Goal: Task Accomplishment & Management: Manage account settings

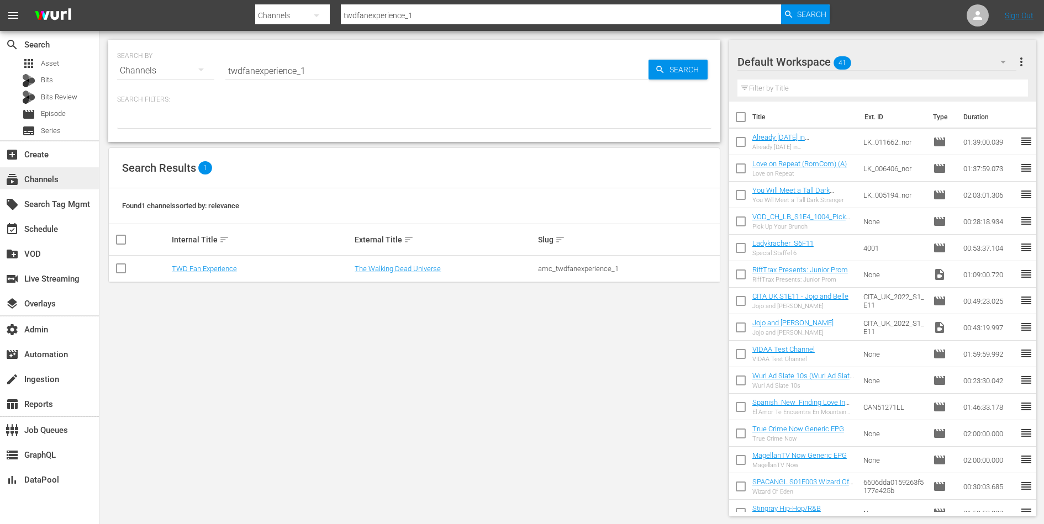
click at [47, 176] on div "subscriptions Channels" at bounding box center [31, 178] width 62 height 10
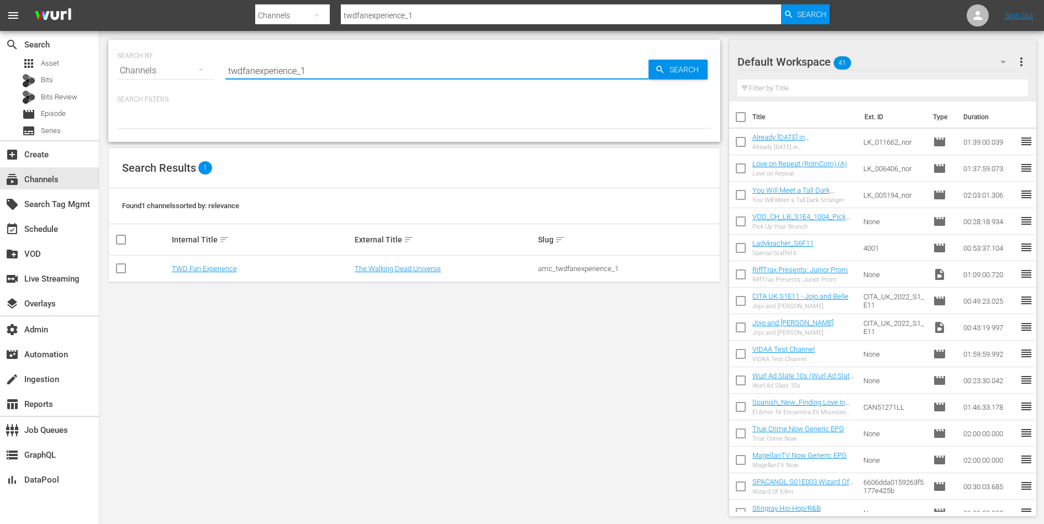
click at [268, 78] on input "twdfanexperience_1" at bounding box center [436, 70] width 423 height 27
click at [269, 72] on input "twdfanexperience_1" at bounding box center [436, 70] width 423 height 27
type input "saving hope"
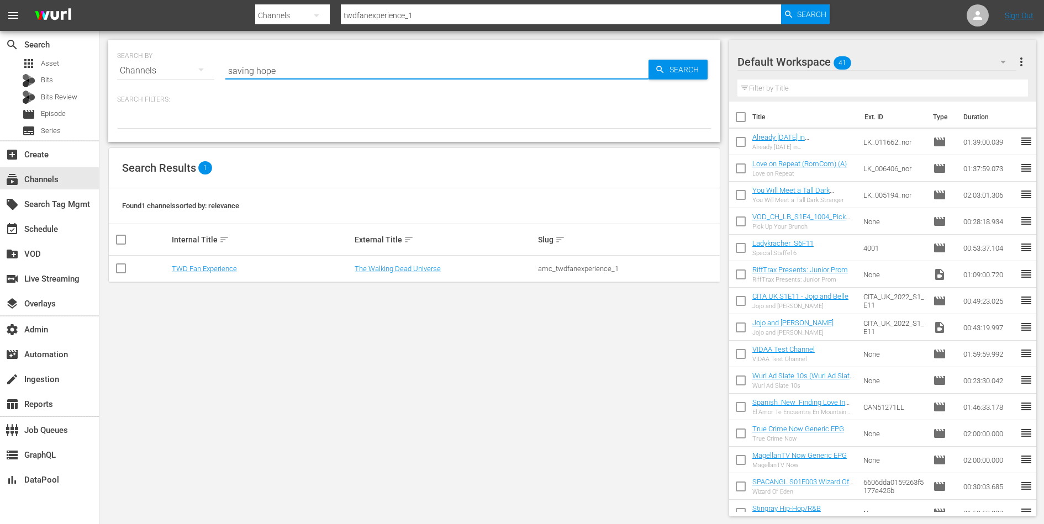
type input "saving hope"
click at [182, 270] on link "Saving Hope Wurl" at bounding box center [199, 268] width 55 height 8
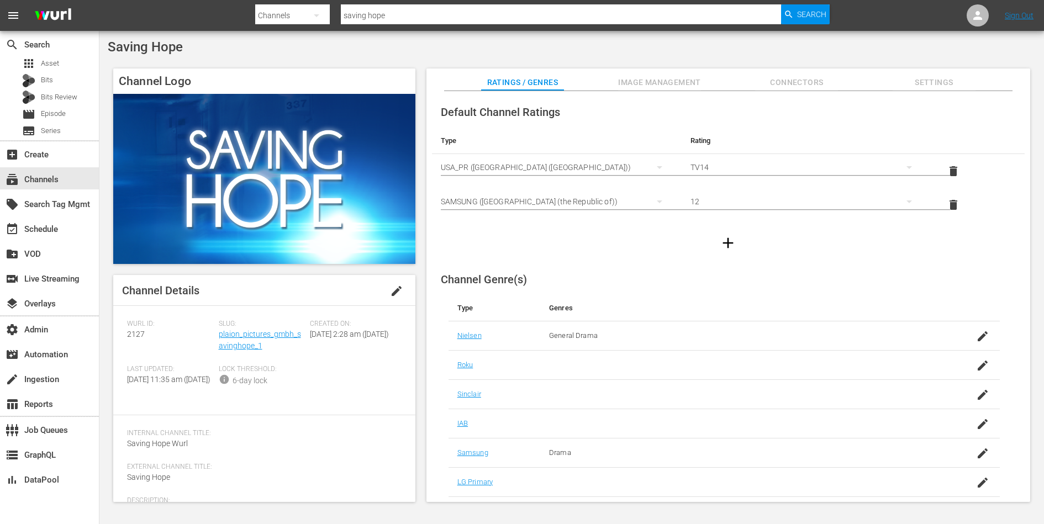
click at [643, 86] on span "Image Management" at bounding box center [659, 83] width 83 height 14
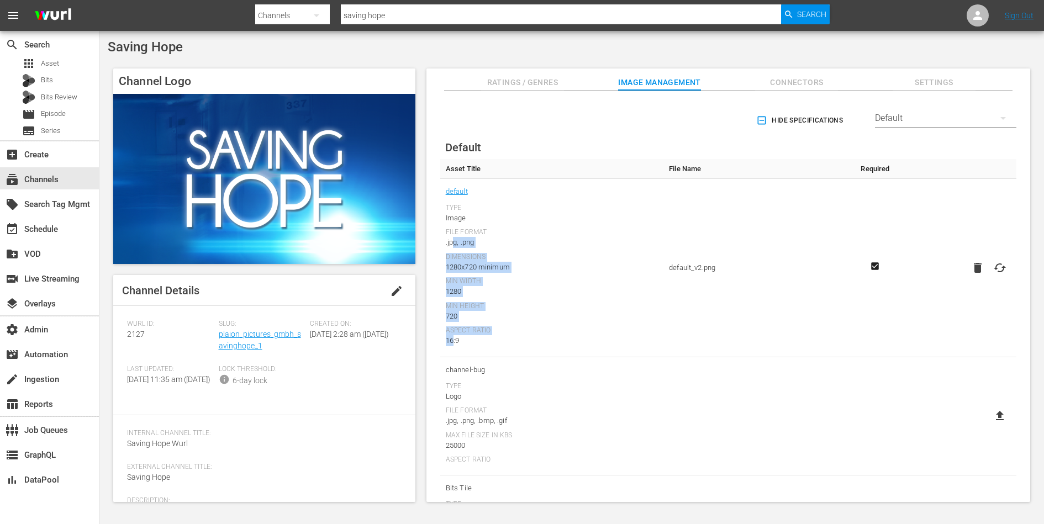
drag, startPoint x: 453, startPoint y: 342, endPoint x: 452, endPoint y: 236, distance: 106.0
click at [452, 237] on div "Type Image File Format .jpg, .png Dimensions 1280x720 minimum Min Width 1280 Mi…" at bounding box center [552, 275] width 213 height 142
click at [452, 237] on div ".jpg, .png" at bounding box center [552, 242] width 213 height 11
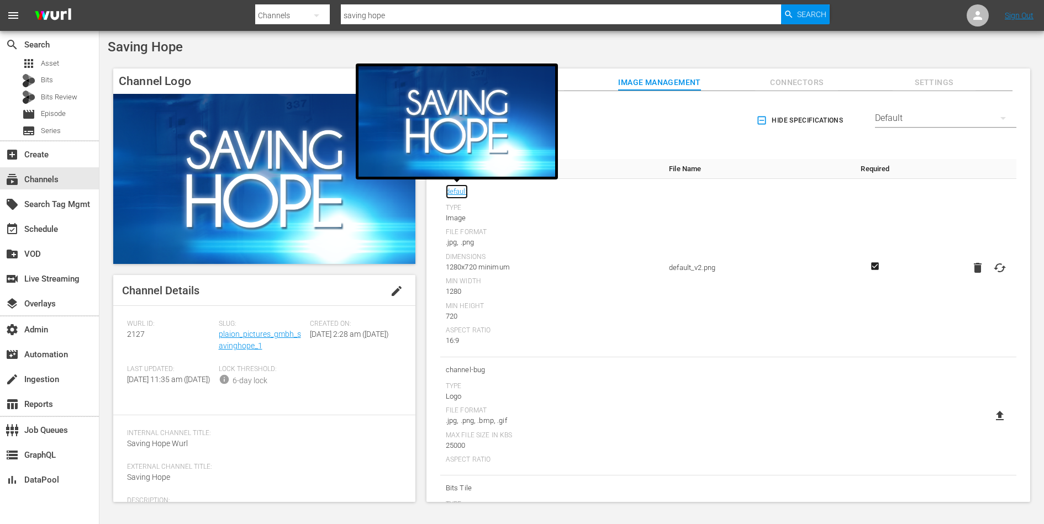
click at [456, 184] on link "default" at bounding box center [457, 191] width 22 height 14
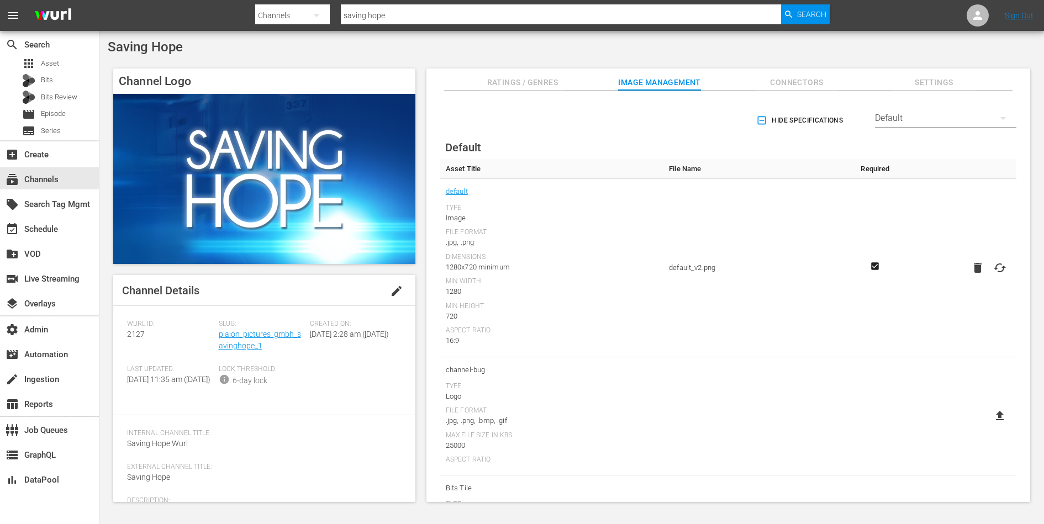
click at [838, 316] on td "default_v2.png" at bounding box center [757, 268] width 188 height 178
click at [996, 266] on icon at bounding box center [999, 267] width 13 height 13
click at [989, 277] on input "file" at bounding box center [988, 277] width 1 height 1
type input "C:\fakepath\Saving_Hope_Type-C_-16_9-Rectangle-1920x1080.jpg"
click at [1000, 262] on icon at bounding box center [999, 267] width 13 height 13
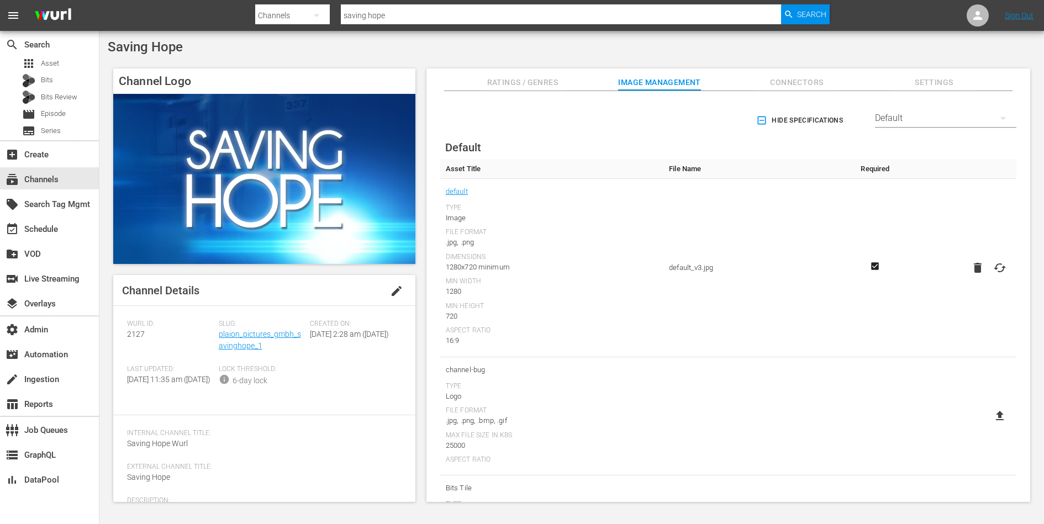
click at [989, 277] on input "file" at bounding box center [988, 277] width 1 height 1
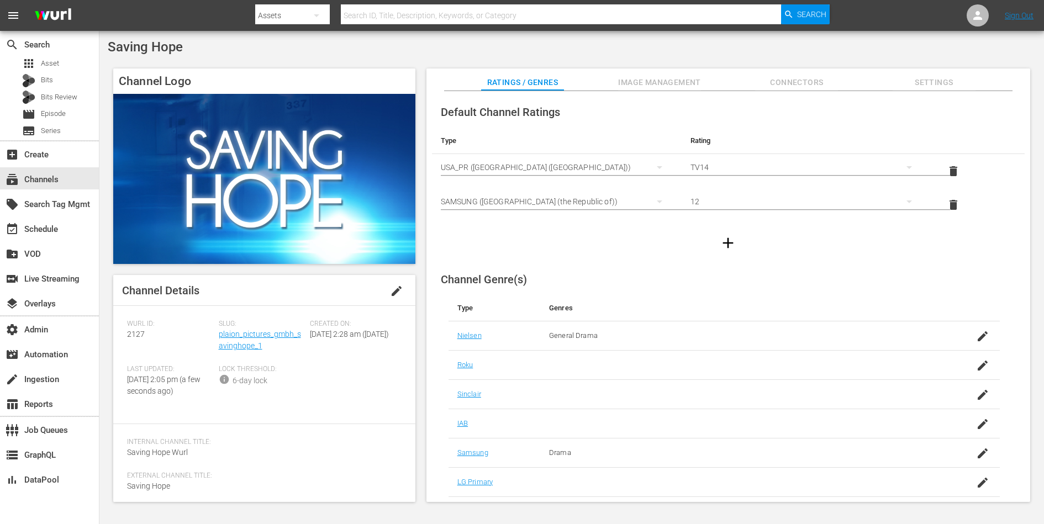
click at [675, 83] on span "Image Management" at bounding box center [659, 83] width 83 height 14
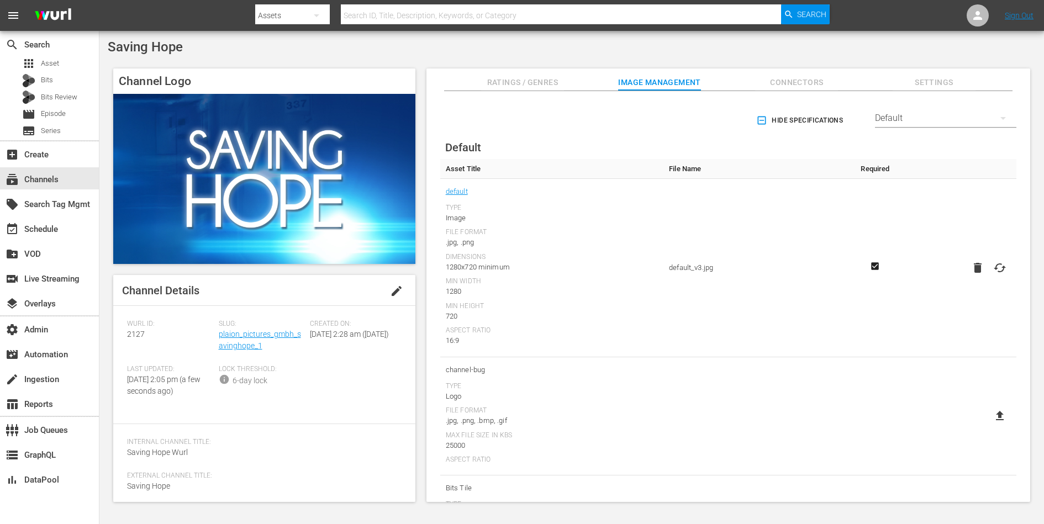
click at [237, 339] on div "Slug: plaion_pictures_gmbh_savinghope_1" at bounding box center [265, 342] width 92 height 45
click at [237, 343] on link "plaion_pictures_gmbh_savinghope_1" at bounding box center [260, 340] width 82 height 20
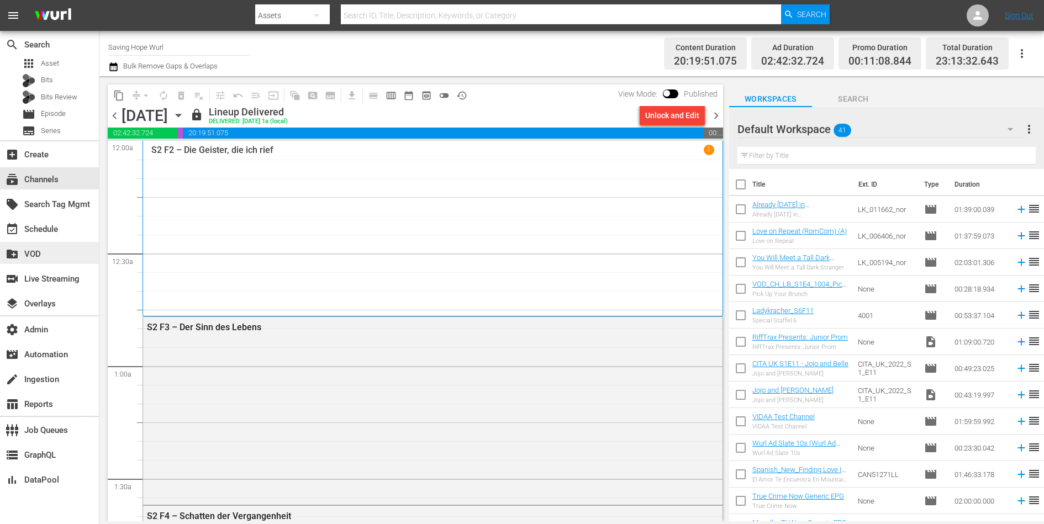
click at [45, 259] on div "create_new_folder VOD" at bounding box center [49, 253] width 99 height 22
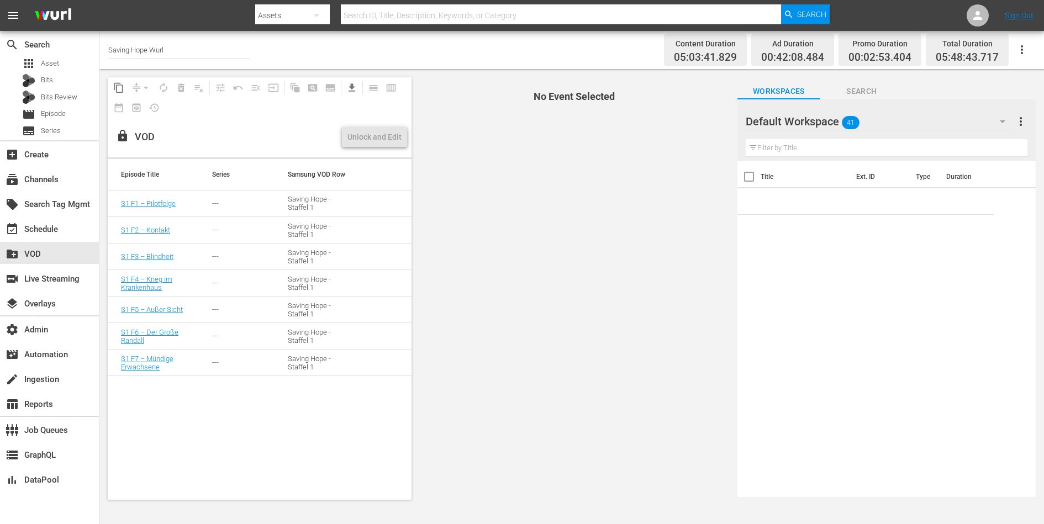
click at [260, 189] on th "Series" at bounding box center [237, 174] width 76 height 31
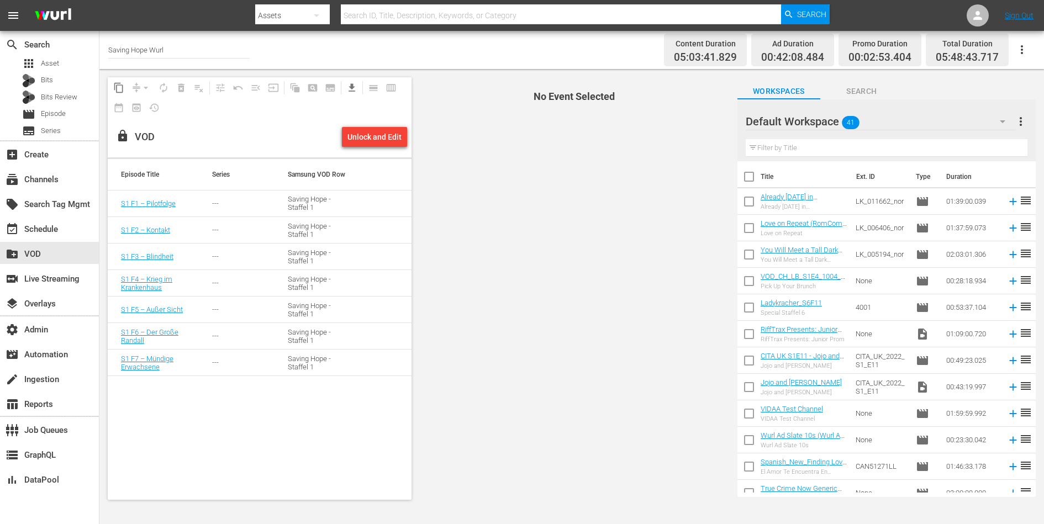
click at [259, 197] on td "---" at bounding box center [237, 204] width 76 height 27
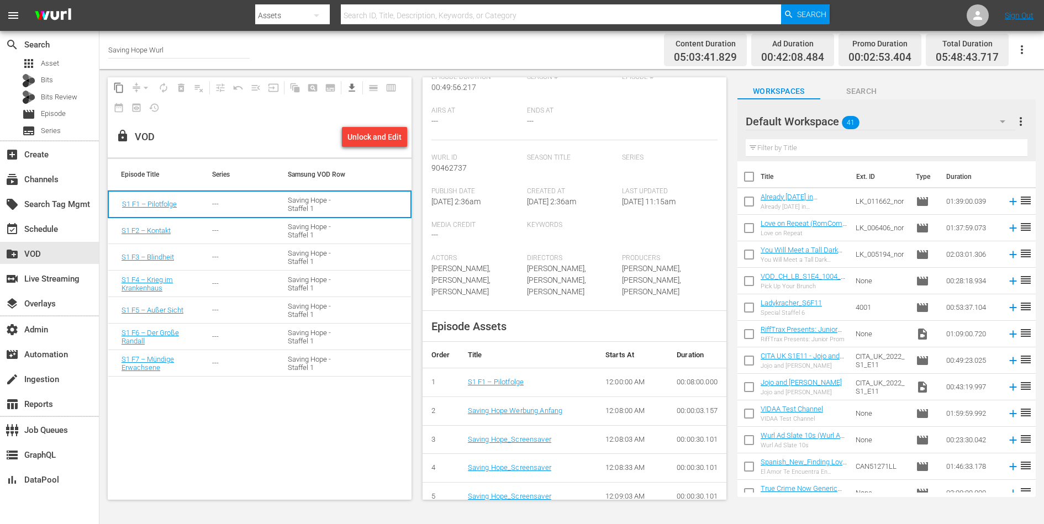
scroll to position [136, 0]
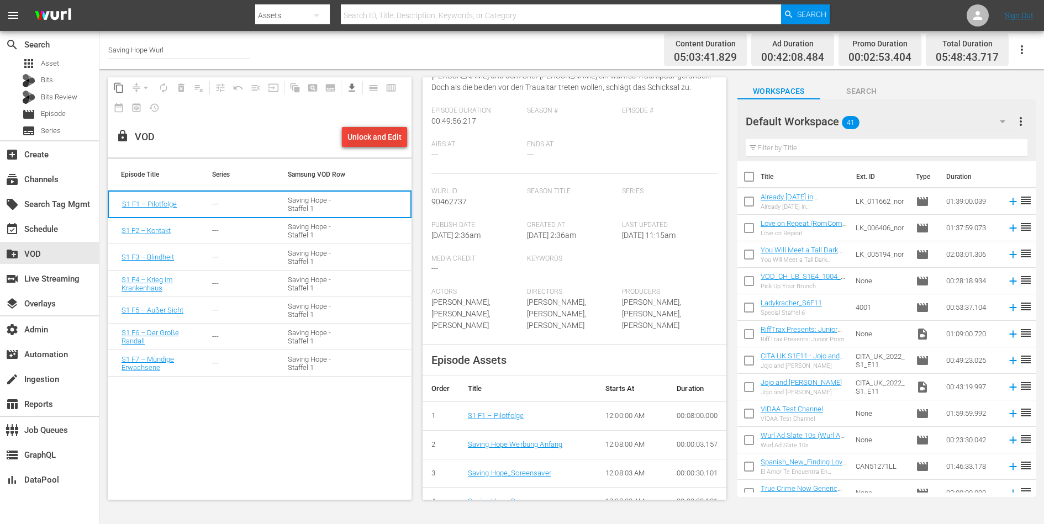
click at [387, 145] on div "Unlock and Edit" at bounding box center [374, 137] width 54 height 20
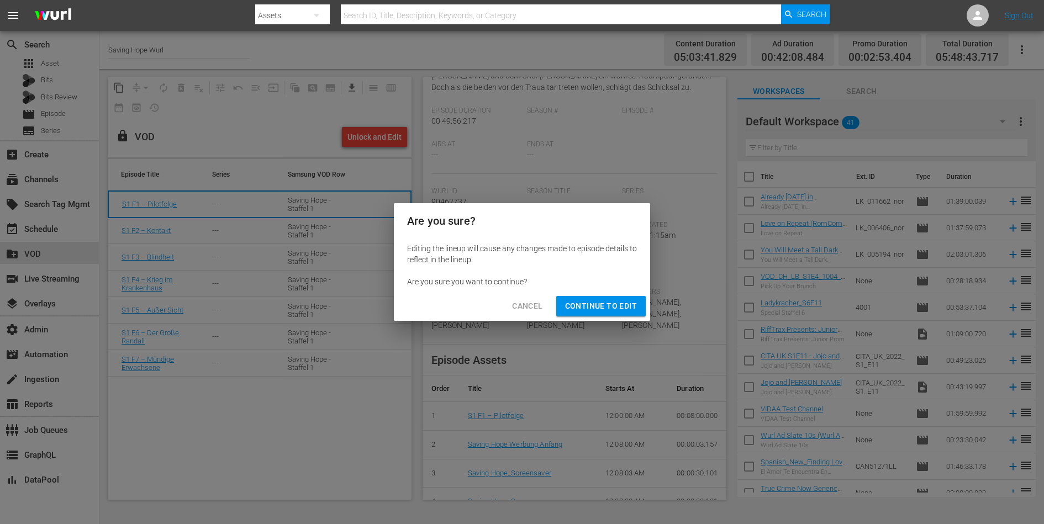
click at [570, 306] on span "Continue to Edit" at bounding box center [601, 306] width 72 height 14
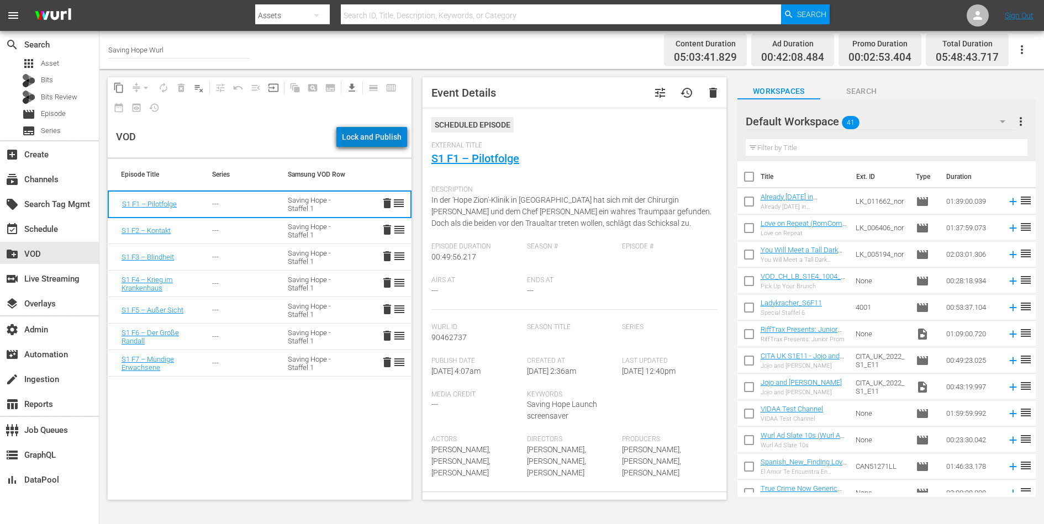
click at [379, 144] on div "Lock and Publish" at bounding box center [372, 137] width 60 height 20
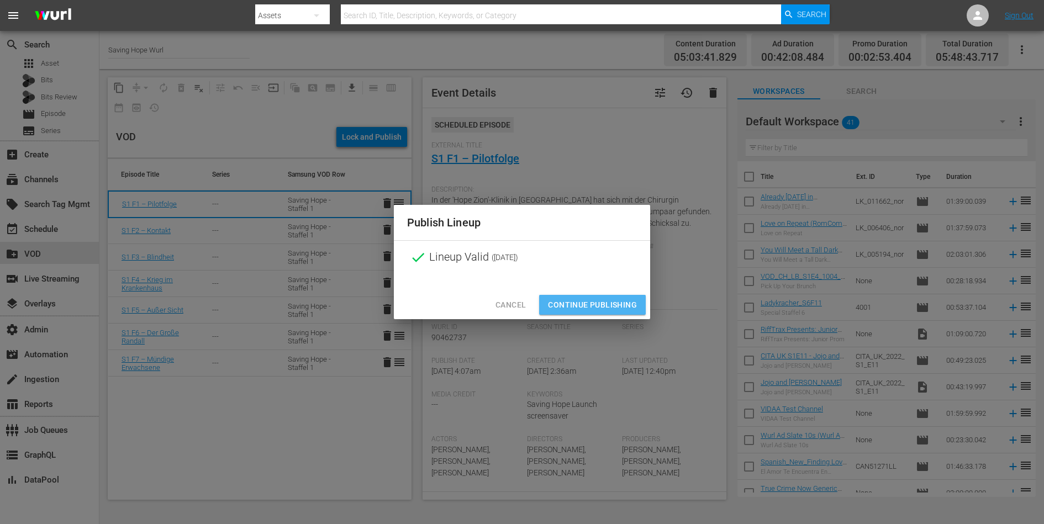
click at [574, 301] on span "Continue Publishing" at bounding box center [592, 305] width 89 height 14
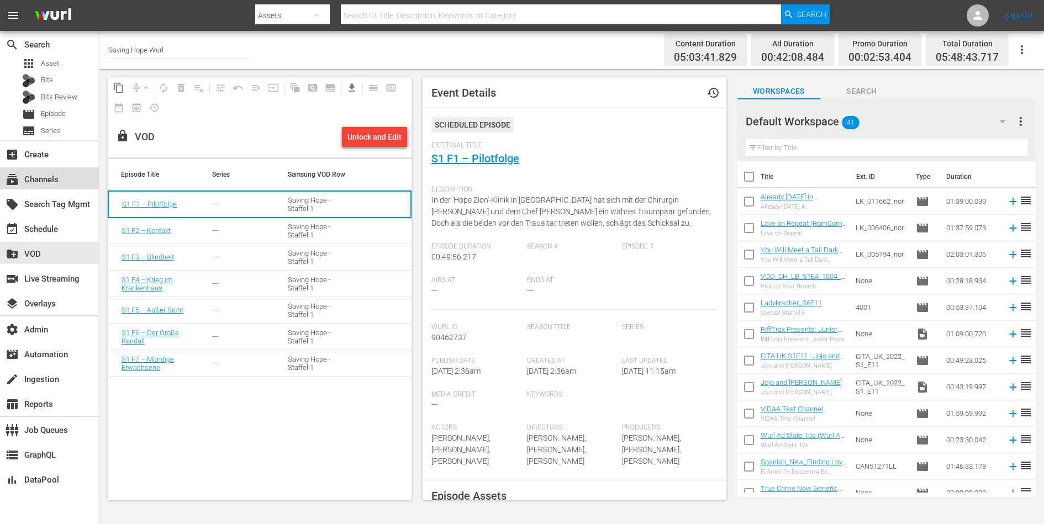
click at [46, 177] on div "subscriptions Channels" at bounding box center [31, 178] width 62 height 10
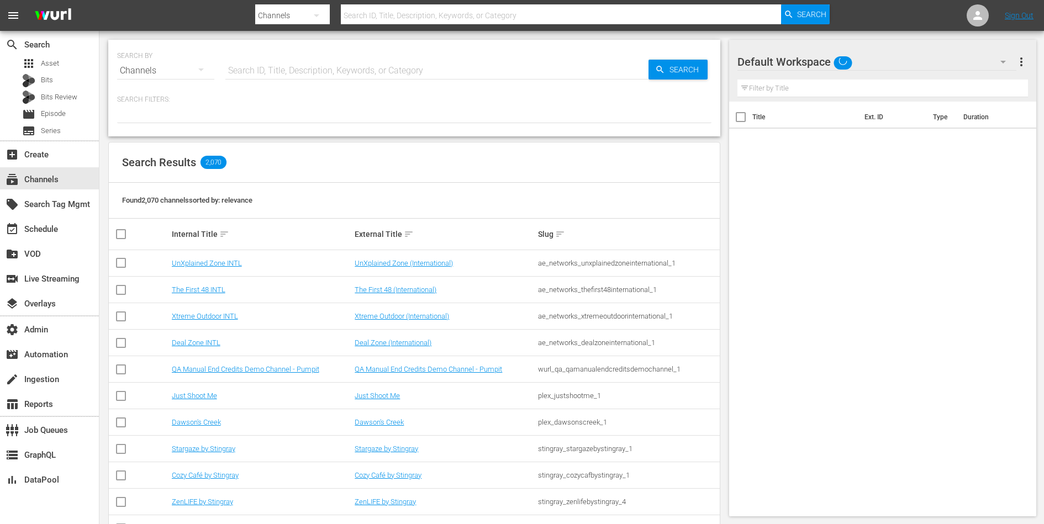
click at [277, 78] on input "text" at bounding box center [436, 70] width 423 height 27
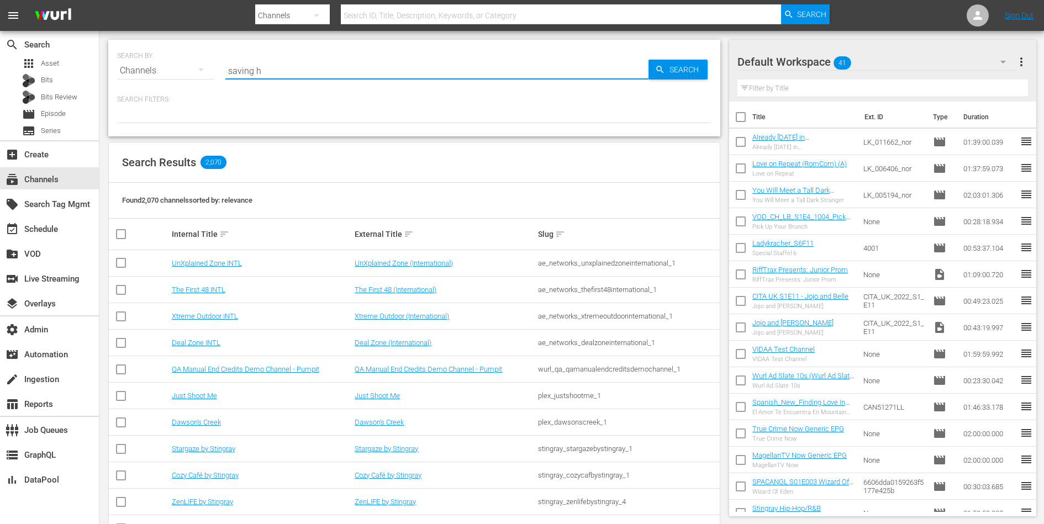
type input "saving hope"
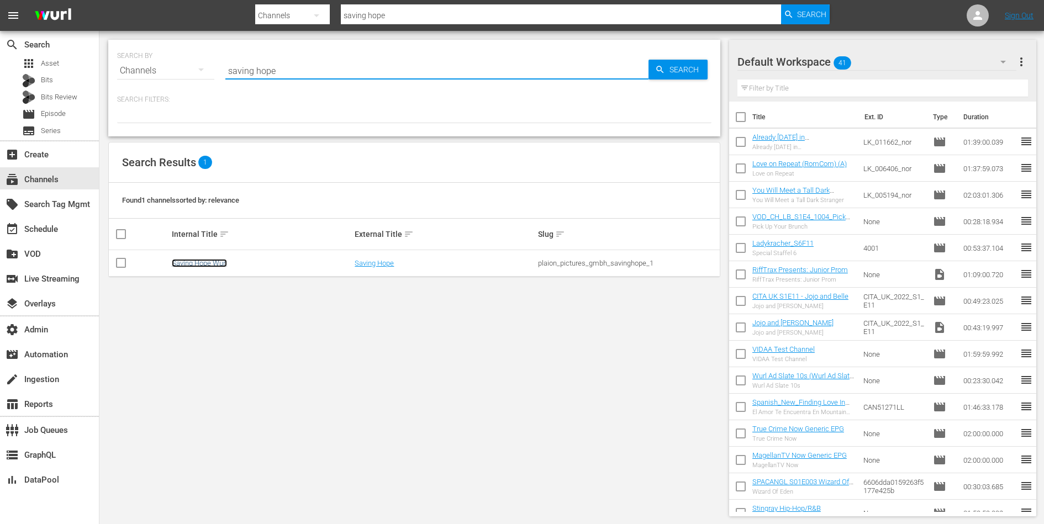
click at [192, 261] on link "Saving Hope Wurl" at bounding box center [199, 263] width 55 height 8
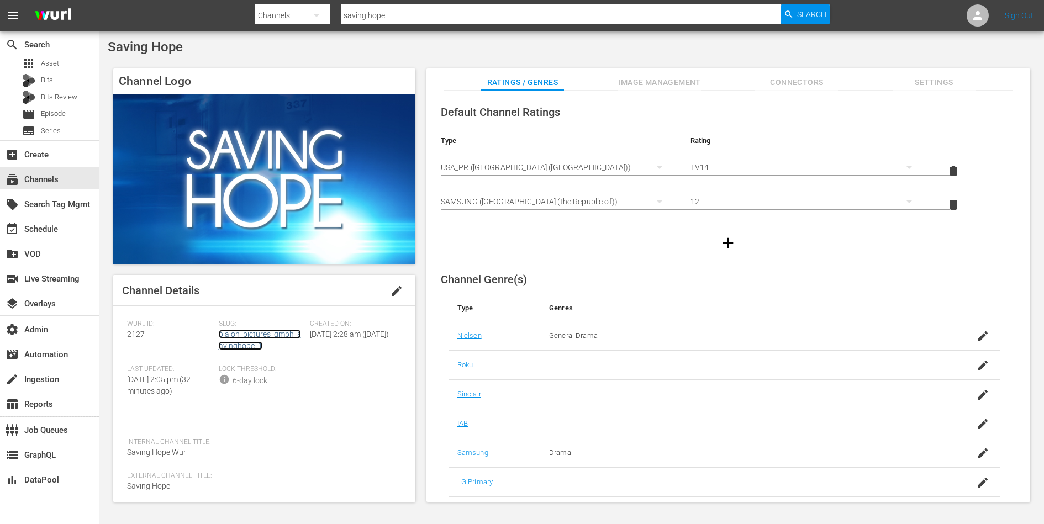
click at [235, 338] on link "plaion_pictures_gmbh_savinghope_1" at bounding box center [260, 340] width 82 height 20
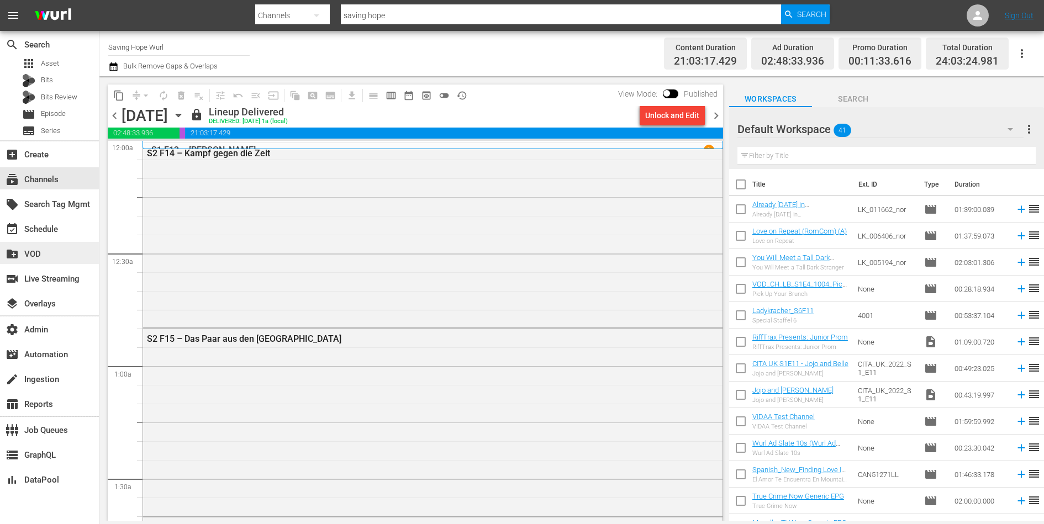
click at [41, 251] on div "create_new_folder VOD" at bounding box center [31, 252] width 62 height 10
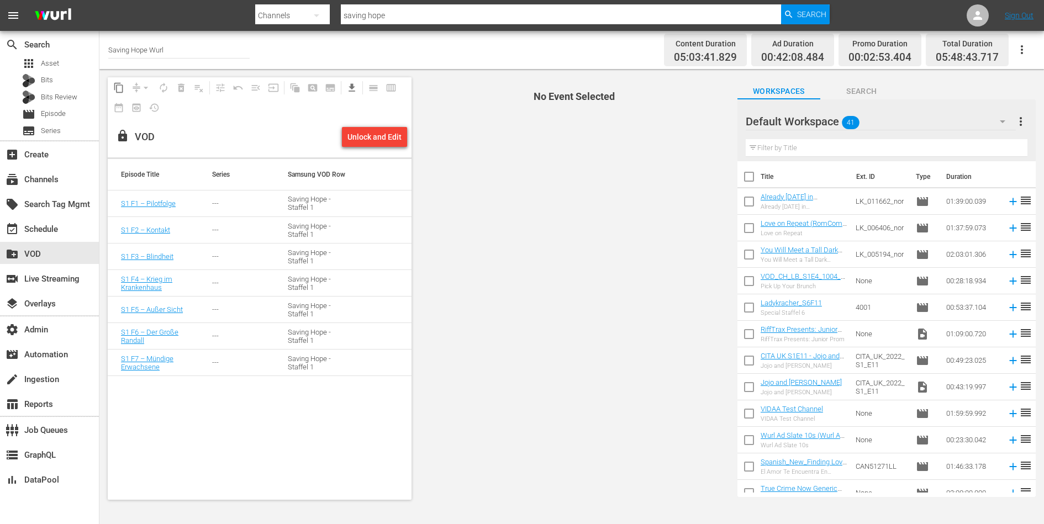
click at [210, 206] on td "---" at bounding box center [237, 204] width 76 height 27
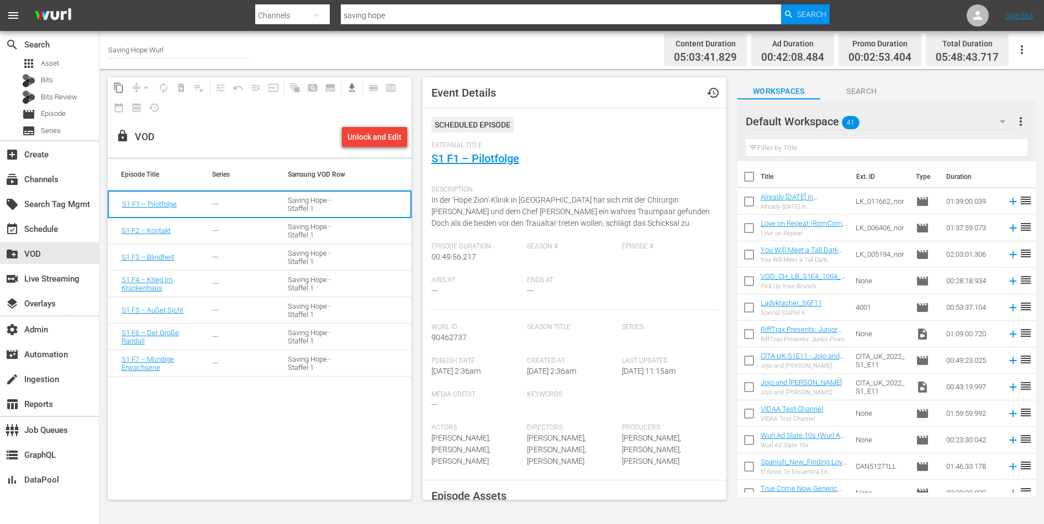
click at [251, 255] on div "---" at bounding box center [236, 257] width 49 height 8
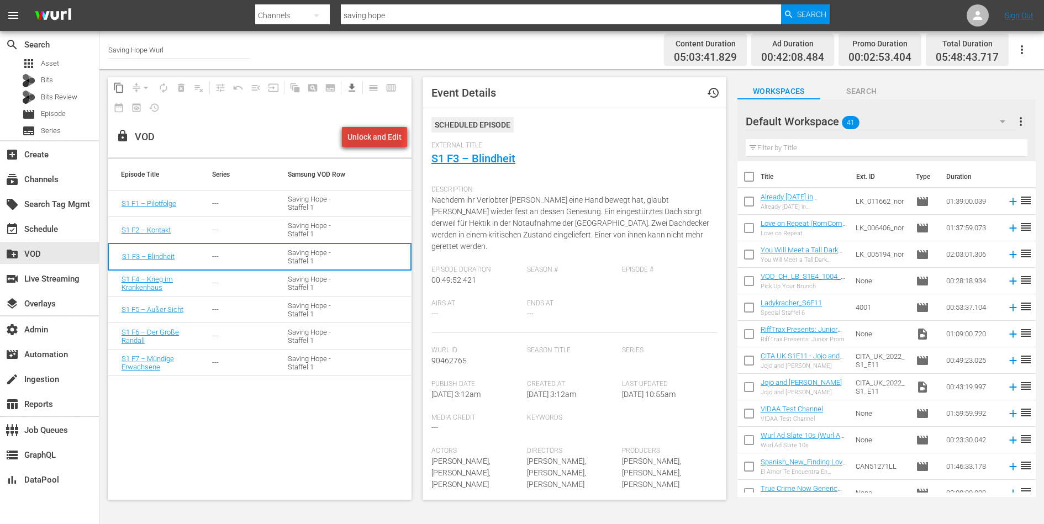
click at [378, 133] on div "Unlock and Edit" at bounding box center [374, 137] width 54 height 20
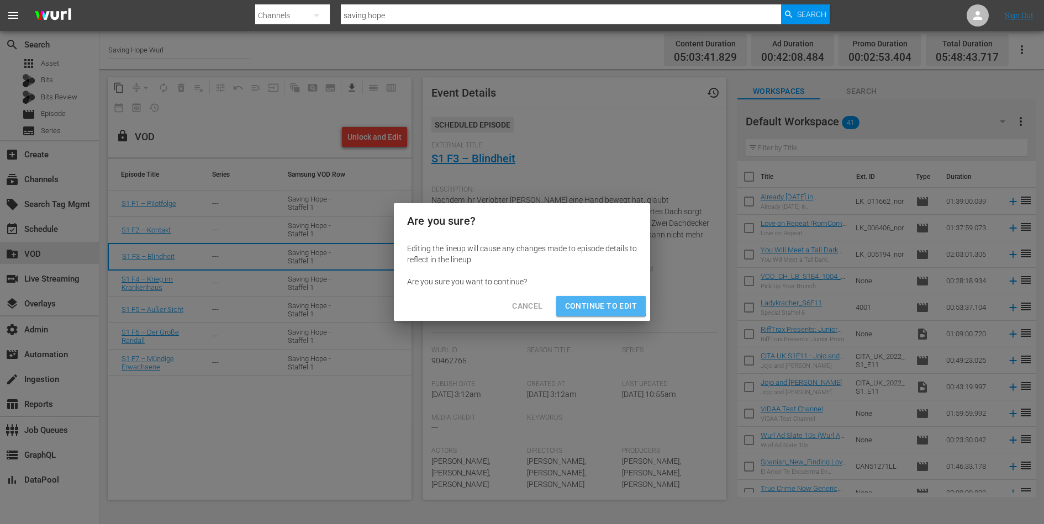
click at [594, 306] on span "Continue to Edit" at bounding box center [601, 306] width 72 height 14
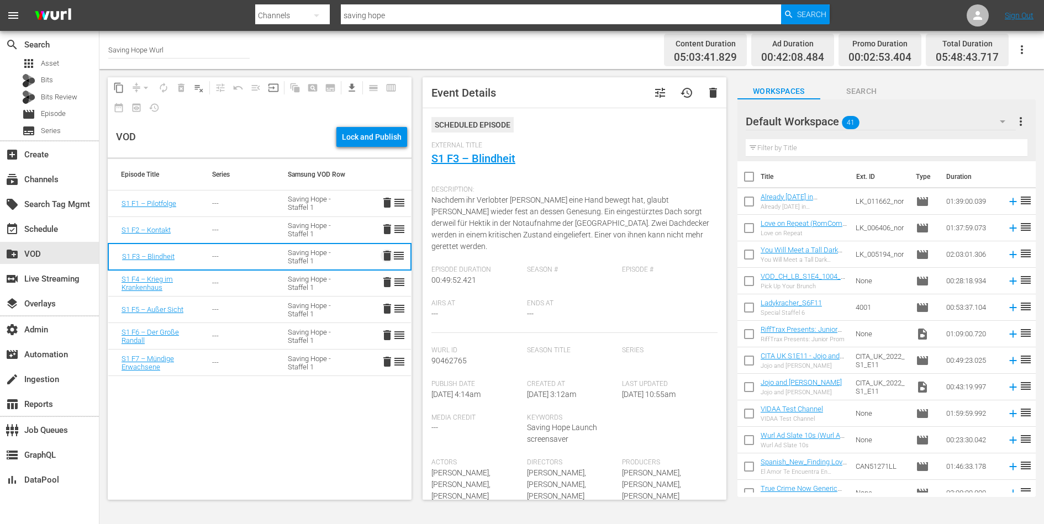
click at [389, 256] on span "delete" at bounding box center [386, 255] width 13 height 13
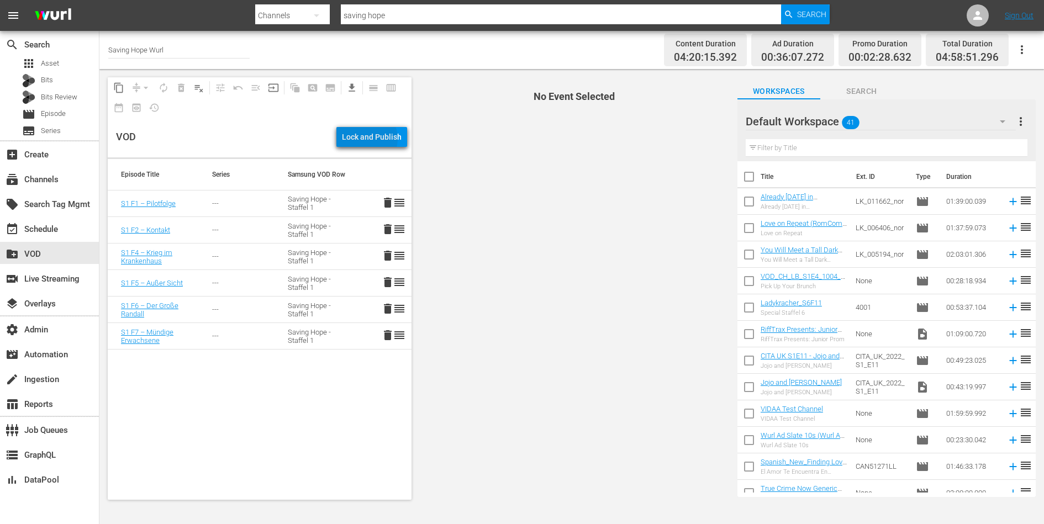
click at [371, 139] on div "Lock and Publish" at bounding box center [372, 137] width 60 height 20
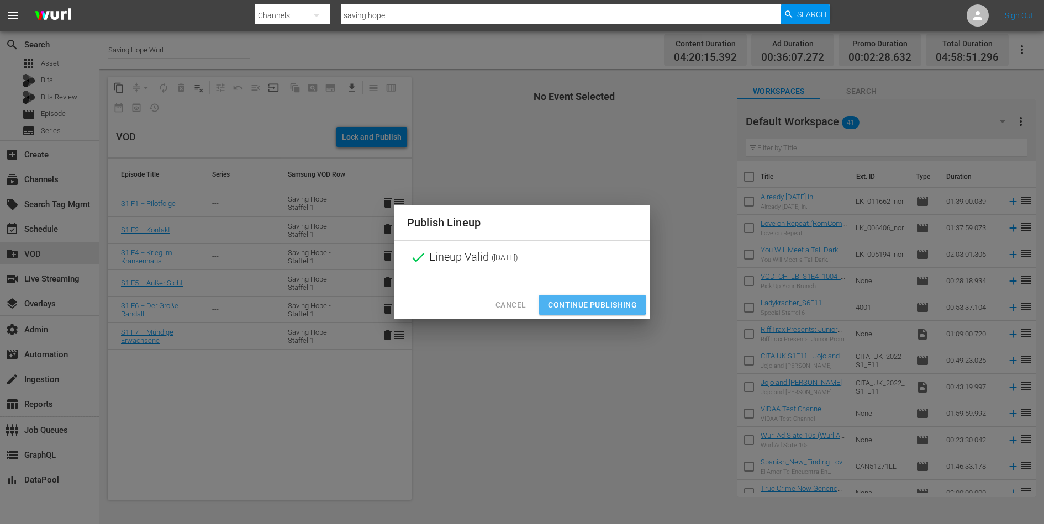
click at [573, 299] on span "Continue Publishing" at bounding box center [592, 305] width 89 height 14
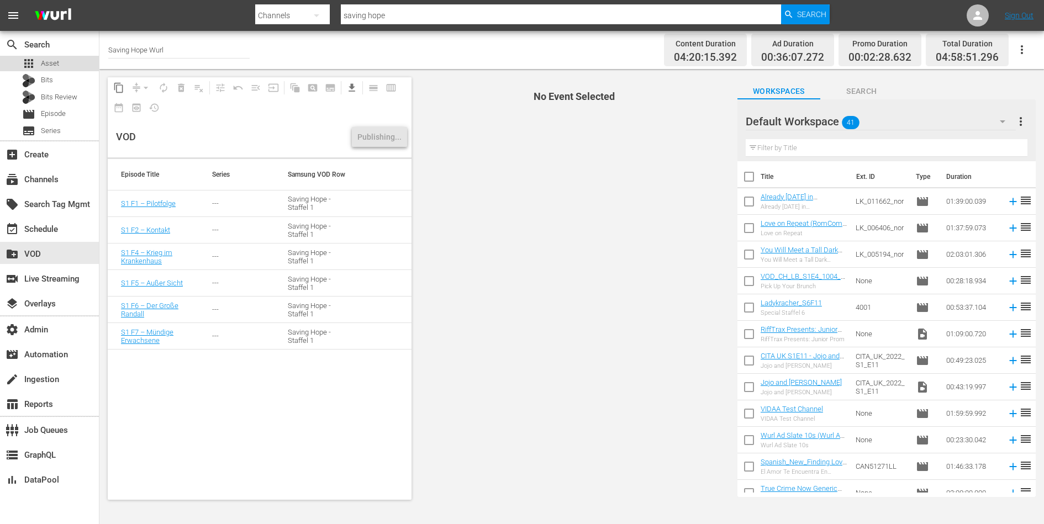
click at [83, 62] on div "apps Asset" at bounding box center [49, 63] width 99 height 15
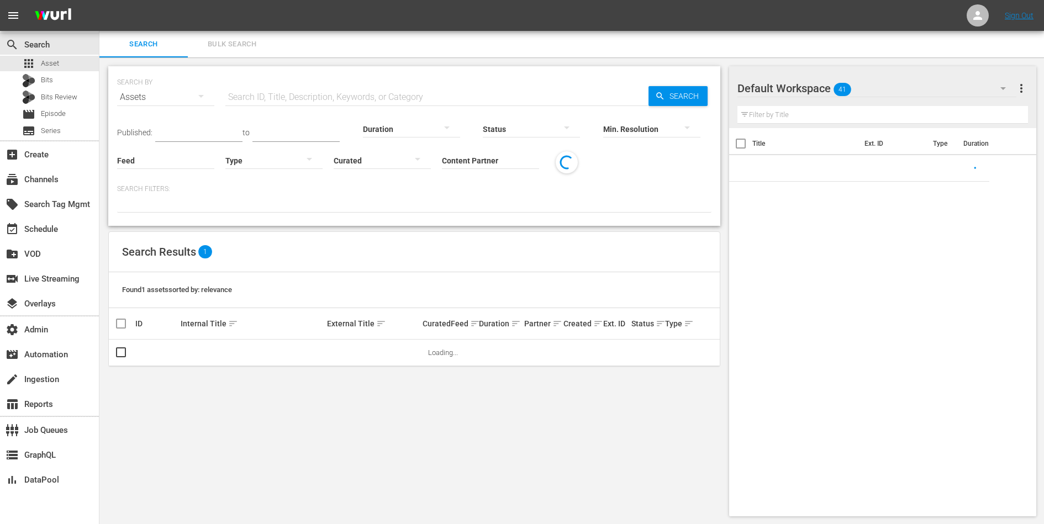
click at [288, 93] on input "text" at bounding box center [436, 97] width 423 height 27
paste input "90462765"
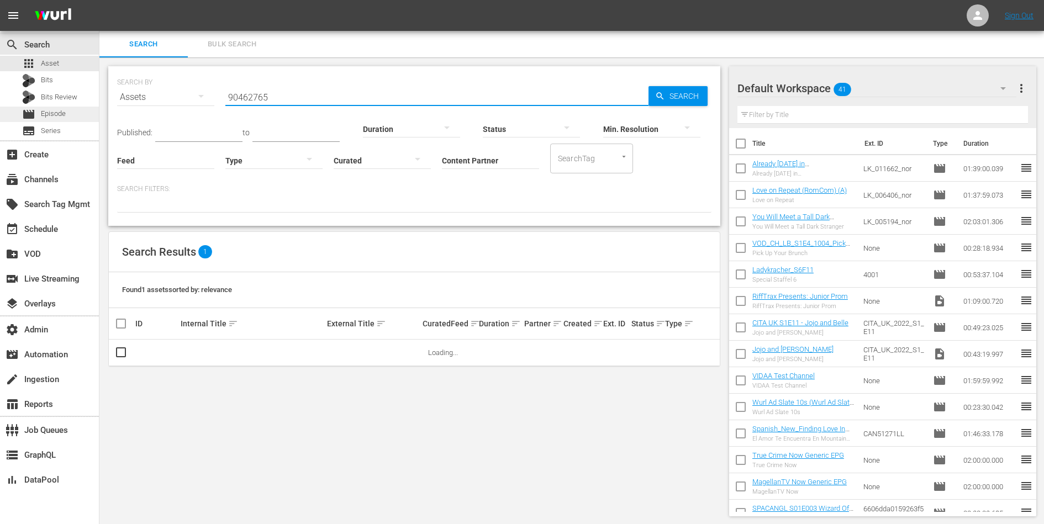
type input "90462765"
click at [64, 109] on span "Episode" at bounding box center [53, 113] width 25 height 11
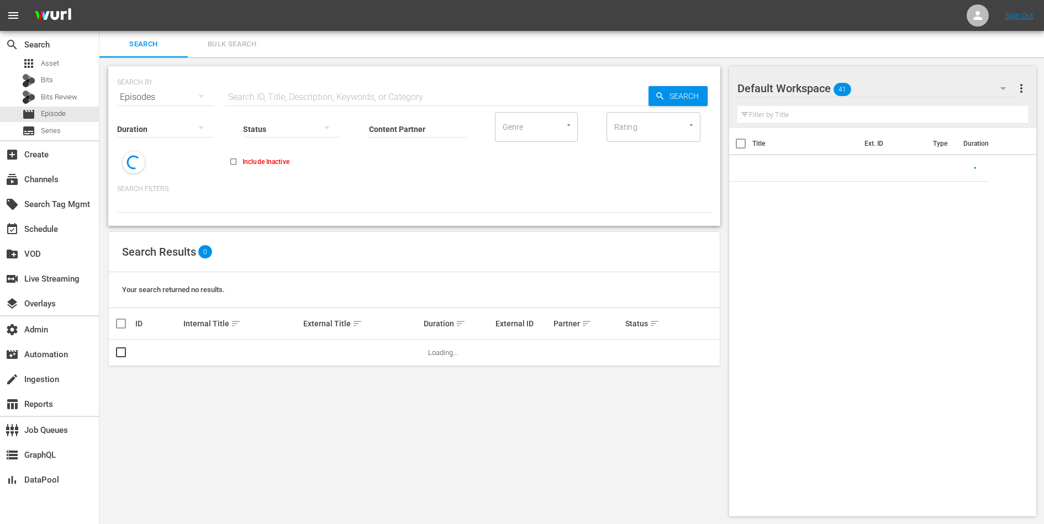
click at [275, 87] on input "text" at bounding box center [436, 97] width 423 height 27
paste input "90462765"
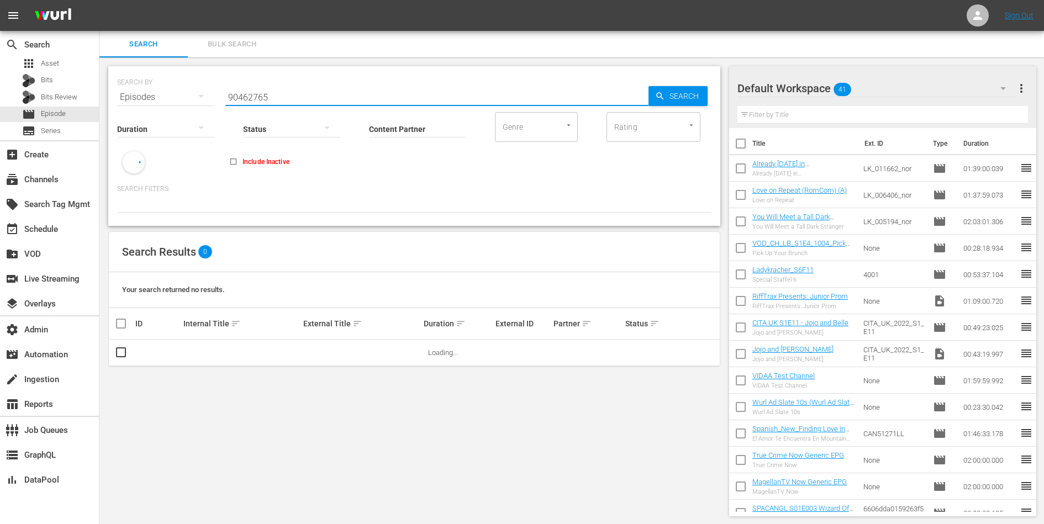
type input "90462765"
click at [204, 352] on link "S1 F3 – Blindheit" at bounding box center [209, 352] width 52 height 8
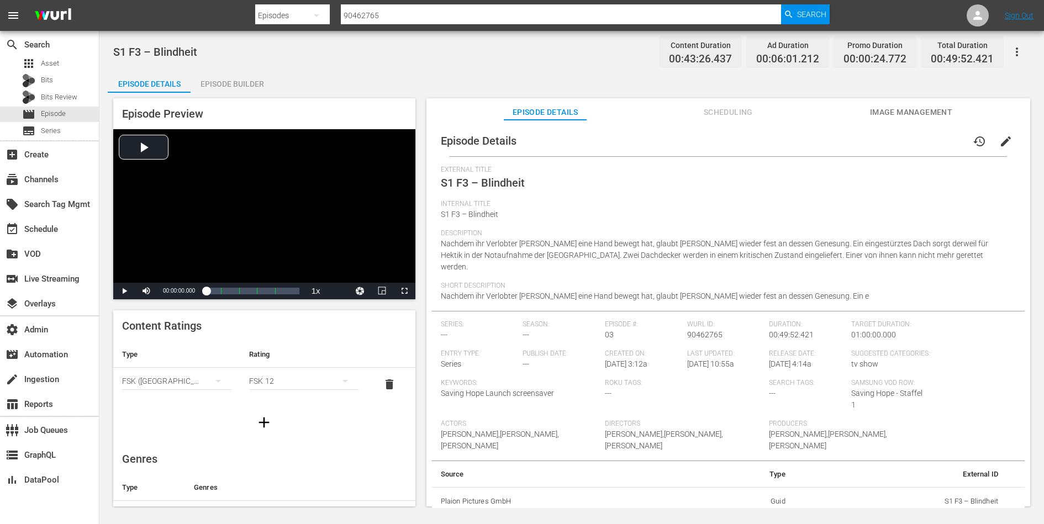
click at [888, 100] on button "Image Management" at bounding box center [910, 109] width 83 height 22
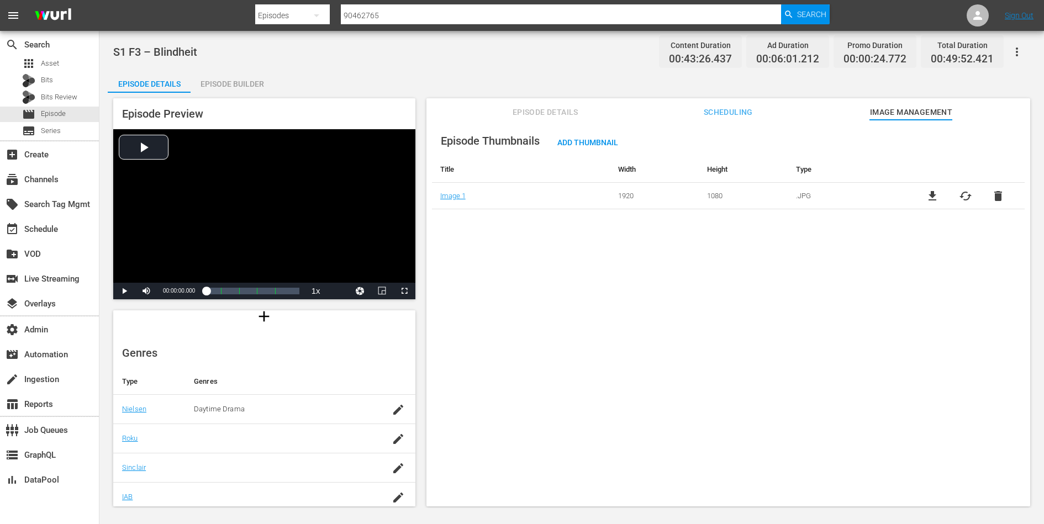
scroll to position [197, 0]
click at [50, 248] on div "create_new_folder VOD" at bounding box center [31, 252] width 62 height 10
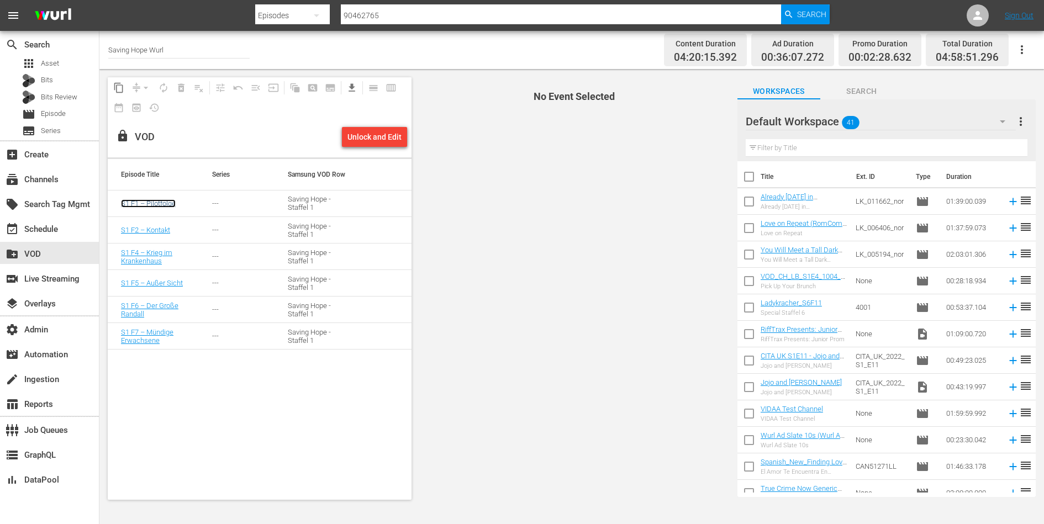
click at [141, 200] on link "S1 F1 – Pilotfolge" at bounding box center [148, 203] width 55 height 8
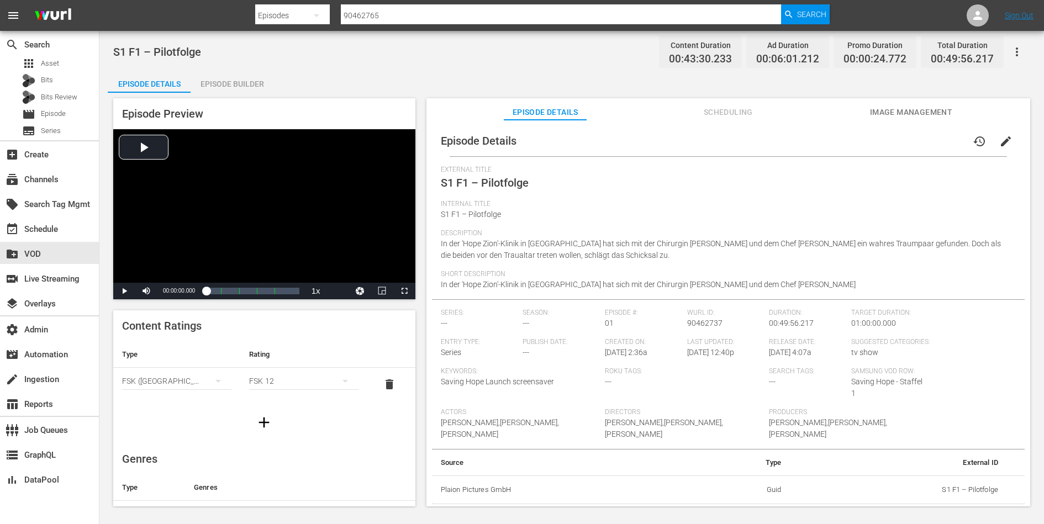
click at [289, 79] on div "Episode Details Episode Builder Episode Preview Video Player is loading. Play V…" at bounding box center [572, 293] width 928 height 445
click at [41, 183] on div "subscriptions Channels" at bounding box center [31, 178] width 62 height 10
type input "saving hope"
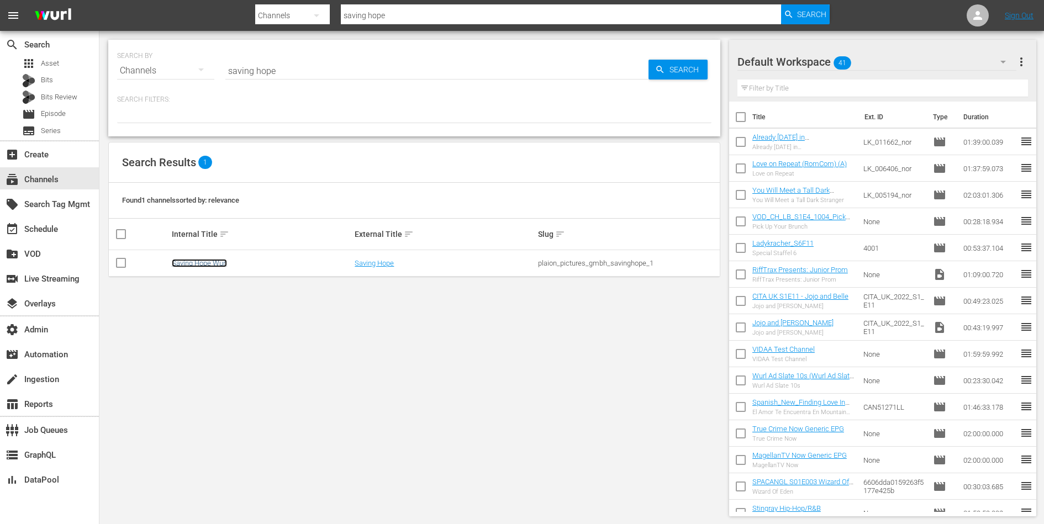
click at [197, 264] on link "Saving Hope Wurl" at bounding box center [199, 263] width 55 height 8
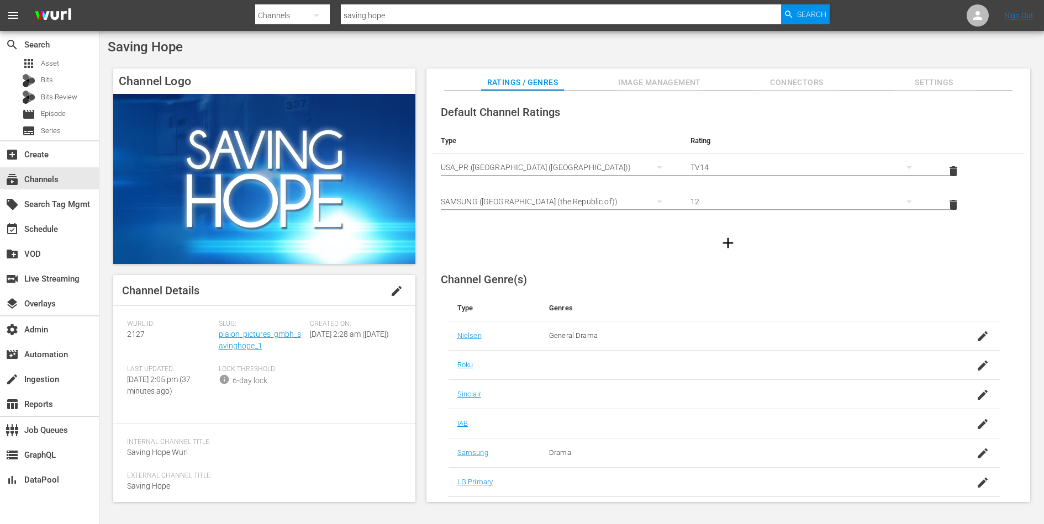
click at [683, 85] on span "Image Management" at bounding box center [659, 83] width 83 height 14
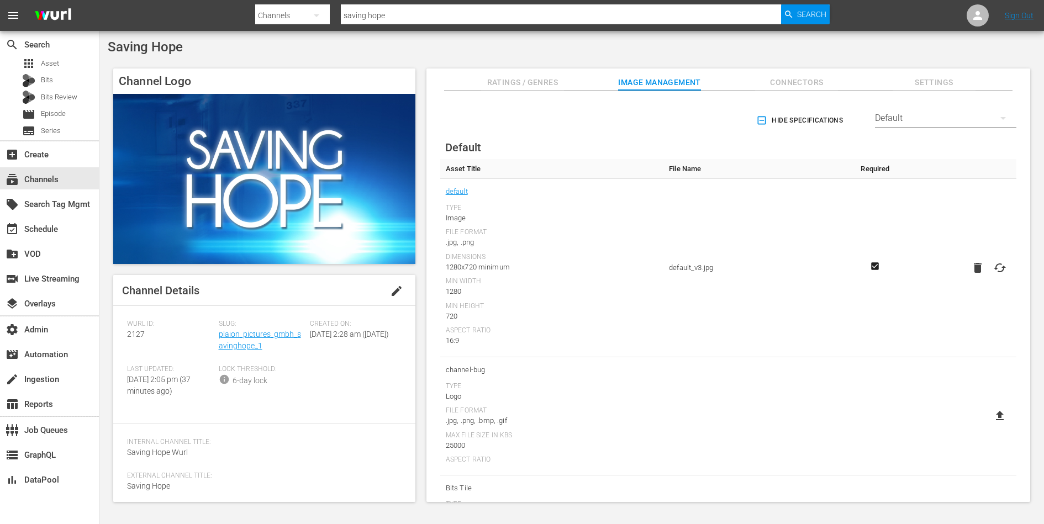
click at [791, 77] on span "Connectors" at bounding box center [796, 83] width 83 height 14
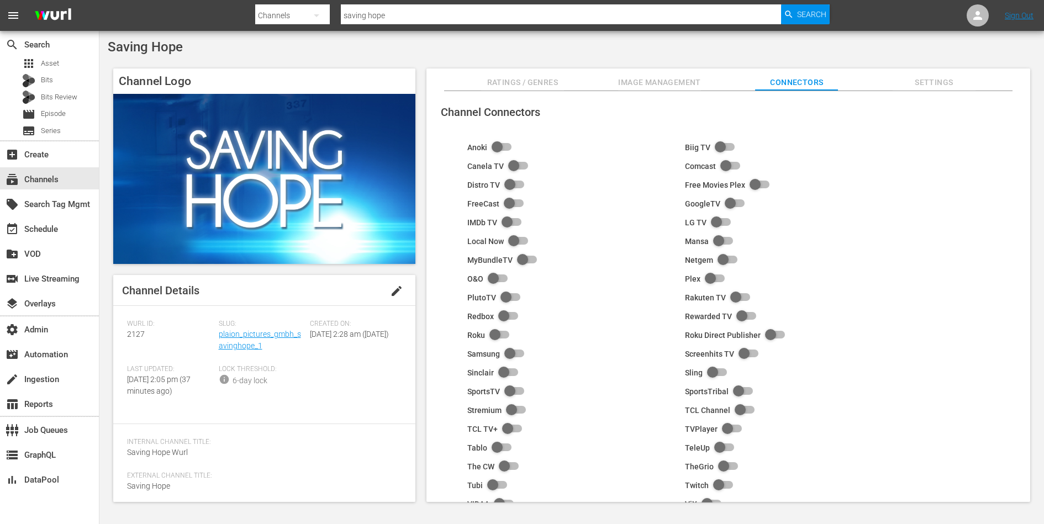
scroll to position [70, 0]
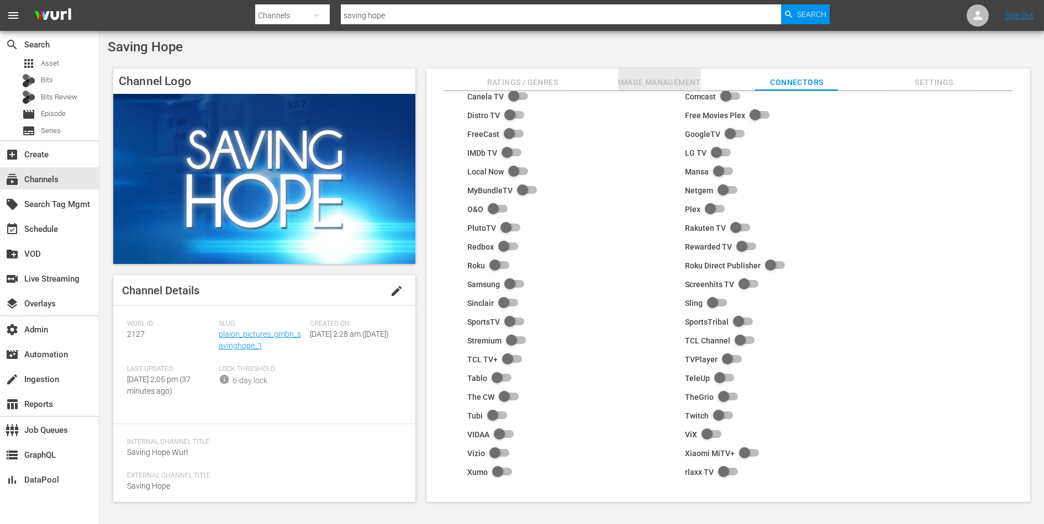
click at [666, 86] on span "Image Management" at bounding box center [659, 83] width 83 height 14
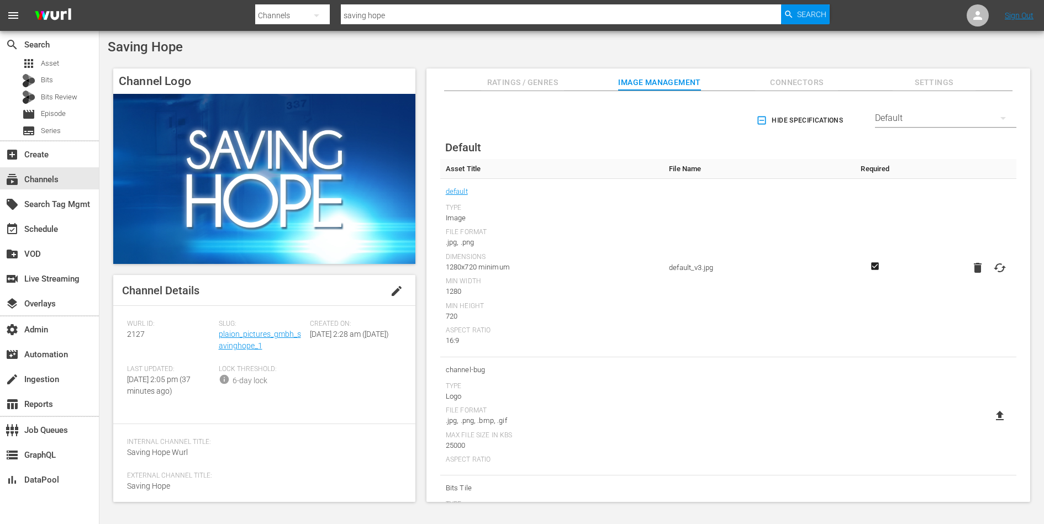
click at [892, 116] on div "Default" at bounding box center [945, 118] width 141 height 31
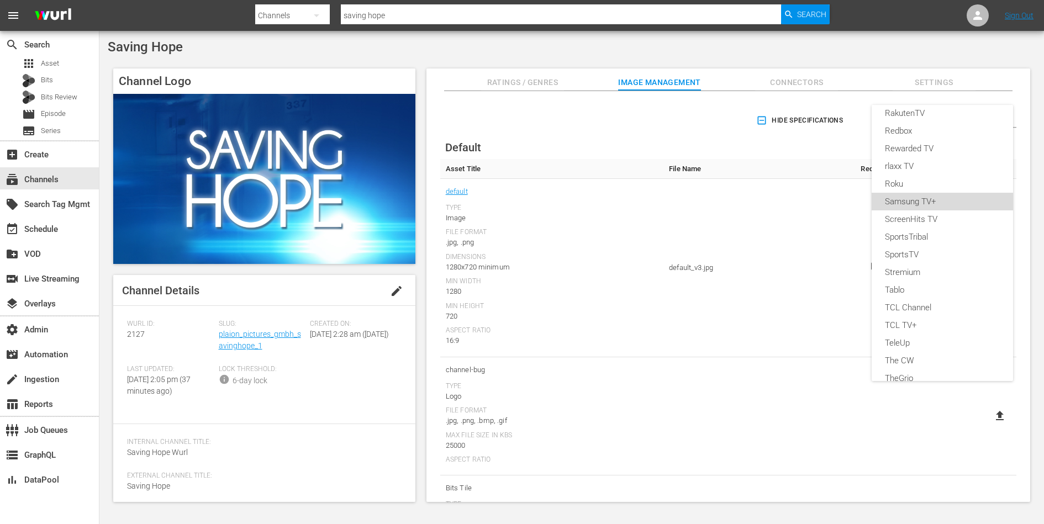
click at [904, 207] on div "Samsung TV+" at bounding box center [942, 202] width 115 height 18
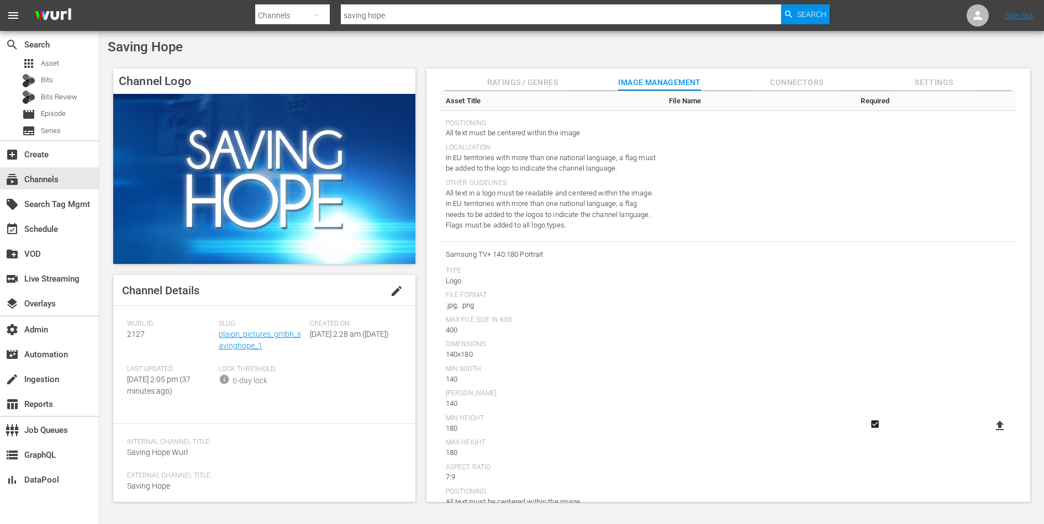
scroll to position [351, 0]
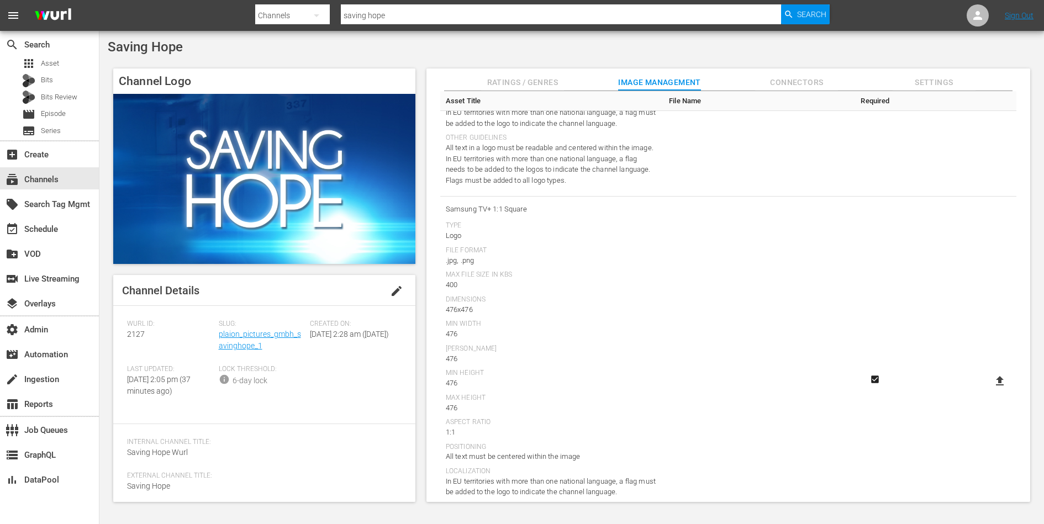
click at [795, 74] on button "Connectors" at bounding box center [796, 79] width 83 height 22
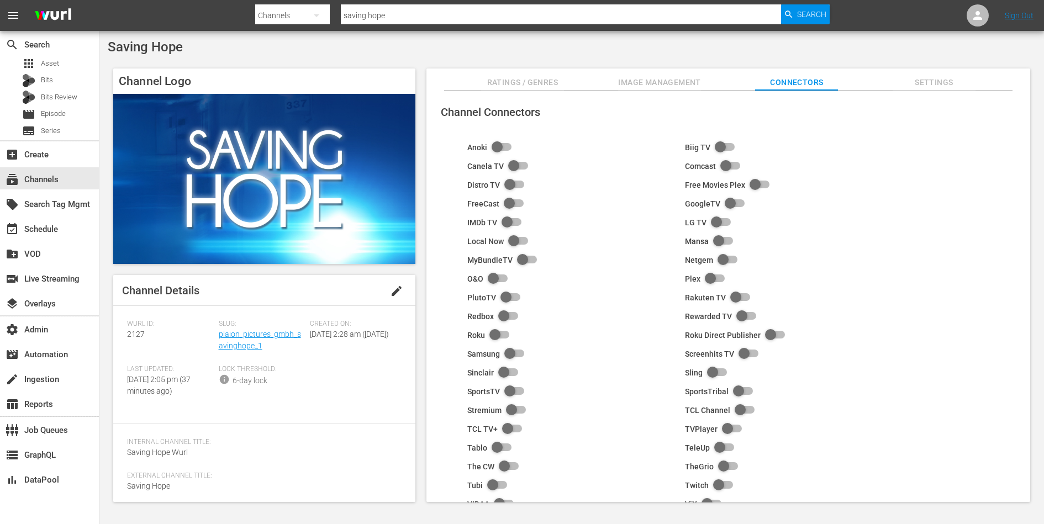
scroll to position [70, 0]
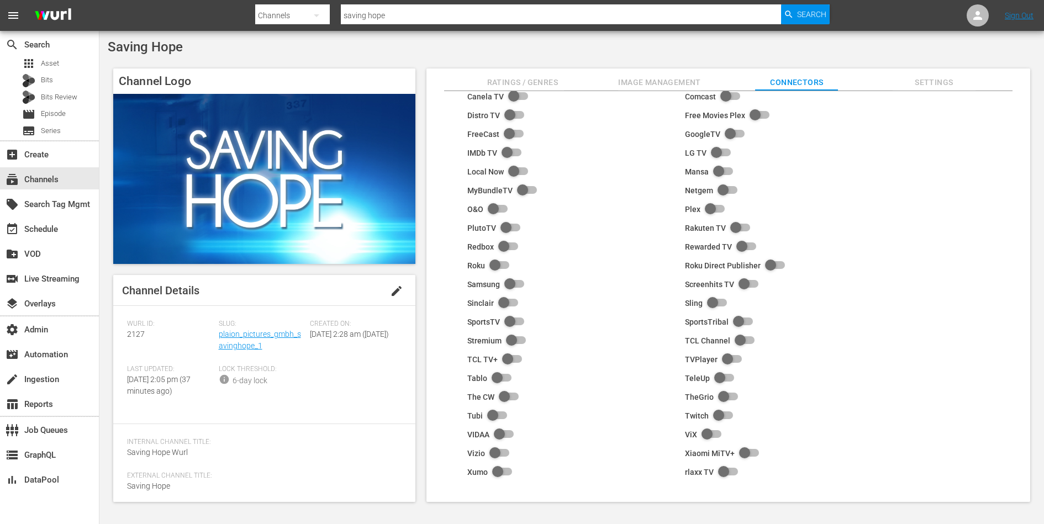
click at [510, 279] on input "checkbox" at bounding box center [512, 284] width 24 height 13
click at [505, 281] on div "Samsung" at bounding box center [576, 282] width 218 height 9
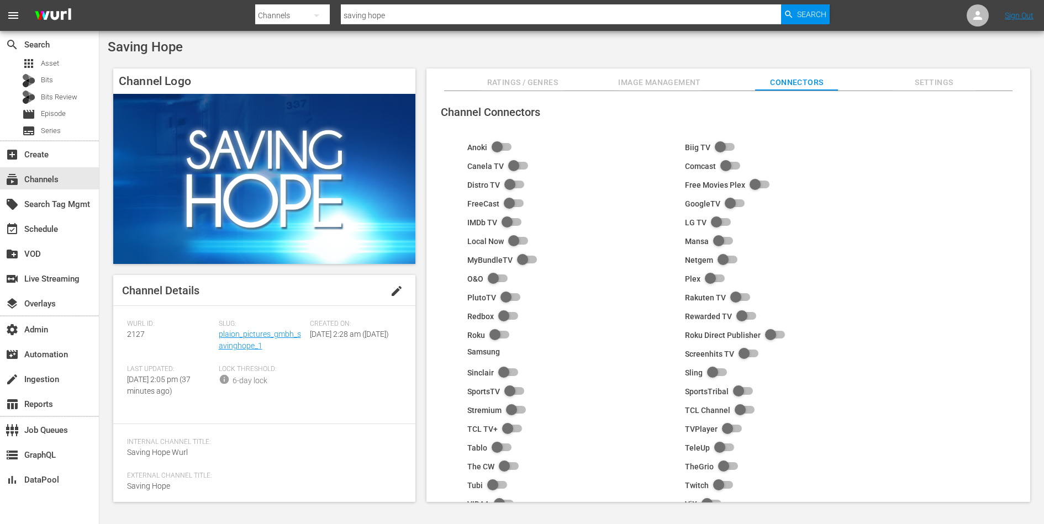
click at [509, 347] on div "Samsung" at bounding box center [576, 351] width 218 height 9
click at [522, 352] on div "Samsung" at bounding box center [576, 351] width 218 height 9
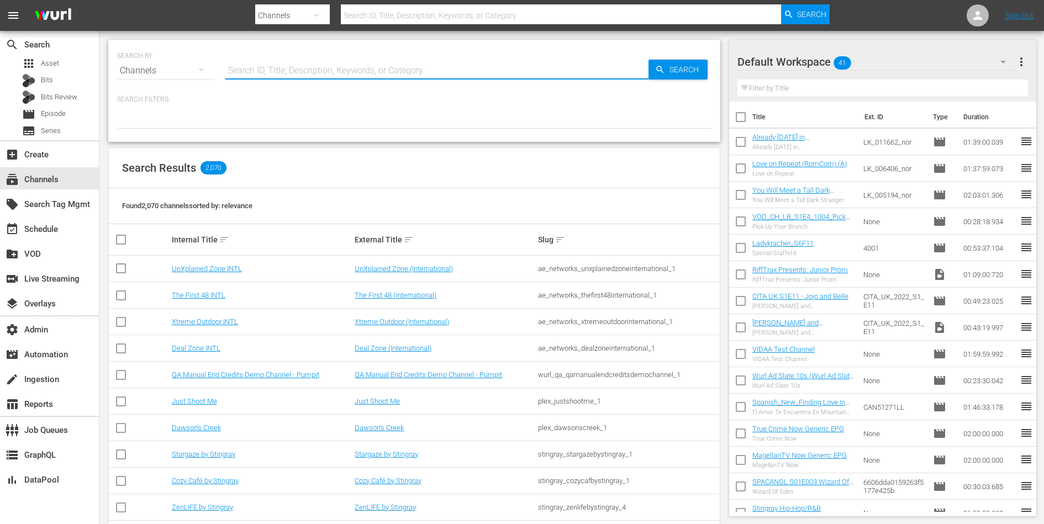
click at [310, 72] on input "text" at bounding box center [436, 70] width 423 height 27
type input "saving hope"
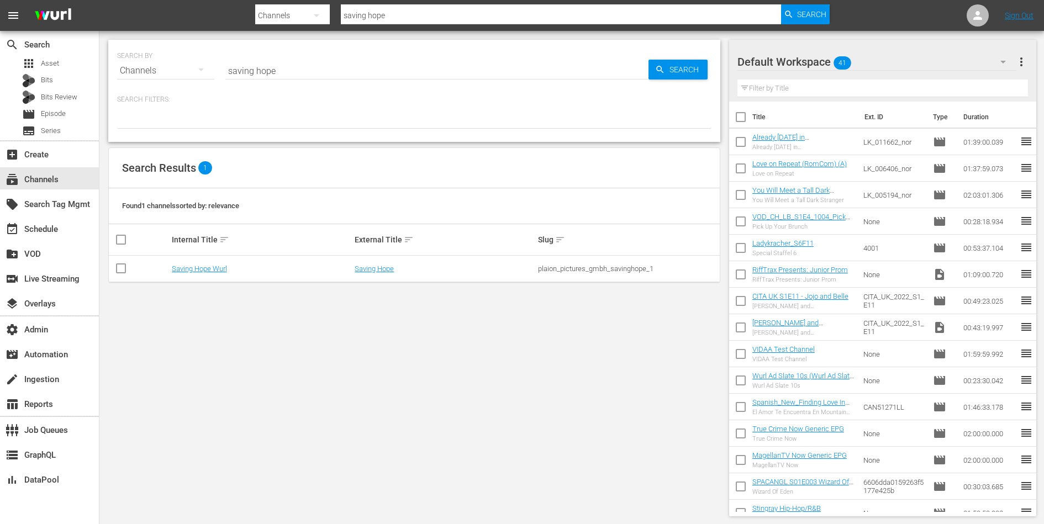
click at [197, 260] on td "Saving Hope Wurl" at bounding box center [261, 269] width 183 height 27
click at [197, 266] on link "Saving Hope Wurl" at bounding box center [199, 268] width 55 height 8
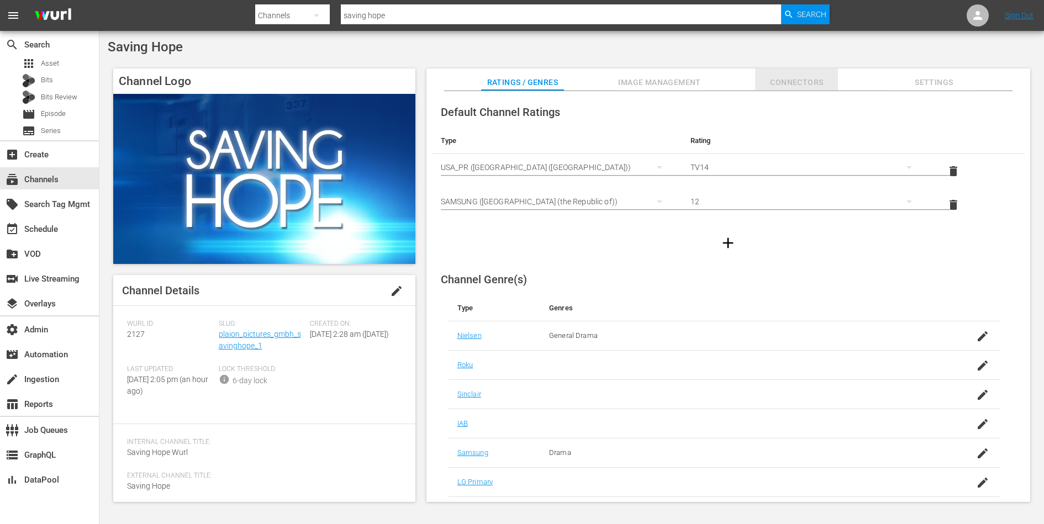
click at [787, 76] on span "Connectors" at bounding box center [796, 83] width 83 height 14
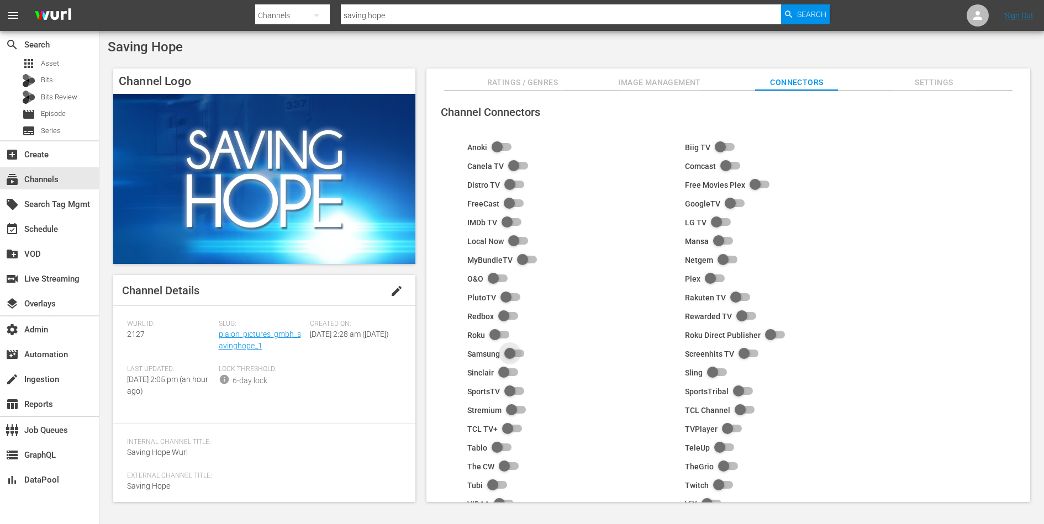
click at [508, 350] on input "checkbox" at bounding box center [512, 353] width 24 height 13
checkbox input "true"
click at [646, 82] on span "Image Management" at bounding box center [659, 83] width 83 height 14
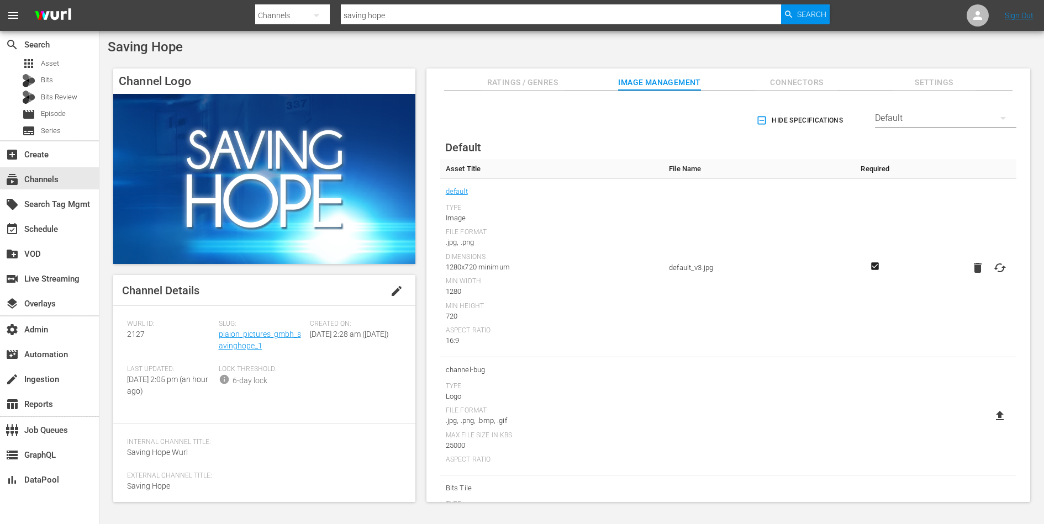
click at [892, 119] on div "Default" at bounding box center [945, 118] width 141 height 31
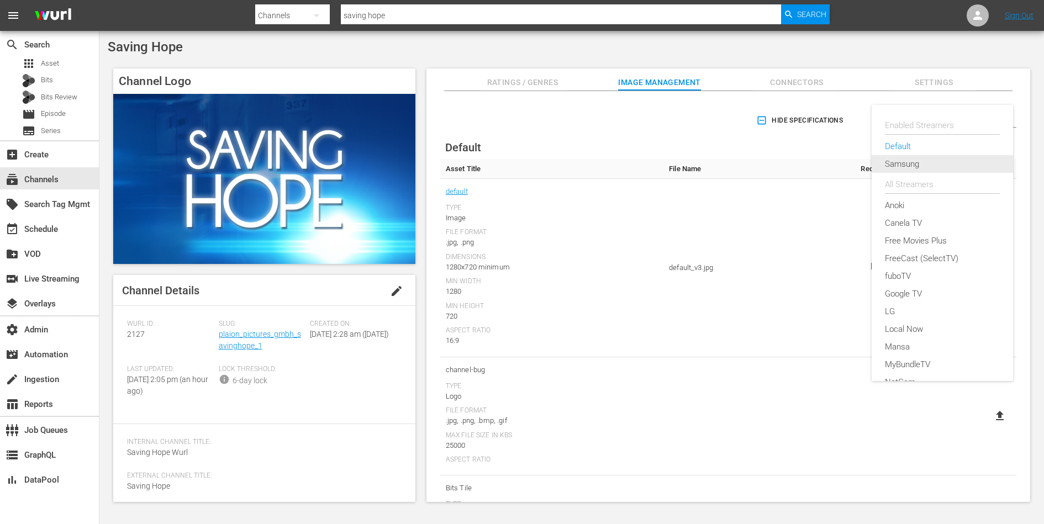
click at [925, 165] on div "Samsung" at bounding box center [942, 164] width 115 height 18
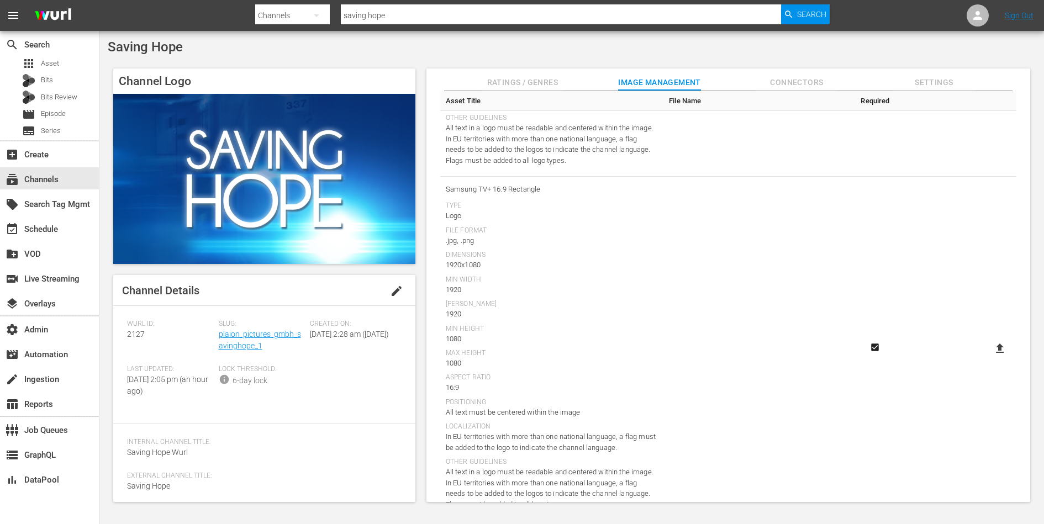
scroll to position [1088, 0]
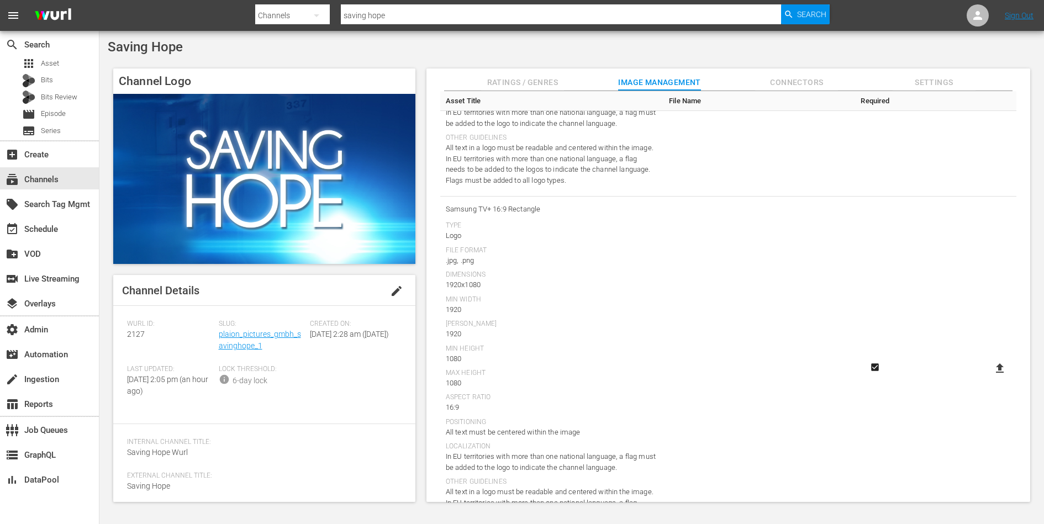
click at [997, 367] on icon at bounding box center [1000, 367] width 8 height 9
click at [989, 378] on input "file" at bounding box center [988, 378] width 1 height 1
type input "C:\fakepath\Saving_Hope_Type-C_-16_9-Rectangle-1920x1080.jpg"
click at [803, 70] on button "Connectors" at bounding box center [796, 79] width 83 height 22
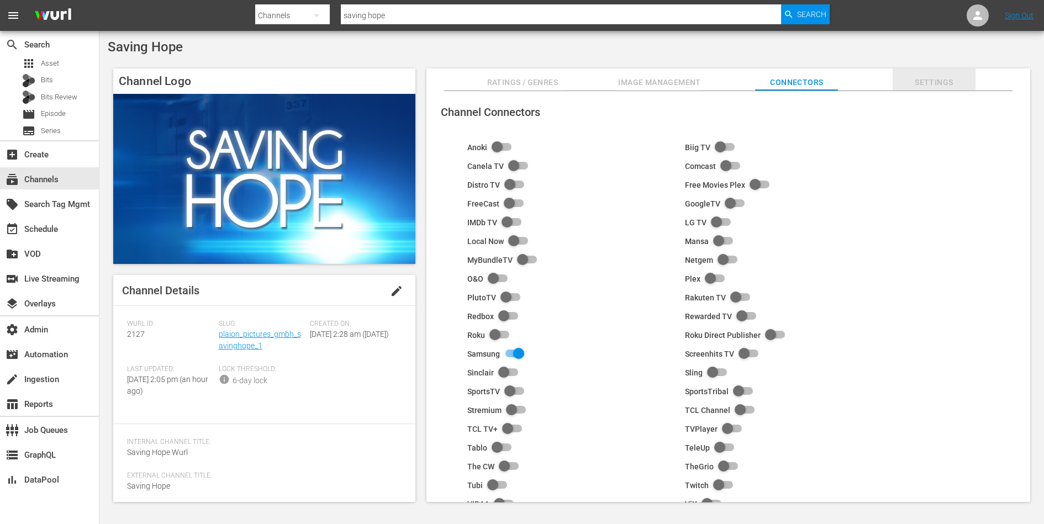
click at [943, 83] on span "Settings" at bounding box center [933, 83] width 83 height 14
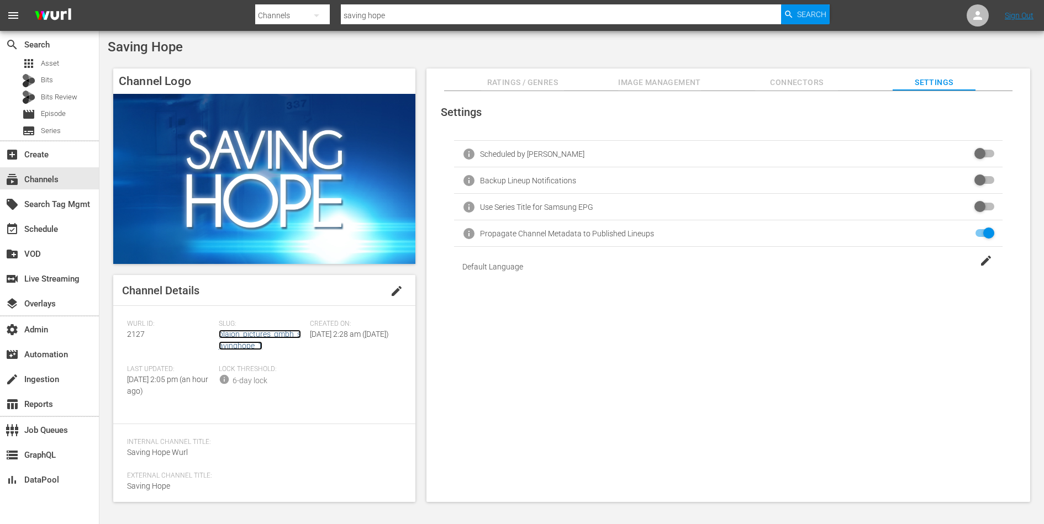
click at [239, 346] on link "plaion_pictures_gmbh_savinghope_1" at bounding box center [260, 340] width 82 height 20
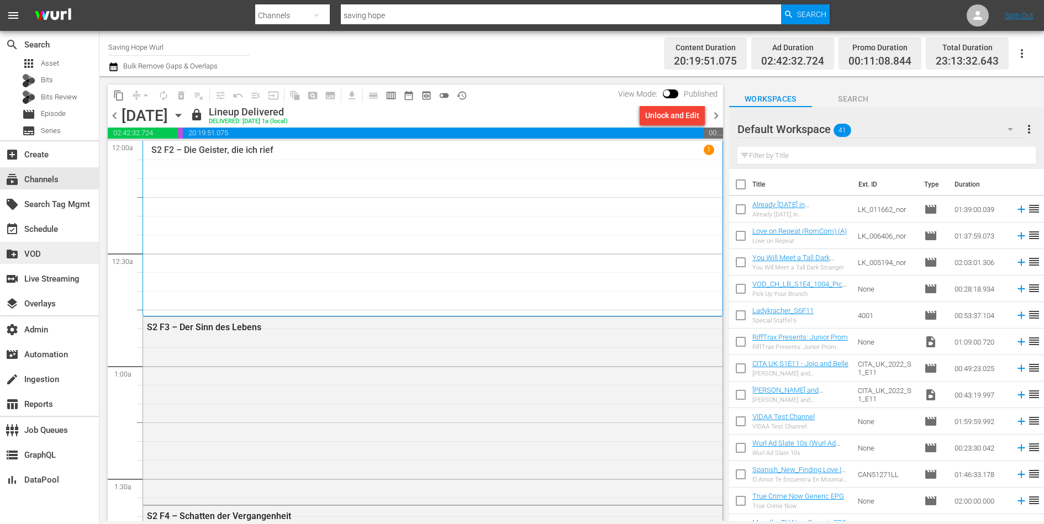
click at [36, 249] on div "create_new_folder VOD" at bounding box center [31, 252] width 62 height 10
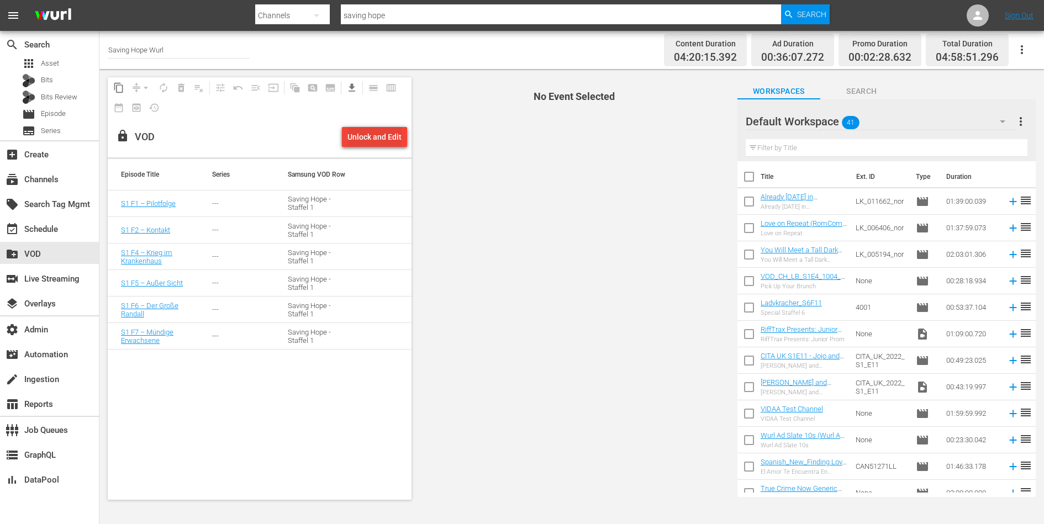
click at [372, 136] on div "Unlock and Edit" at bounding box center [374, 137] width 54 height 20
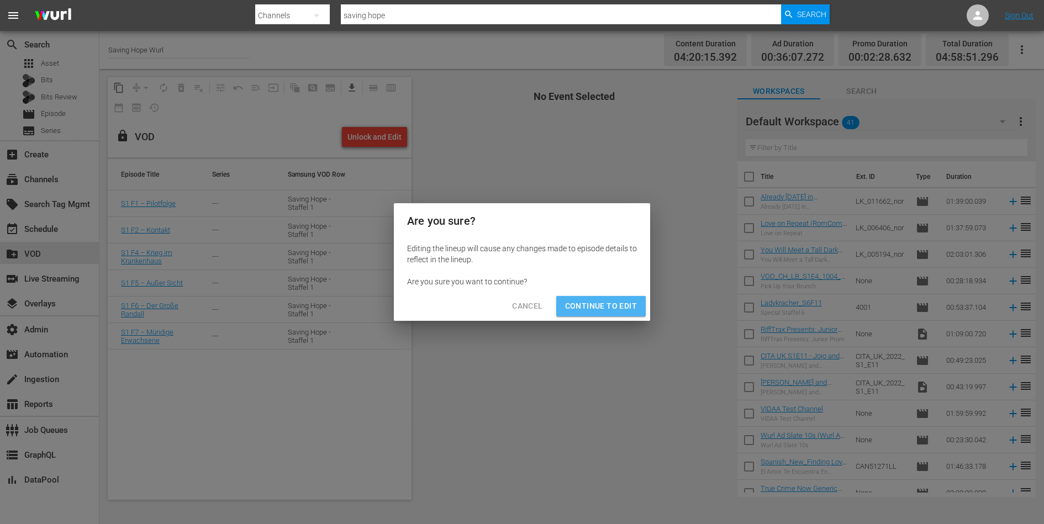
click at [595, 309] on span "Continue to Edit" at bounding box center [601, 306] width 72 height 14
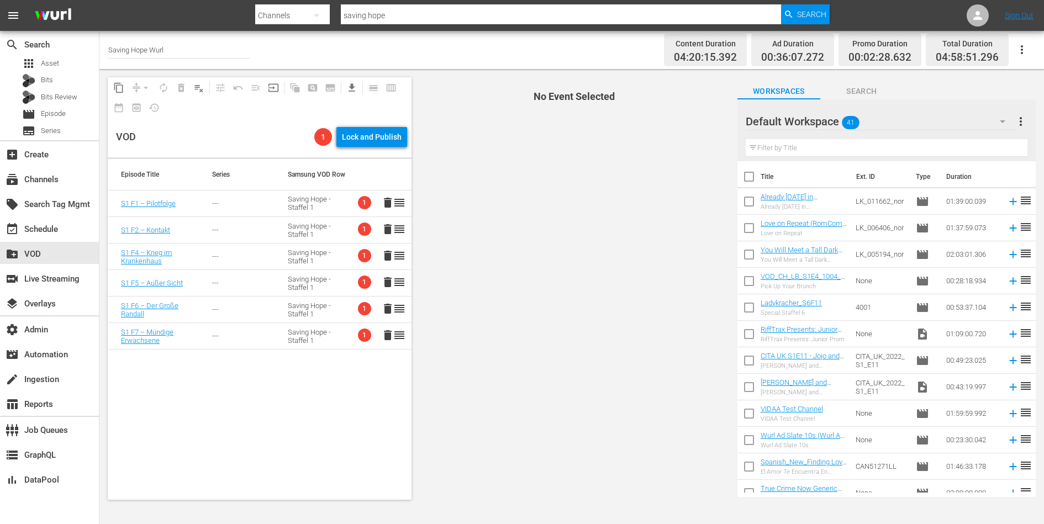
click at [282, 207] on td "Saving Hope - Staffel 1" at bounding box center [312, 204] width 76 height 27
click at [348, 209] on td "Saving Hope - Staffel 1" at bounding box center [312, 204] width 76 height 27
click at [340, 226] on td "Saving Hope - Staffel 1" at bounding box center [312, 231] width 76 height 27
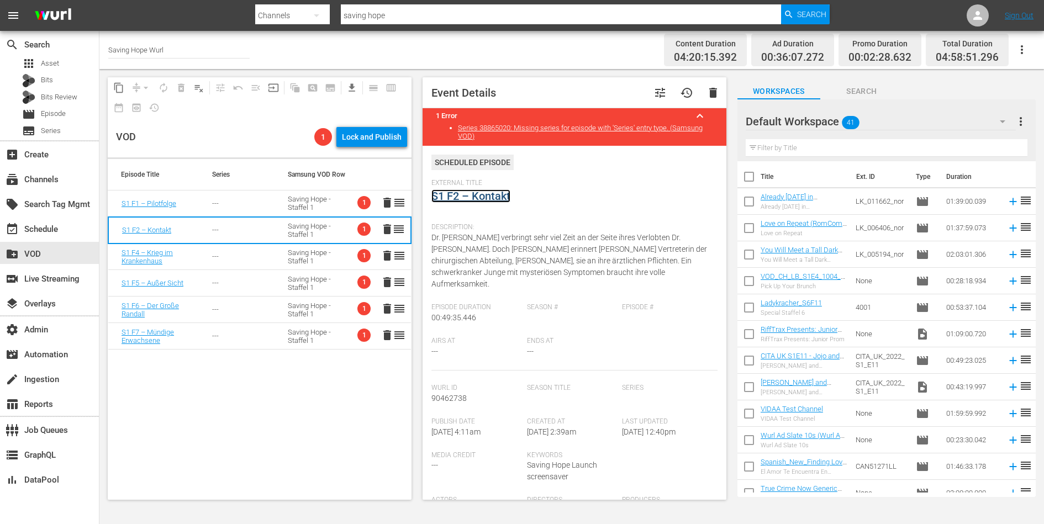
click at [473, 200] on link "S1 F2 – Kontakt" at bounding box center [470, 195] width 79 height 13
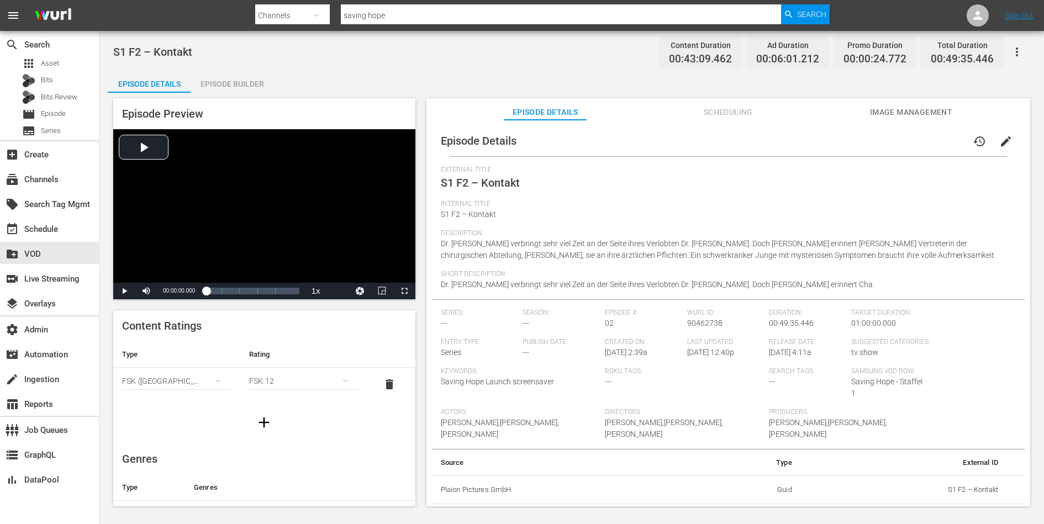
click at [879, 118] on span "Image Management" at bounding box center [910, 112] width 83 height 14
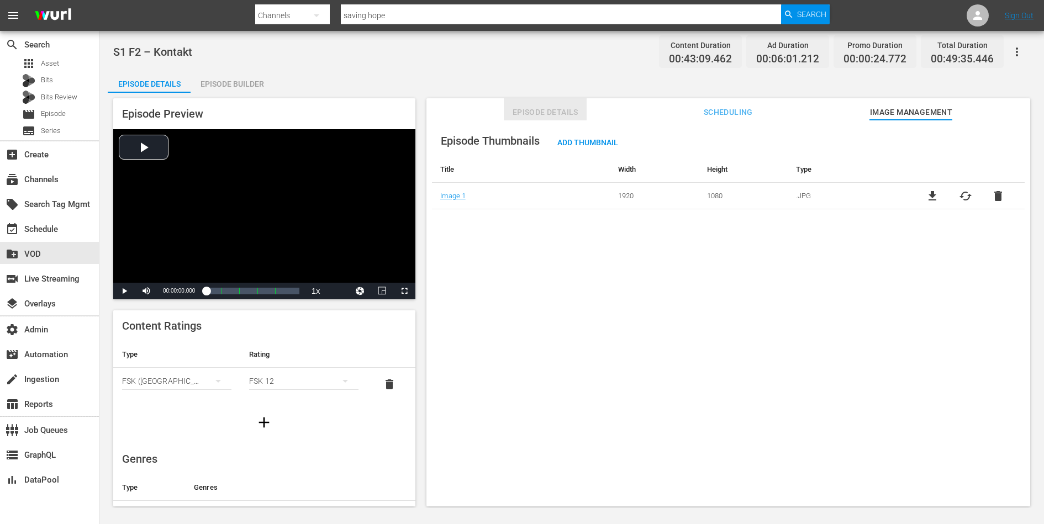
click at [528, 113] on span "Episode Details" at bounding box center [545, 112] width 83 height 14
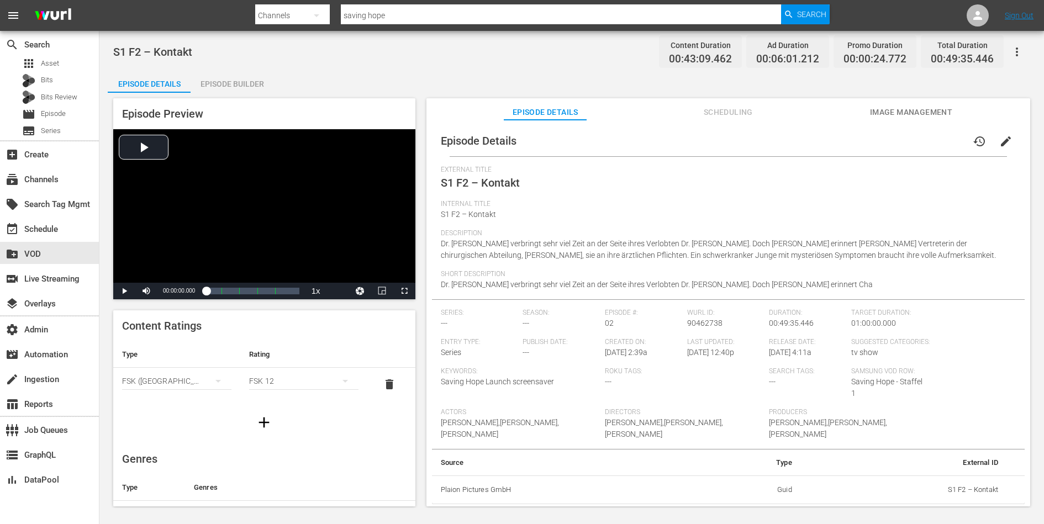
click at [453, 323] on div "Series: ---" at bounding box center [482, 323] width 82 height 29
click at [31, 250] on div "create_new_folder VOD" at bounding box center [31, 252] width 62 height 10
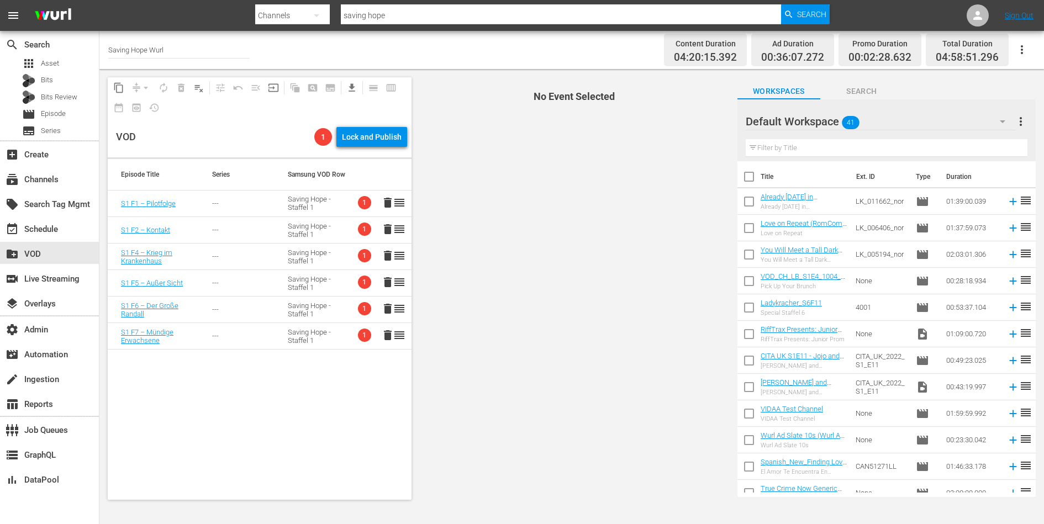
click at [262, 207] on td "---" at bounding box center [237, 204] width 76 height 27
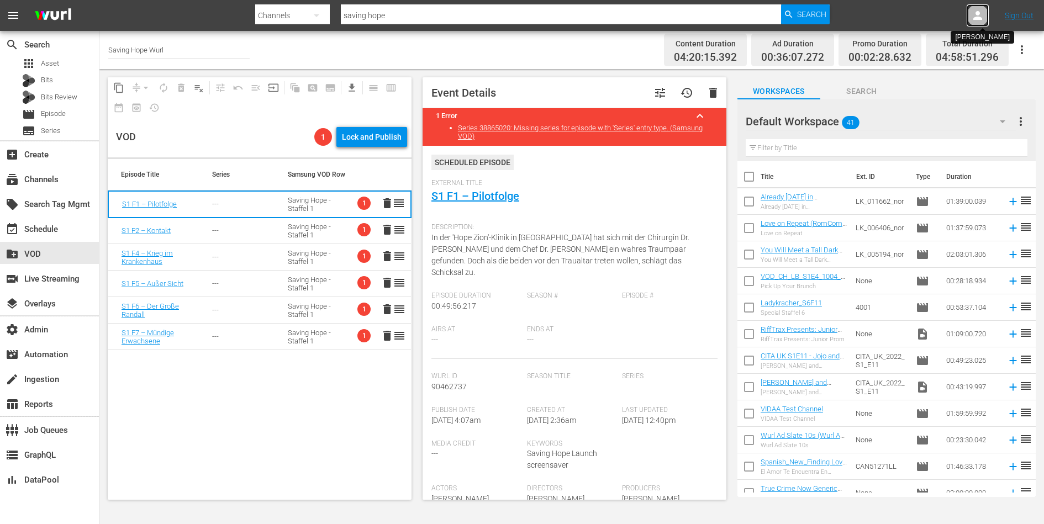
click at [977, 17] on icon at bounding box center [977, 15] width 9 height 9
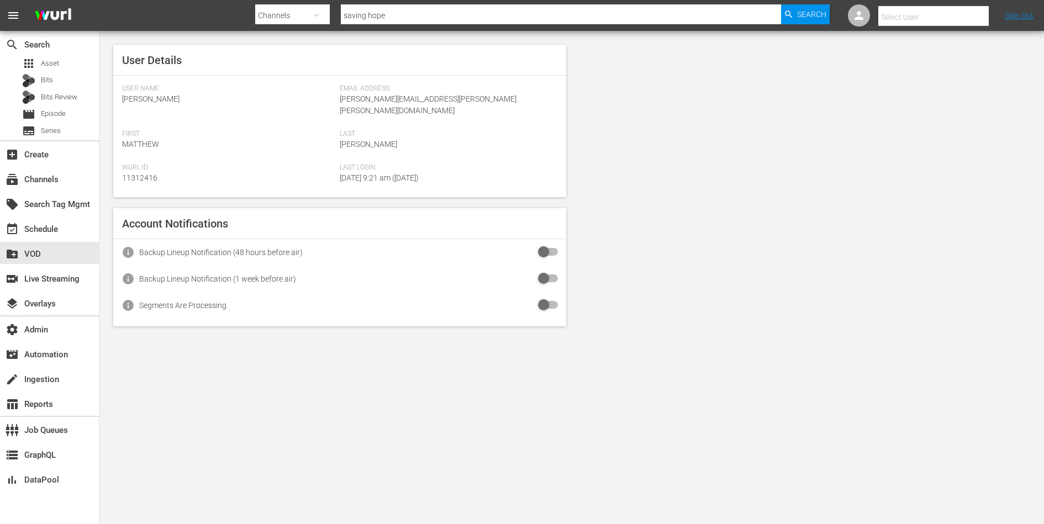
click at [934, 22] on input "text" at bounding box center [948, 17] width 141 height 27
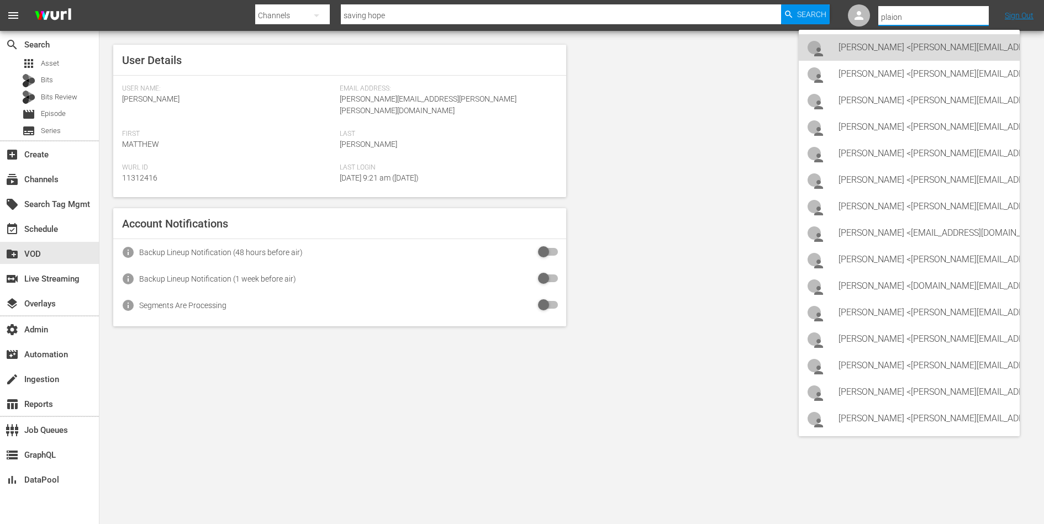
click at [923, 47] on div "Agata Kropa <a.kropa@plaion.com>" at bounding box center [924, 47] width 172 height 27
type input "Agata Kropa (11314618)"
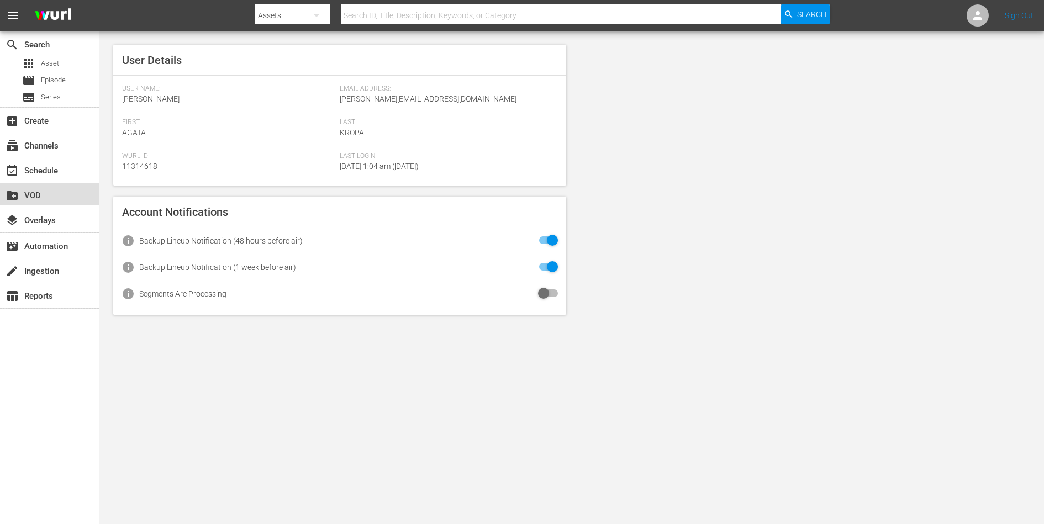
click at [34, 195] on div "create_new_folder VOD" at bounding box center [31, 194] width 62 height 10
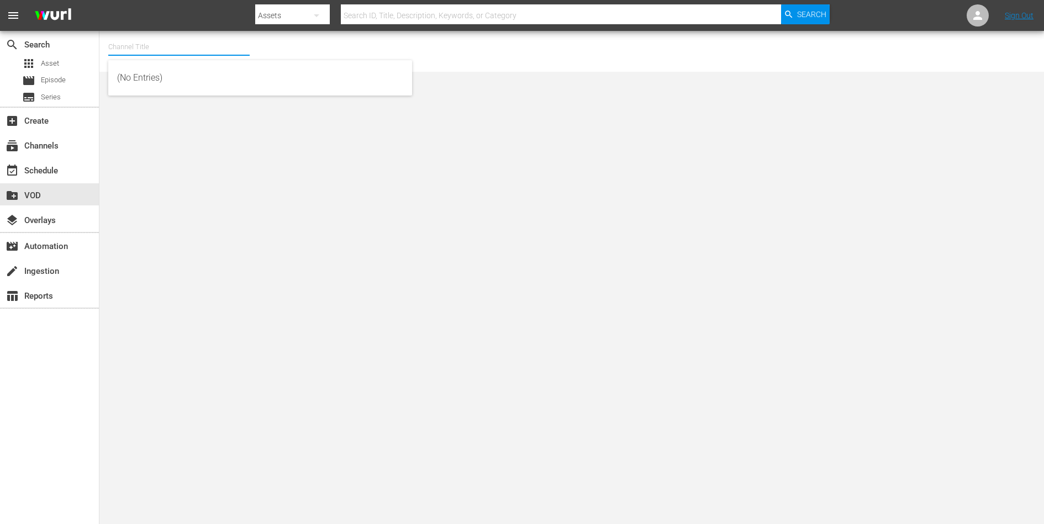
click at [167, 52] on input "text" at bounding box center [178, 47] width 141 height 27
type input "s"
click at [166, 86] on div "Saving Hope Wurl (2127 - plaion_pictures_gmbh_savinghope_1)" at bounding box center [260, 78] width 286 height 27
type input "Saving Hope Wurl (2127 - plaion_pictures_gmbh_savinghope_1)"
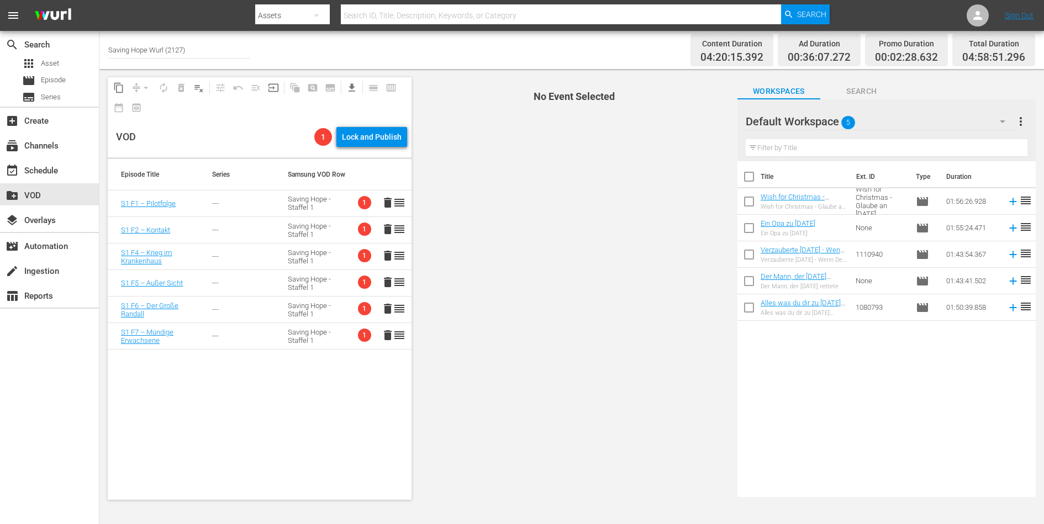
click at [207, 201] on td "---" at bounding box center [237, 204] width 76 height 27
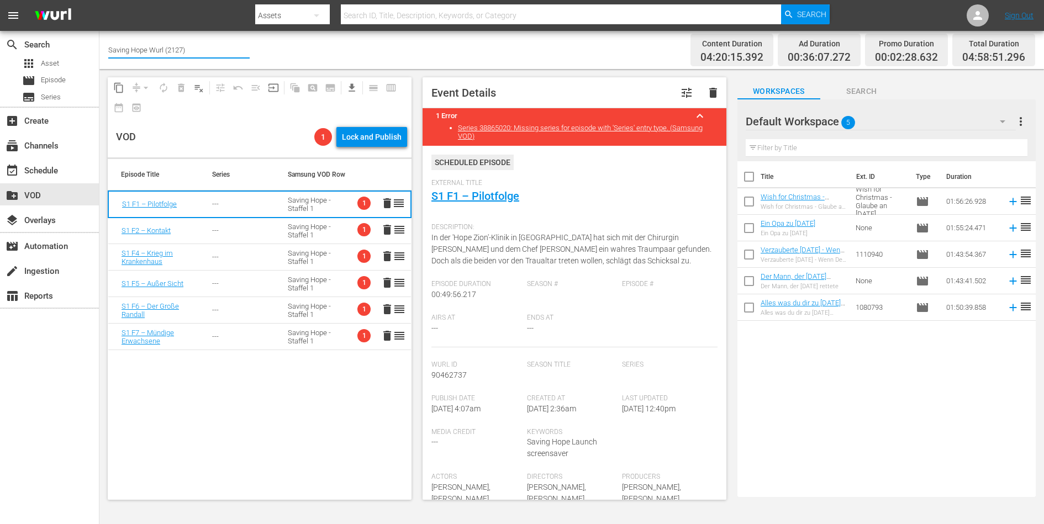
click at [141, 49] on input "Saving Hope Wurl (2127)" at bounding box center [178, 49] width 141 height 27
click at [163, 83] on div "Squadra Speciale Lipsia (2138 - plaion_pictures_gmbh_squadraspecialelipsia_1)" at bounding box center [260, 80] width 286 height 27
type input "Squadra Speciale Lipsia (2138 - plaion_pictures_gmbh_squadraspecialelipsia_1)"
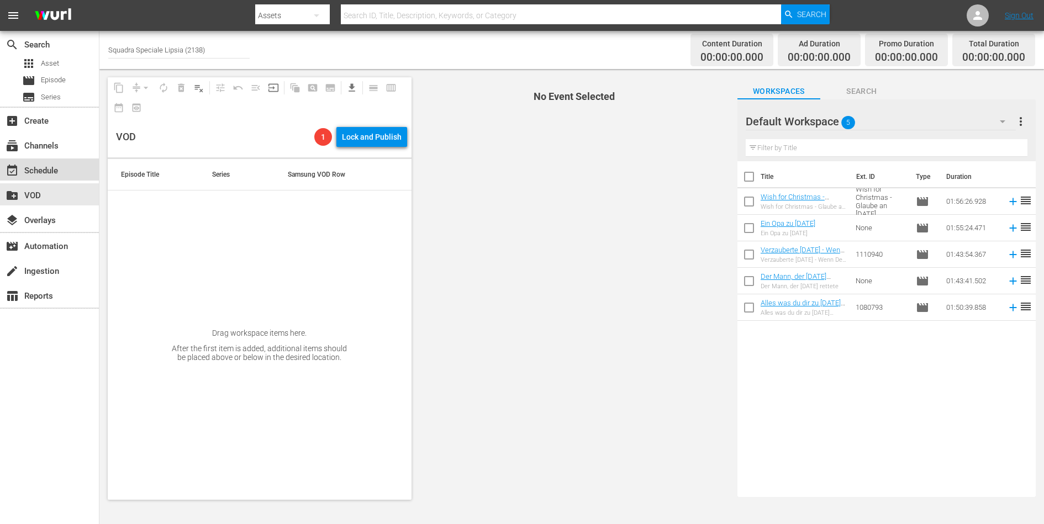
click at [45, 174] on div "event_available Schedule" at bounding box center [31, 169] width 62 height 10
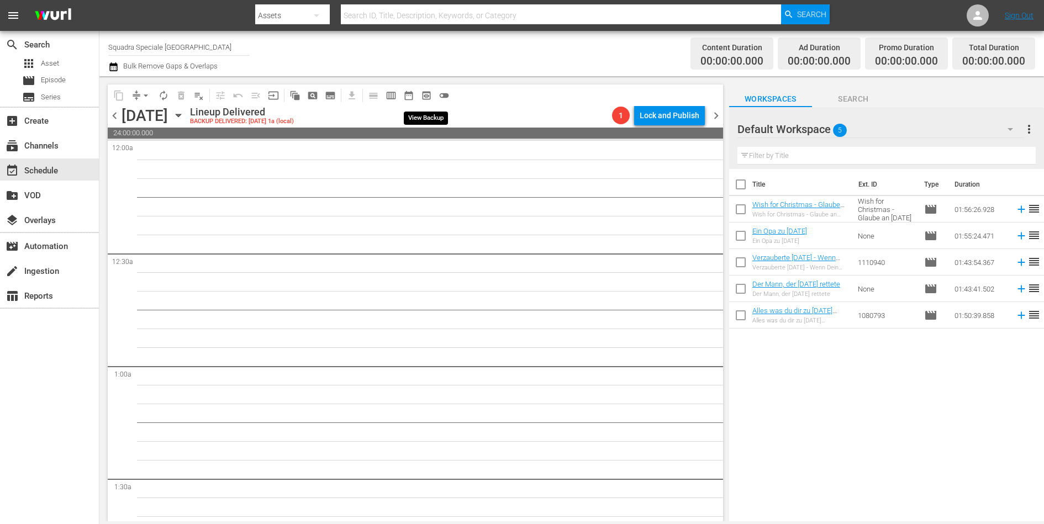
click at [425, 98] on span "preview_outlined" at bounding box center [426, 95] width 11 height 11
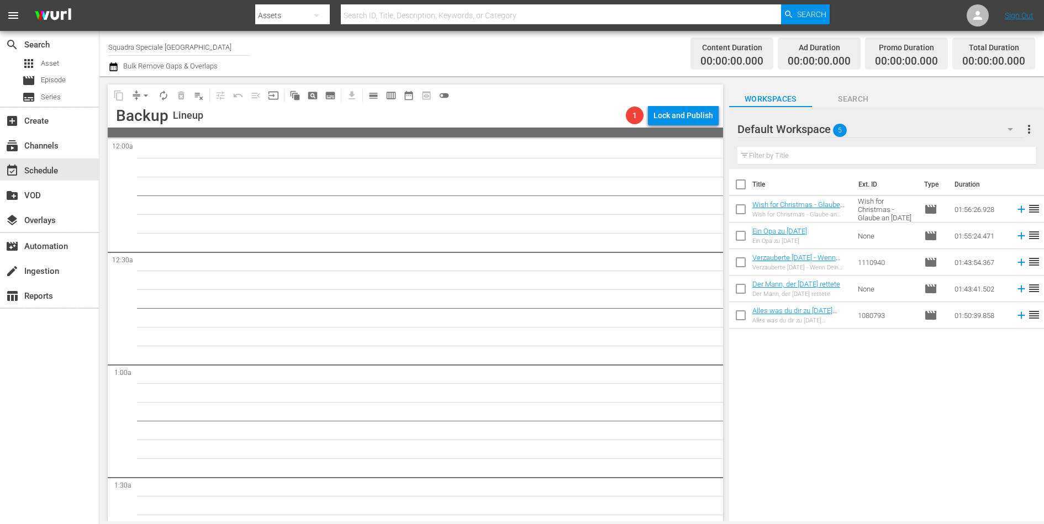
click at [107, 380] on div "content_copy compress arrow_drop_down autorenew_outlined delete_forever_outline…" at bounding box center [412, 298] width 626 height 445
click at [37, 199] on div "create_new_folder VOD" at bounding box center [31, 194] width 62 height 10
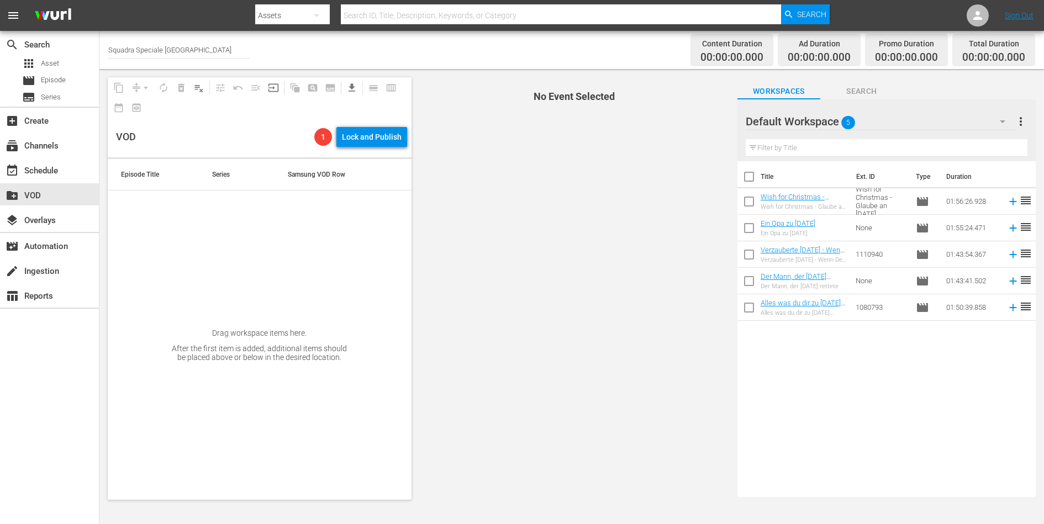
click at [188, 52] on input "Squadra Speciale [GEOGRAPHIC_DATA]" at bounding box center [178, 49] width 141 height 27
click at [61, 199] on div "create_new_folder VOD" at bounding box center [49, 194] width 99 height 22
click at [159, 55] on input "Squadra Speciale [GEOGRAPHIC_DATA]" at bounding box center [178, 49] width 141 height 27
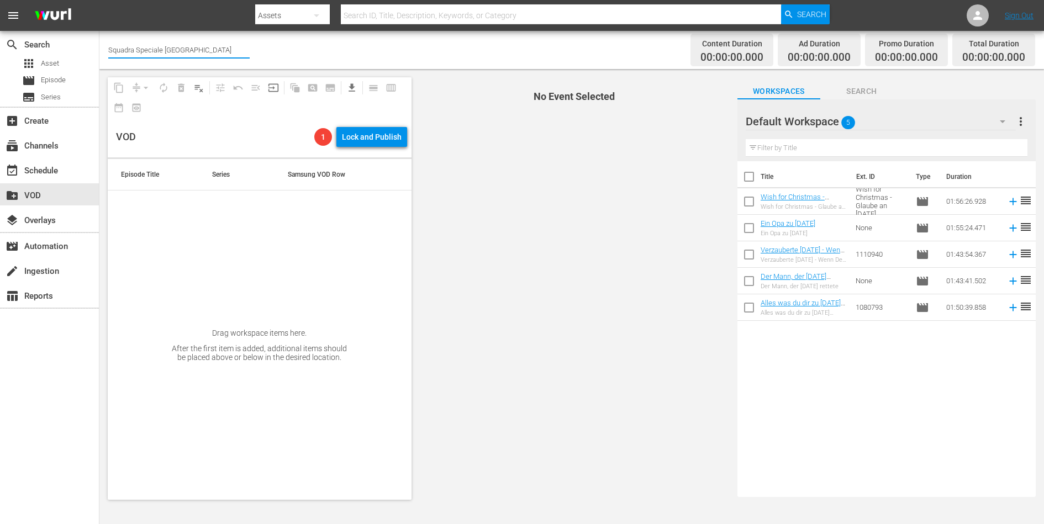
click at [159, 55] on input "Squadra Speciale [GEOGRAPHIC_DATA]" at bounding box center [178, 49] width 141 height 27
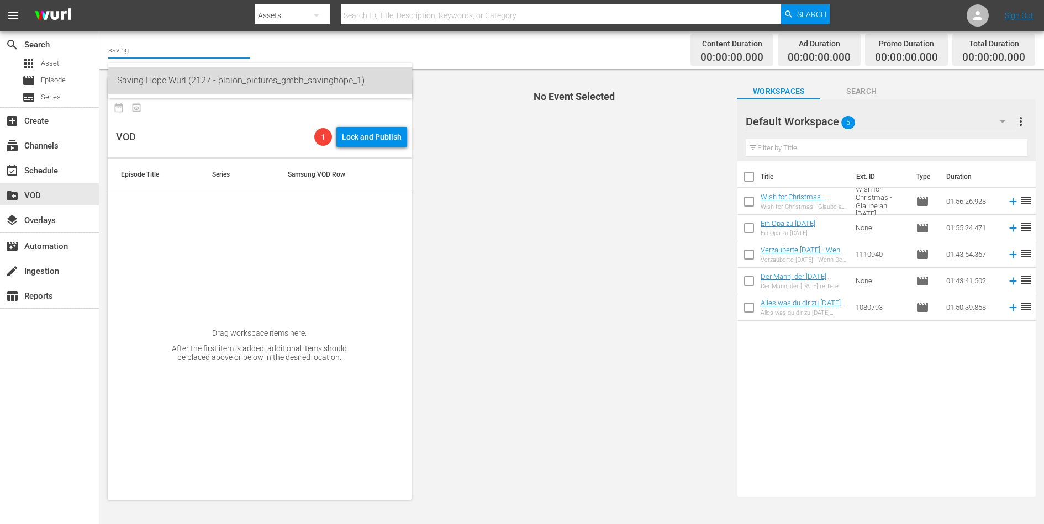
click at [162, 76] on div "Saving Hope Wurl (2127 - plaion_pictures_gmbh_savinghope_1)" at bounding box center [260, 80] width 286 height 27
type input "Saving Hope Wurl (2127 - plaion_pictures_gmbh_savinghope_1)"
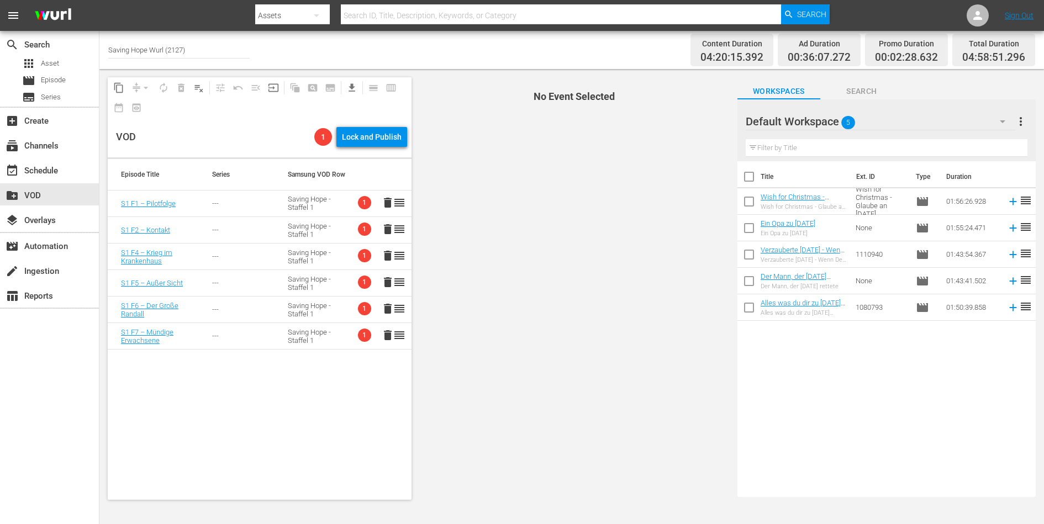
click at [204, 205] on td "---" at bounding box center [237, 204] width 76 height 27
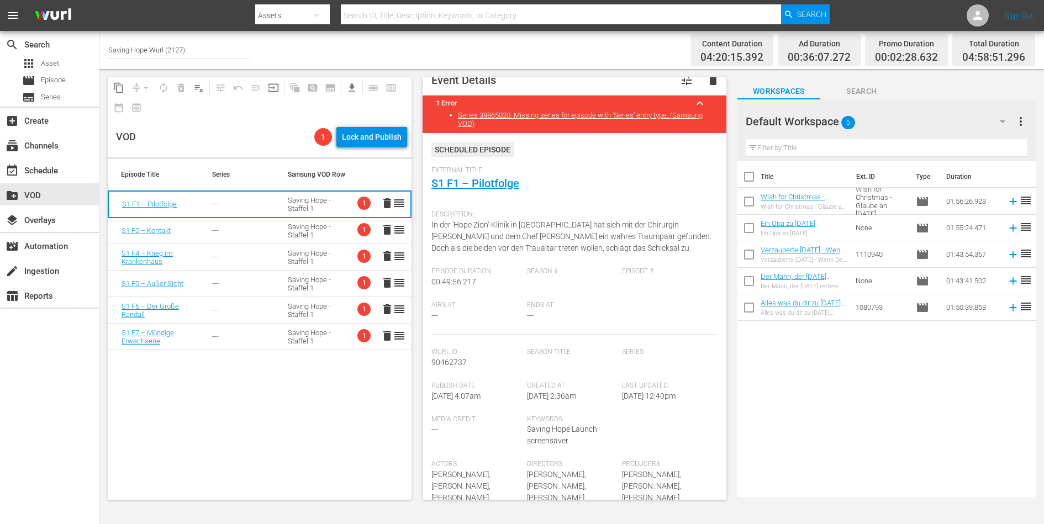
scroll to position [1, 0]
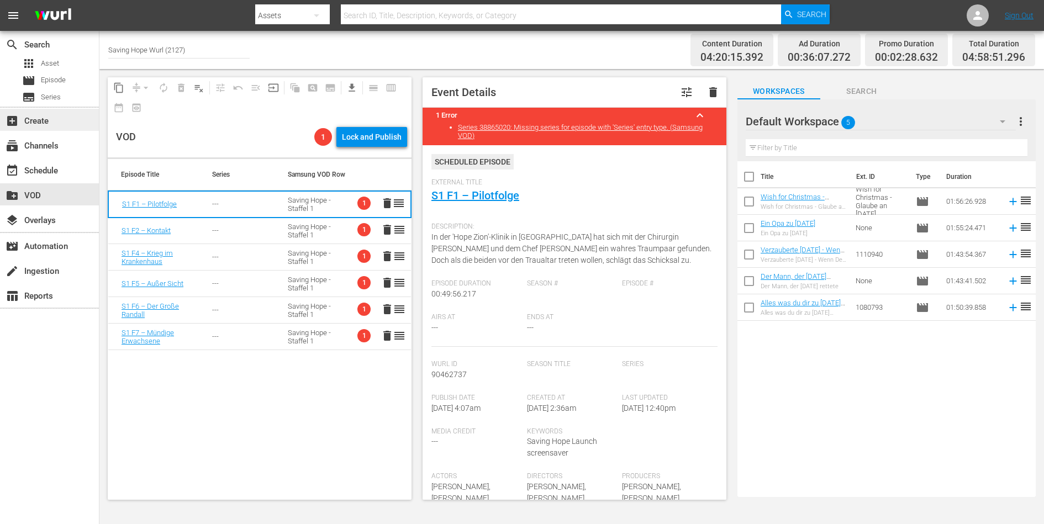
click at [62, 124] on div "add_box Create" at bounding box center [49, 120] width 99 height 22
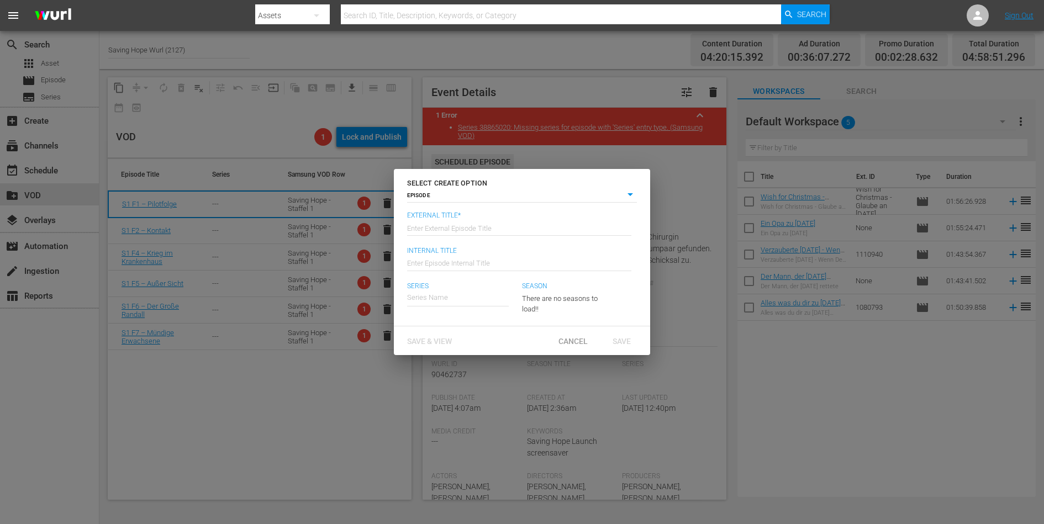
click at [437, 292] on input "text" at bounding box center [458, 297] width 102 height 27
type input "Saving"
click at [572, 335] on div "Cancel" at bounding box center [572, 341] width 49 height 20
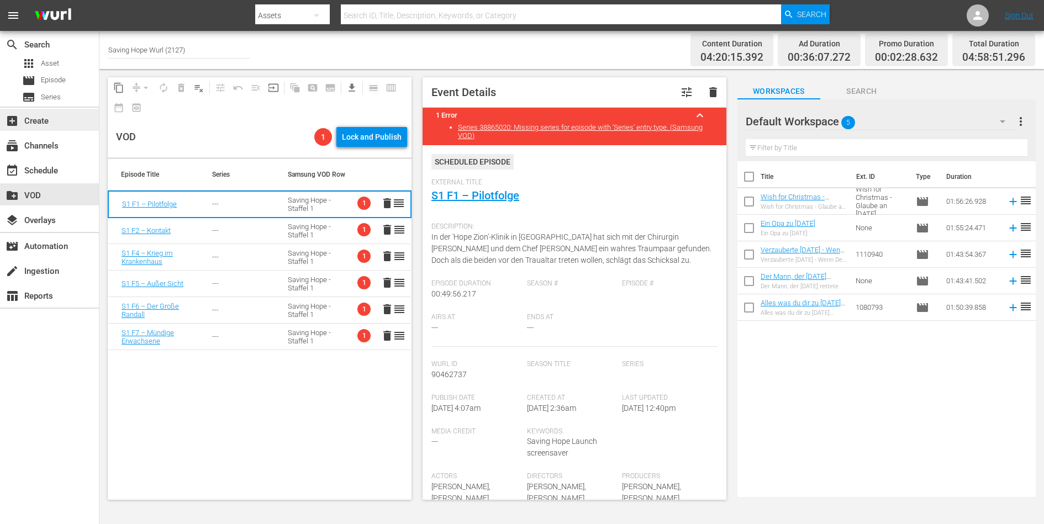
click at [43, 124] on div "add_box Create" at bounding box center [31, 119] width 62 height 10
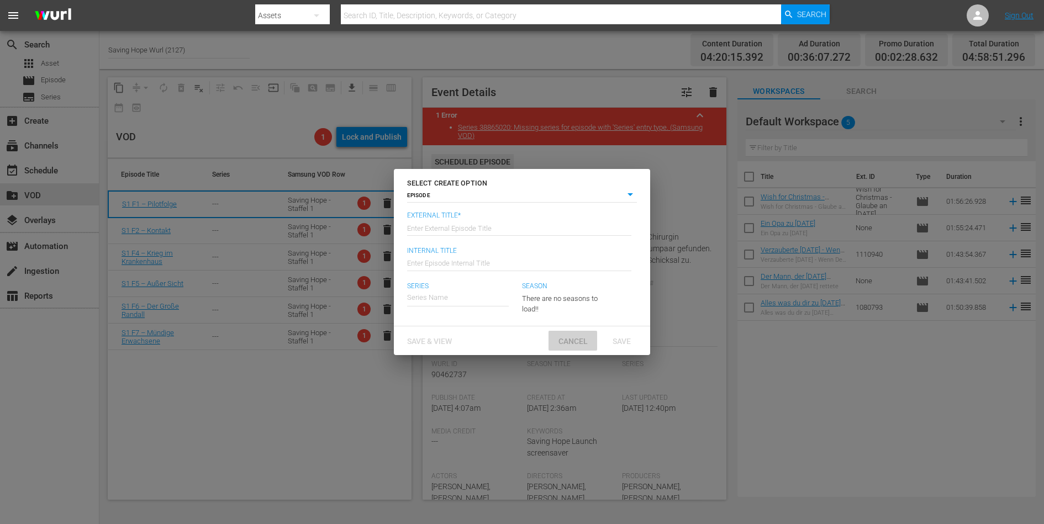
click at [568, 340] on span "Cancel" at bounding box center [572, 341] width 47 height 9
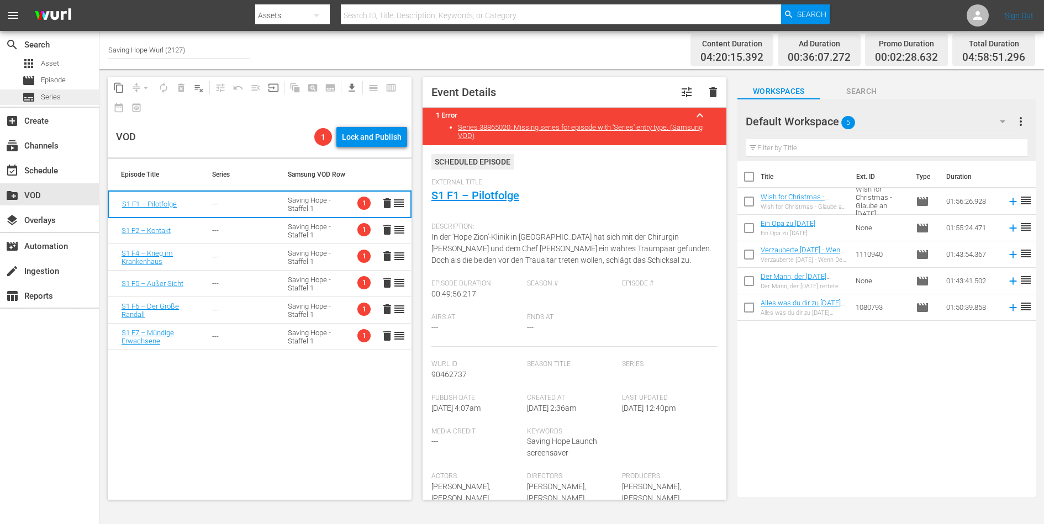
click at [46, 101] on span "Series" at bounding box center [51, 97] width 20 height 11
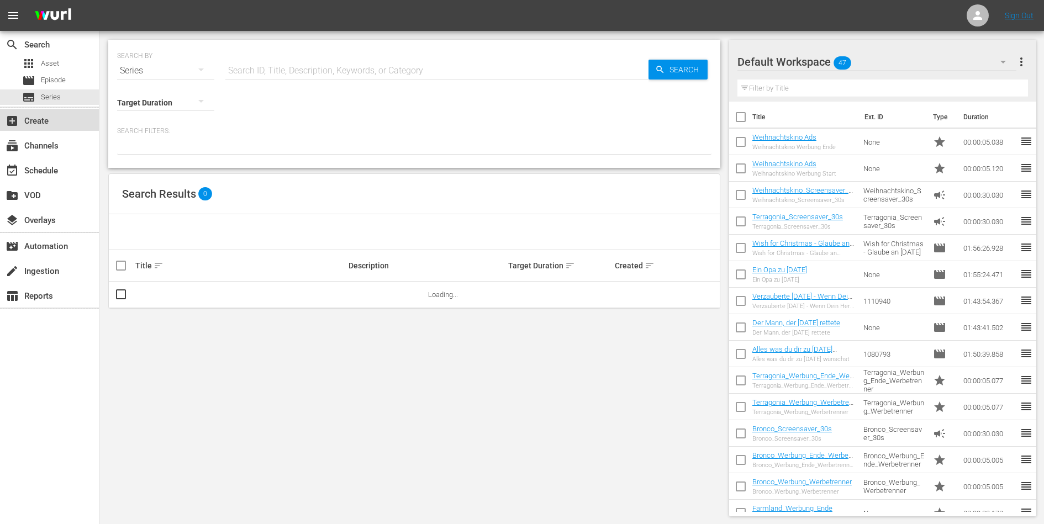
click at [57, 127] on div "add_box Create" at bounding box center [49, 120] width 99 height 22
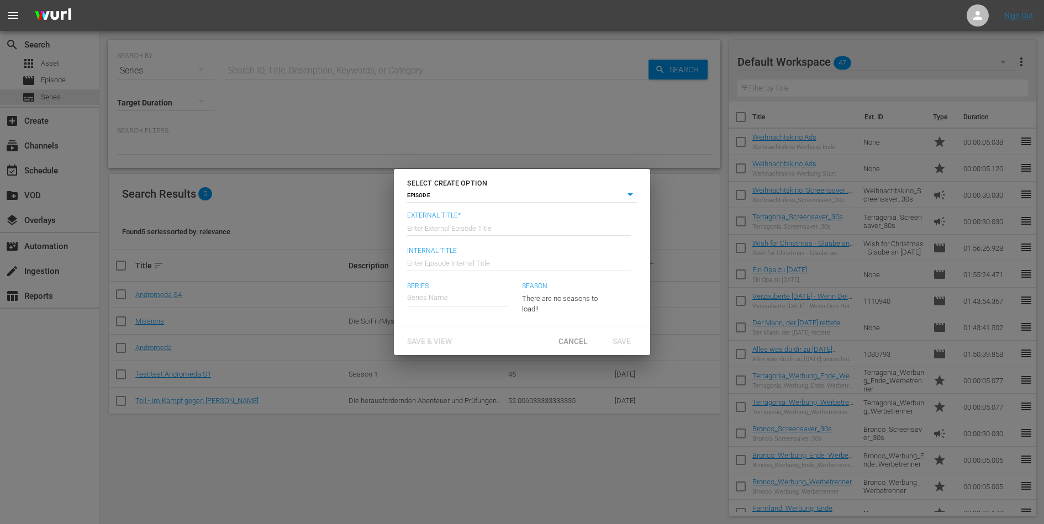
click at [430, 223] on input "text" at bounding box center [519, 227] width 224 height 27
click at [430, 260] on input "text" at bounding box center [519, 262] width 224 height 27
click at [421, 298] on input "text" at bounding box center [458, 297] width 102 height 27
click at [634, 195] on body "menu Sign Out search Search apps Asset movie Episode subtitles Series add_box C…" at bounding box center [522, 262] width 1044 height 524
click at [592, 210] on li "SERIES" at bounding box center [522, 210] width 230 height 15
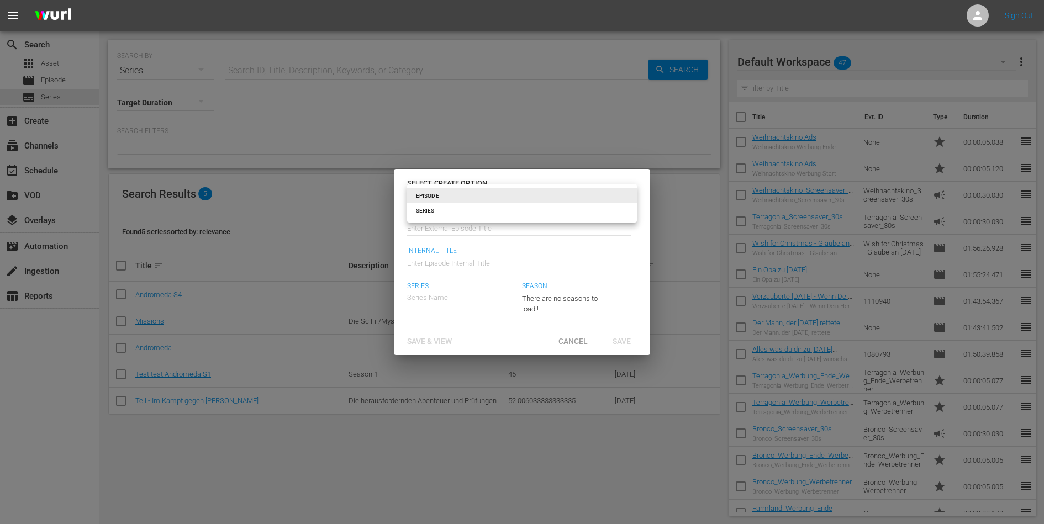
type input "series"
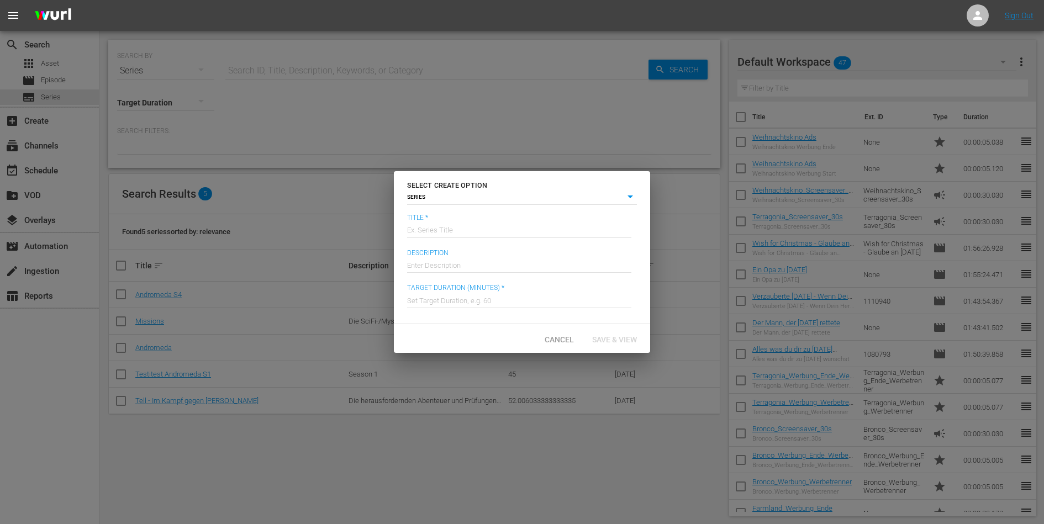
click at [493, 237] on div "Ex. Series Title" at bounding box center [519, 229] width 224 height 27
type input "Saving Hope"
click at [500, 330] on div "Cancel Save & View" at bounding box center [522, 338] width 256 height 29
click at [464, 231] on input "Saving Hope" at bounding box center [519, 229] width 224 height 27
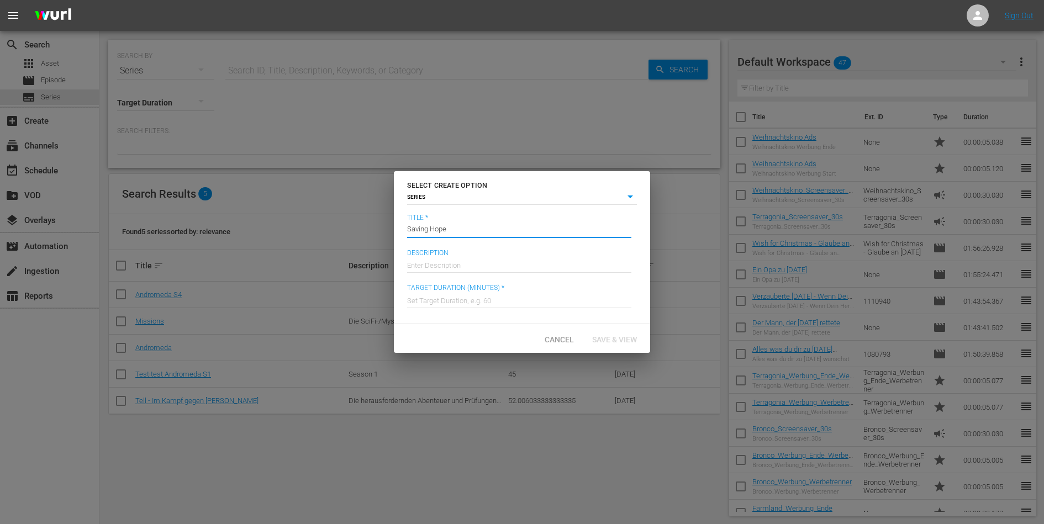
click at [464, 231] on input "Saving Hope" at bounding box center [519, 229] width 224 height 27
click at [475, 261] on input "text" at bounding box center [519, 264] width 224 height 27
click at [560, 341] on span "Cancel" at bounding box center [559, 339] width 47 height 9
type input "episode"
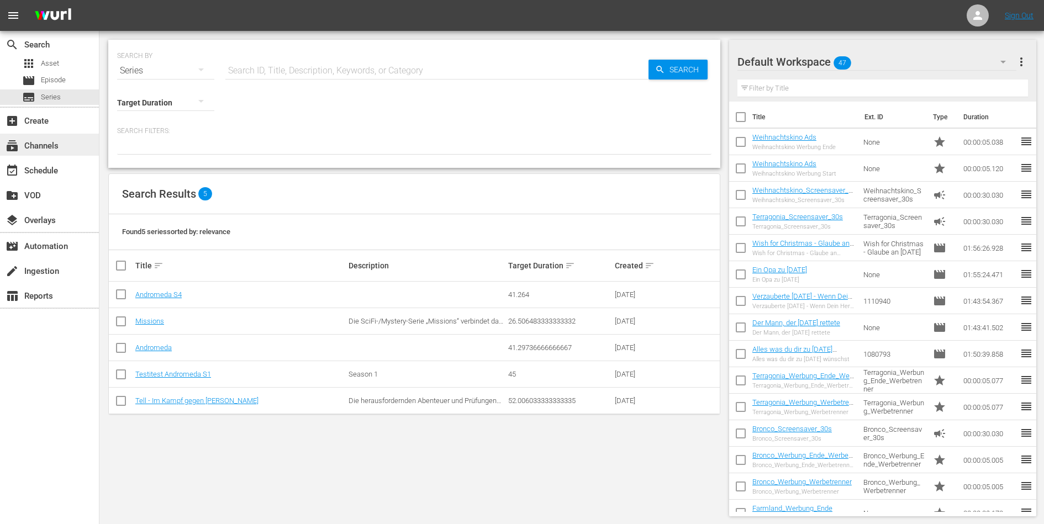
click at [37, 139] on div "subscriptions Channels" at bounding box center [31, 144] width 62 height 10
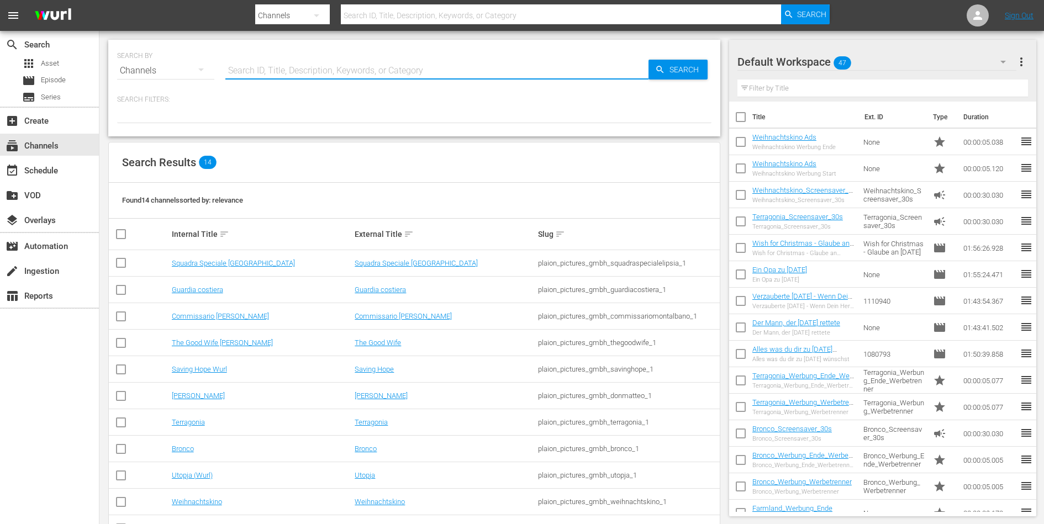
click at [268, 74] on input "text" at bounding box center [436, 70] width 423 height 27
type input "saving hope"
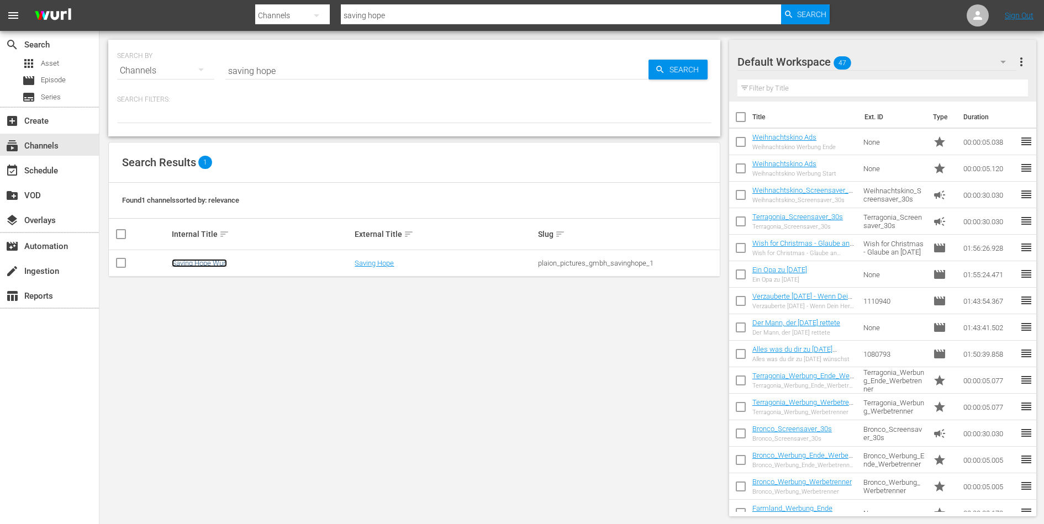
click at [189, 263] on link "Saving Hope Wurl" at bounding box center [199, 263] width 55 height 8
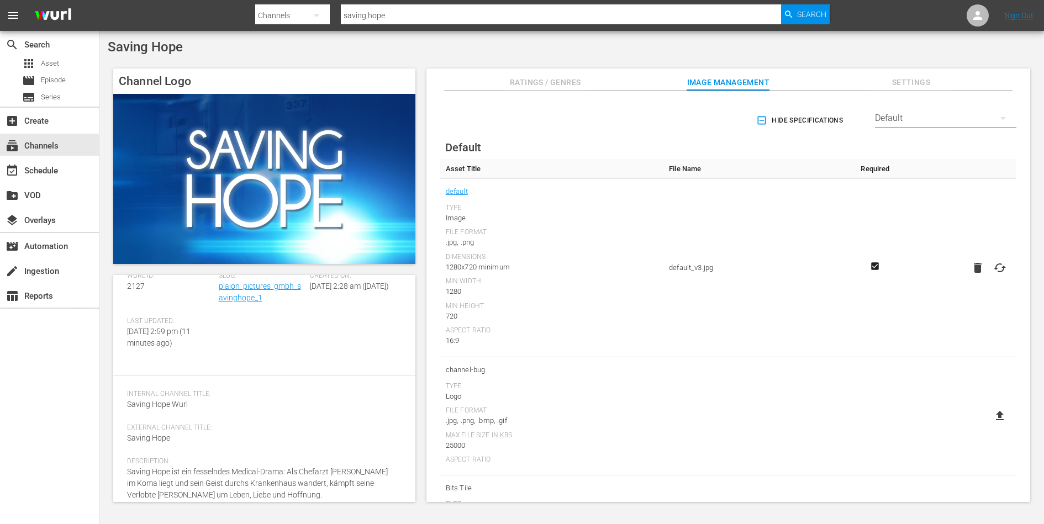
scroll to position [71, 0]
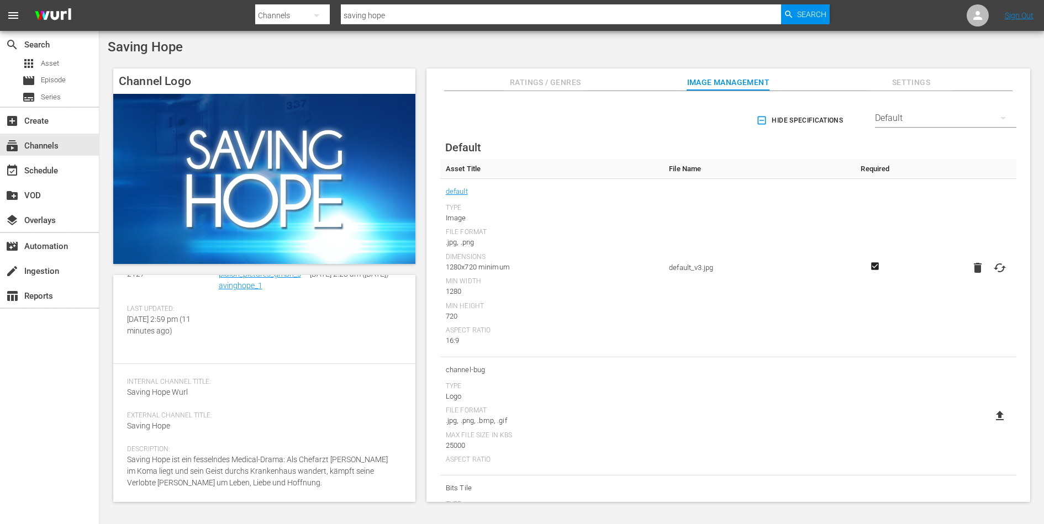
drag, startPoint x: 283, startPoint y: 483, endPoint x: 126, endPoint y: 465, distance: 157.9
click at [126, 465] on div "Channel Details edit Wurl ID: 2127 Slug: plaion_pictures_gmbh_savinghope_1 Crea…" at bounding box center [264, 388] width 302 height 227
copy span "Saving Hope ist ein fesselndes Medical-Drama: Als Chefarzt Charlie Harris im Ko…"
click at [45, 123] on div "add_box Create" at bounding box center [31, 119] width 62 height 10
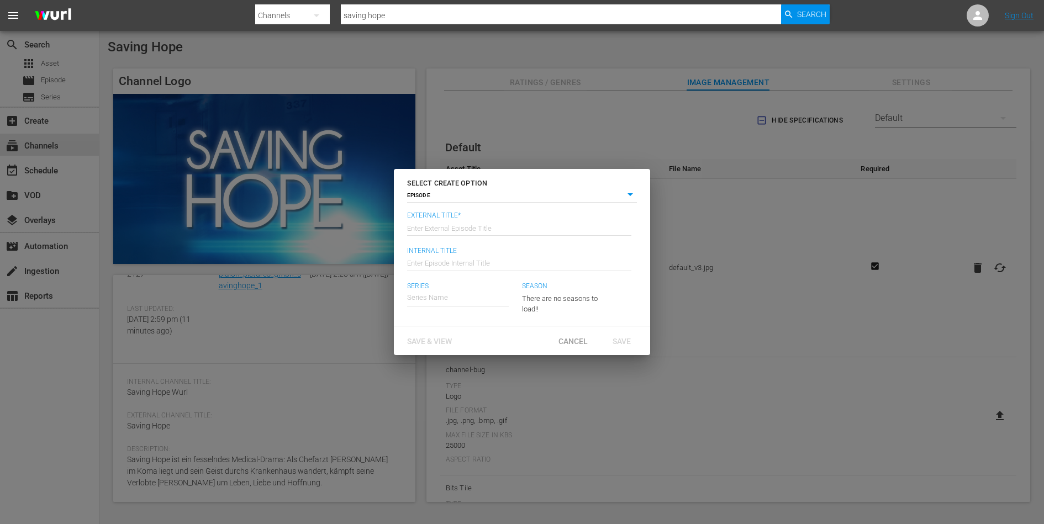
click at [443, 192] on body "menu Search By Channels Search ID, Title, Description, Keywords, or Category sa…" at bounding box center [522, 262] width 1044 height 524
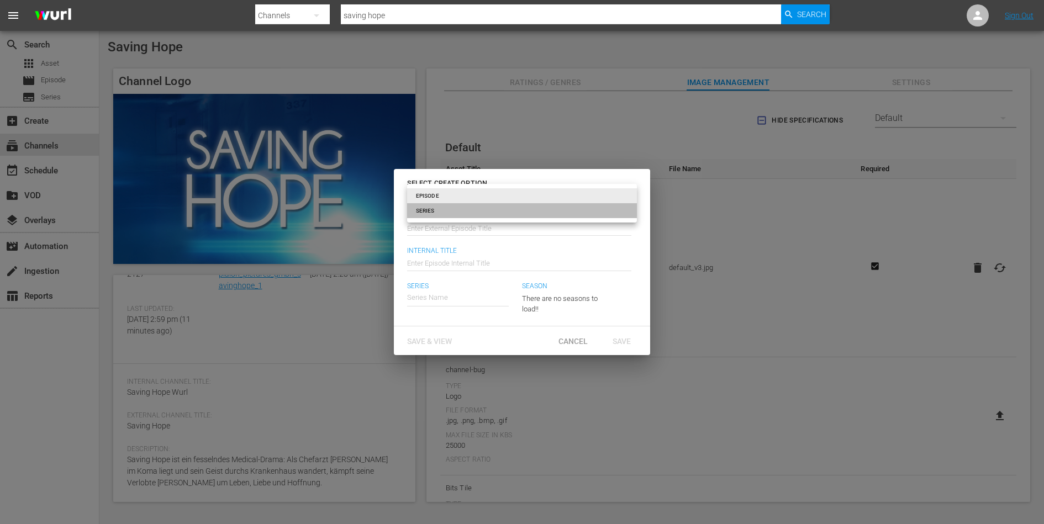
click at [434, 205] on li "SERIES" at bounding box center [522, 210] width 230 height 15
type input "series"
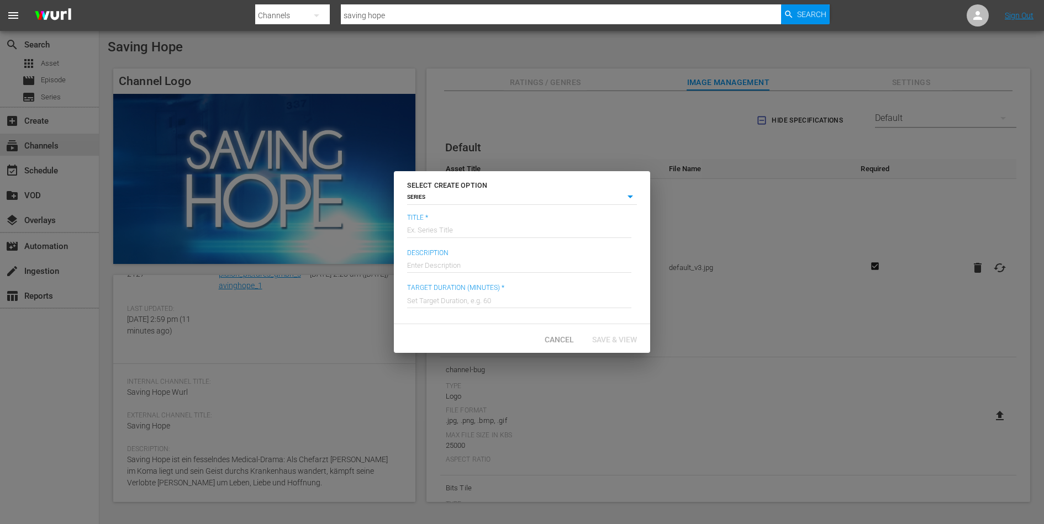
click at [450, 264] on input "text" at bounding box center [519, 264] width 224 height 27
paste input "Saving Hope ist ein fesselndes Medical-Drama: Als Chefarzt Charlie Harris im Ko…"
type input "Saving Hope ist ein fesselndes Medical-Drama: Als Chefarzt Charlie Harris im Ko…"
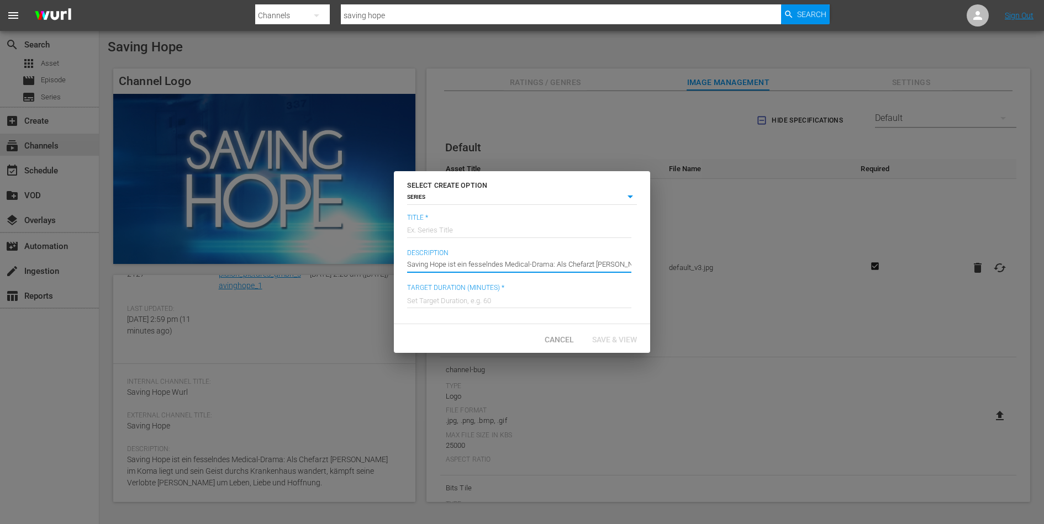
click at [434, 230] on input "text" at bounding box center [519, 229] width 224 height 27
type input "Saving Hope"
click at [462, 334] on div "Cancel Save & View" at bounding box center [522, 338] width 256 height 29
click at [465, 303] on input "text" at bounding box center [519, 299] width 224 height 27
click at [612, 316] on div "Target Duration (minutes) * Set Target Duration, e.g. 60" at bounding box center [522, 301] width 230 height 35
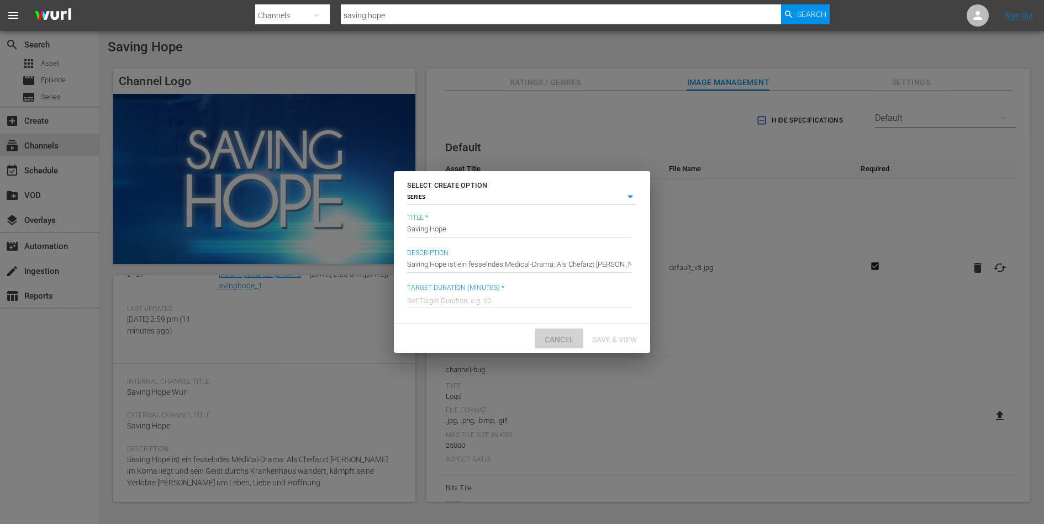
click at [557, 335] on span "Cancel" at bounding box center [559, 339] width 47 height 9
type input "episode"
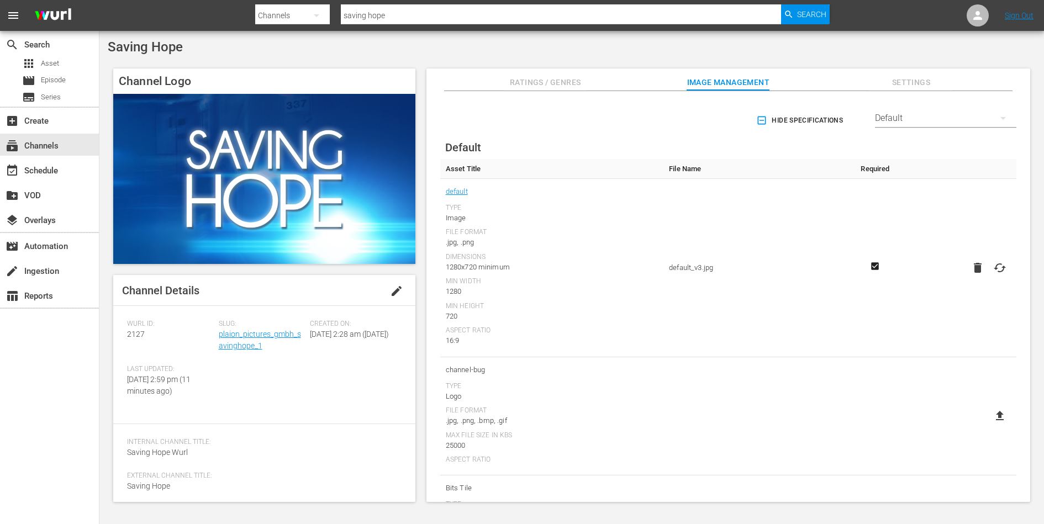
click at [231, 340] on div "Slug: plaion_pictures_gmbh_savinghope_1" at bounding box center [265, 342] width 92 height 45
click at [247, 347] on link "plaion_pictures_gmbh_savinghope_1" at bounding box center [260, 340] width 82 height 20
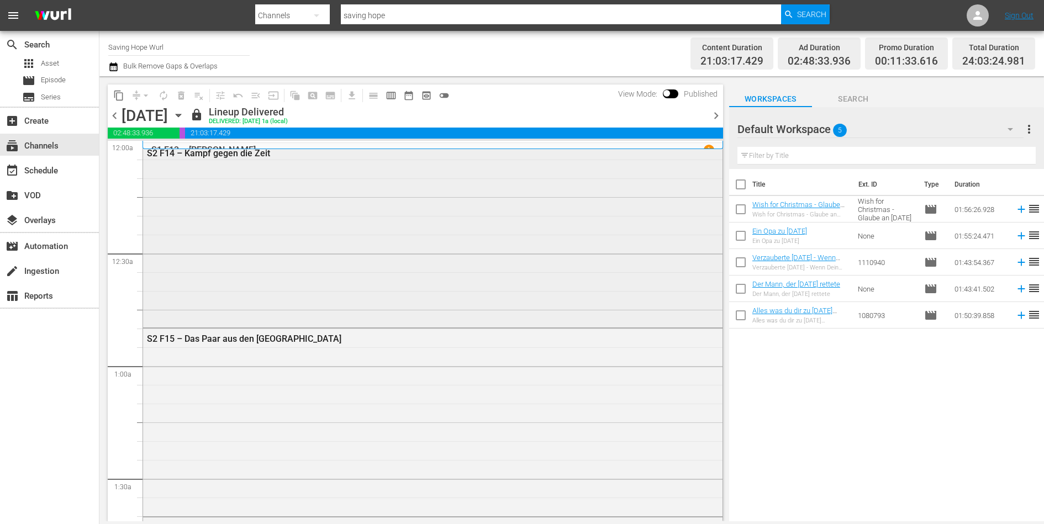
click at [265, 262] on div "S2 F14 – Kampf gegen die Zeit" at bounding box center [432, 234] width 579 height 183
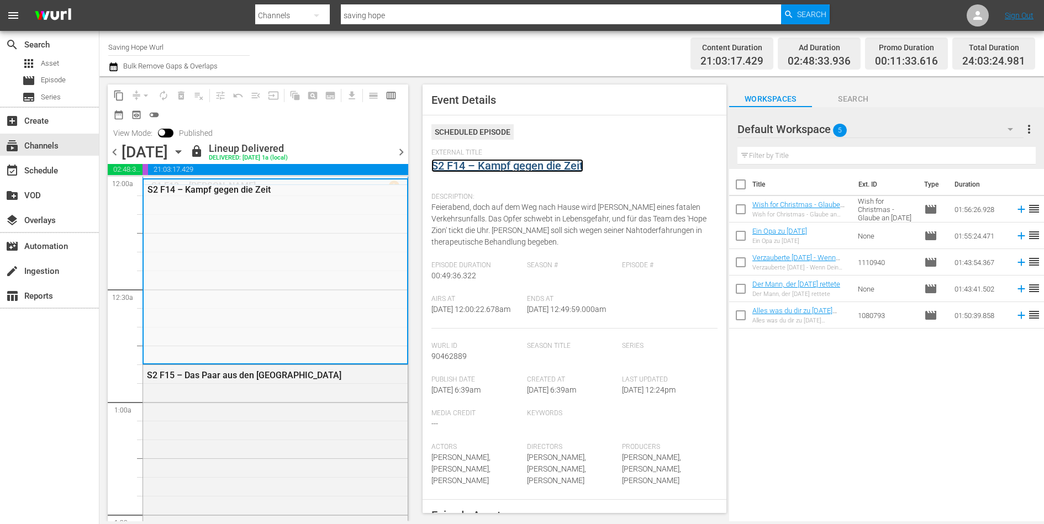
click at [486, 170] on link "S2 F14 – Kampf gegen die Zeit" at bounding box center [507, 165] width 152 height 13
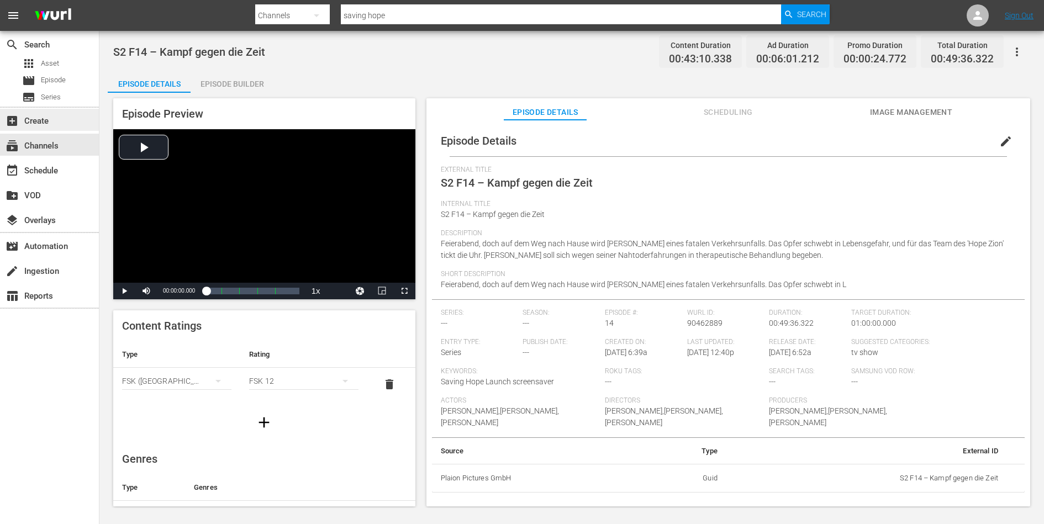
click at [40, 119] on div "add_box Create" at bounding box center [31, 119] width 62 height 10
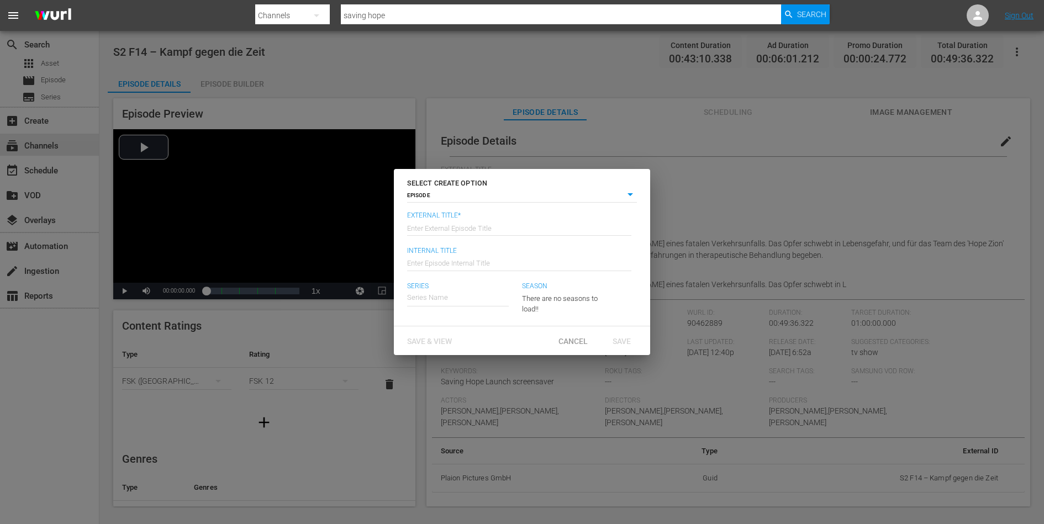
click at [467, 196] on body "menu Search By Channels Search ID, Title, Description, Keywords, or Category sa…" at bounding box center [522, 262] width 1044 height 524
click at [446, 211] on li "SERIES" at bounding box center [522, 210] width 230 height 15
type input "series"
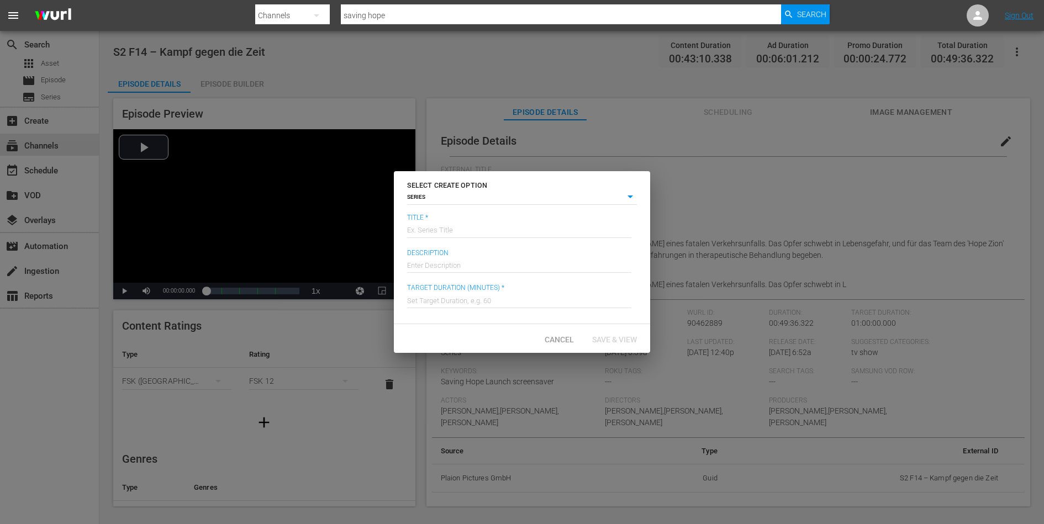
click at [451, 231] on input "text" at bounding box center [519, 229] width 224 height 27
type input "Saving Hope"
click at [472, 264] on input "text" at bounding box center [519, 264] width 224 height 27
paste input "Saving Hope ist ein fesselndes Medical-Drama: Als Chefarzt Charlie Harris im Ko…"
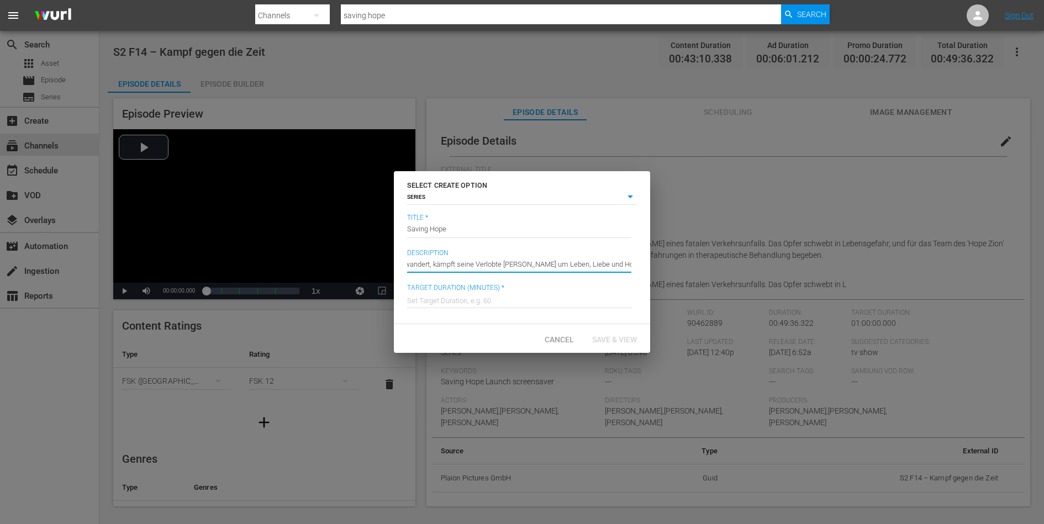
type input "Saving Hope ist ein fesselndes Medical-Drama: Als Chefarzt Charlie Harris im Ko…"
click at [510, 307] on div "Set Target Duration, e.g. 60" at bounding box center [519, 299] width 224 height 27
type input "60"
click at [605, 334] on div "Save & View" at bounding box center [614, 339] width 62 height 20
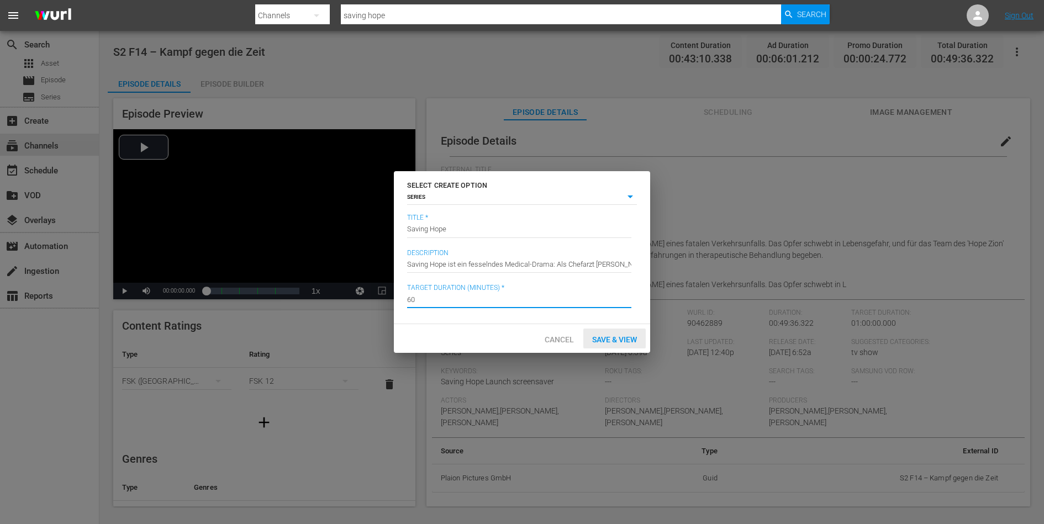
type input "episode"
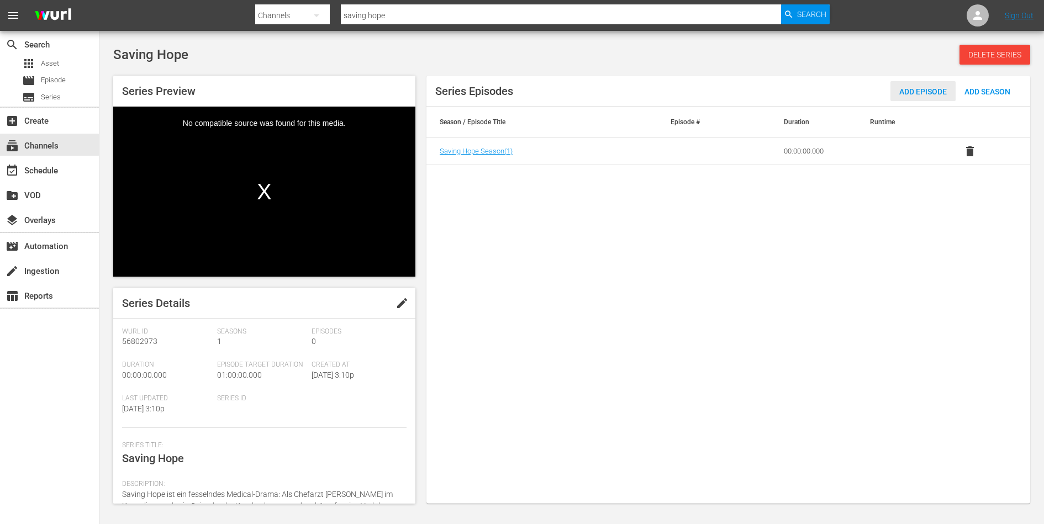
click at [907, 92] on span "Add Episode" at bounding box center [922, 91] width 65 height 9
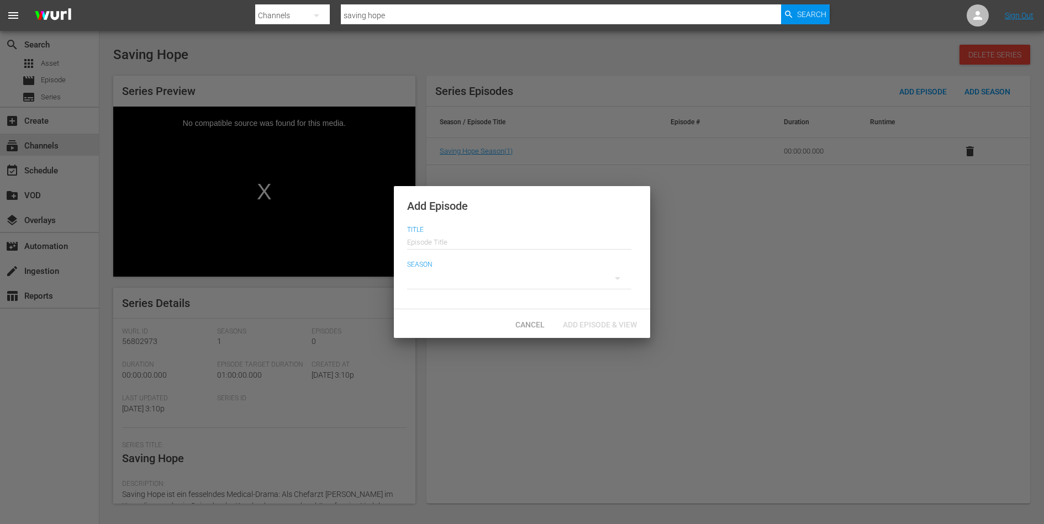
click at [447, 239] on input "text" at bounding box center [519, 240] width 224 height 27
click at [612, 295] on div "Season" at bounding box center [522, 278] width 230 height 35
click at [540, 325] on span "Cancel" at bounding box center [529, 324] width 47 height 9
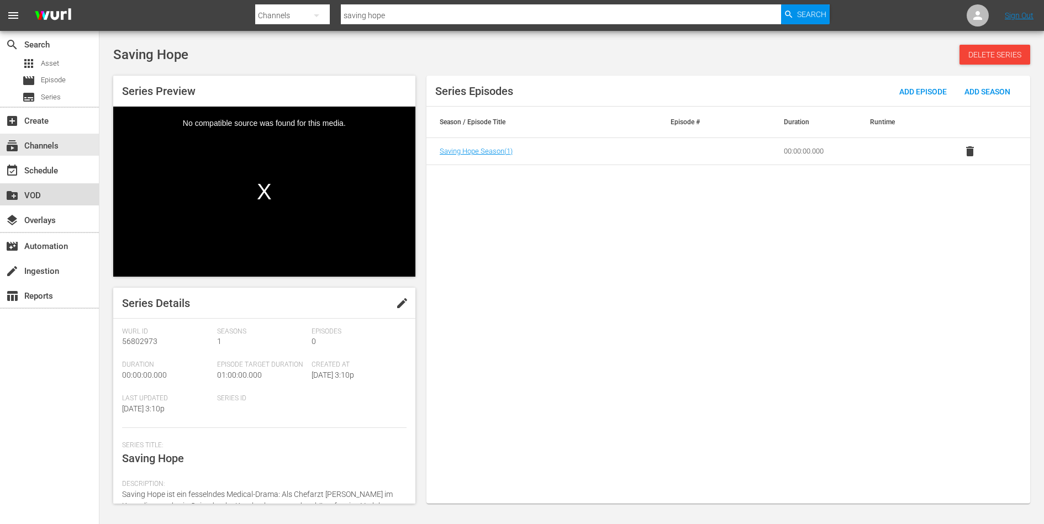
click at [45, 186] on div "create_new_folder VOD" at bounding box center [49, 194] width 99 height 22
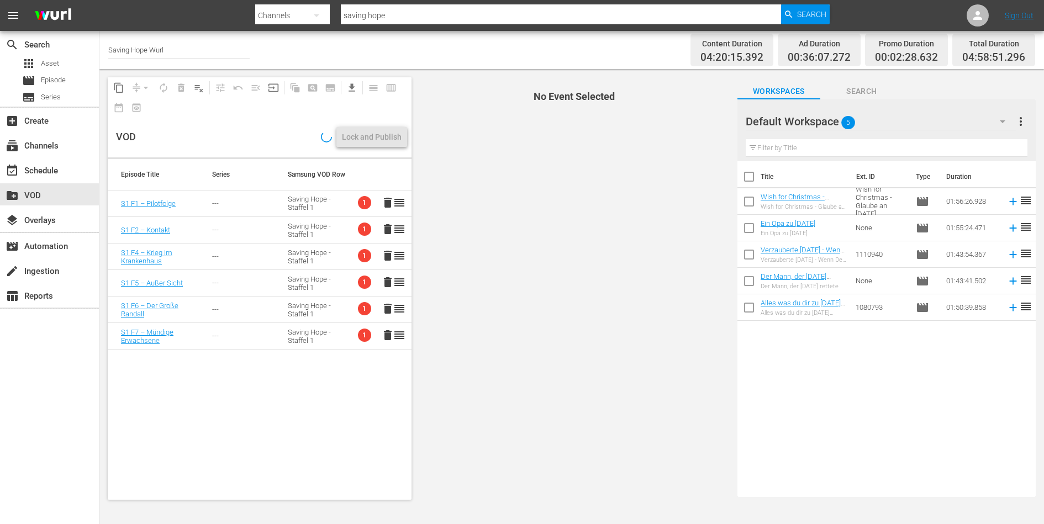
click at [237, 196] on td "---" at bounding box center [237, 204] width 76 height 27
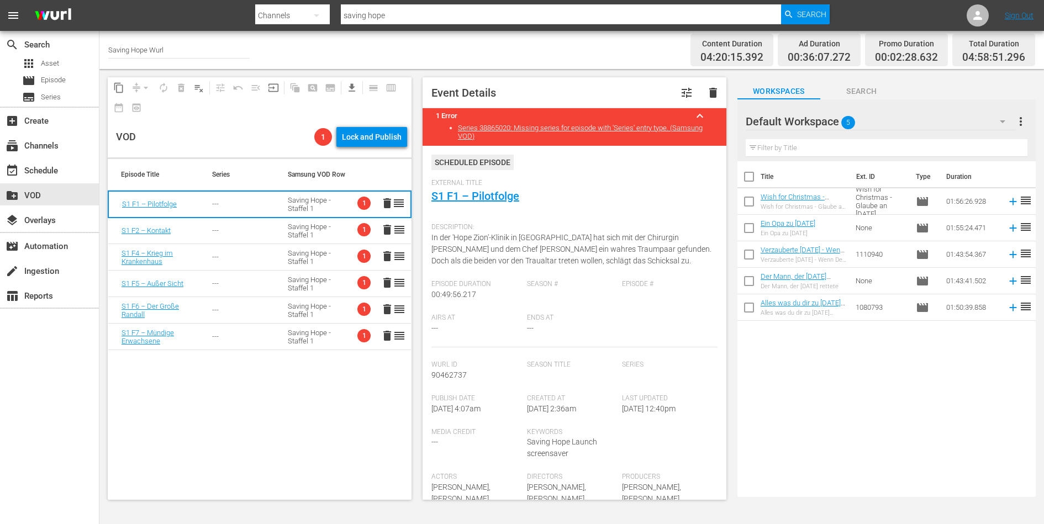
click at [473, 226] on span "Description:" at bounding box center [571, 227] width 281 height 9
click at [449, 199] on link "S1 F1 – Pilotfolge" at bounding box center [475, 195] width 88 height 13
click at [258, 226] on div "---" at bounding box center [236, 230] width 49 height 8
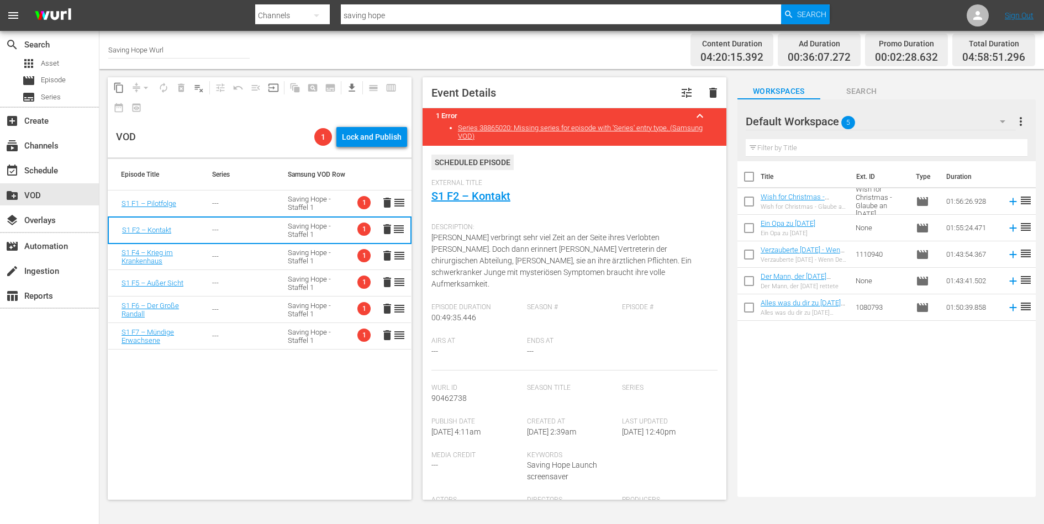
click at [477, 189] on div "External Title S1 F2 – Kontakt" at bounding box center [574, 198] width 286 height 39
click at [477, 192] on link "S1 F2 – Kontakt" at bounding box center [470, 195] width 79 height 13
click at [247, 260] on div "---" at bounding box center [236, 256] width 49 height 8
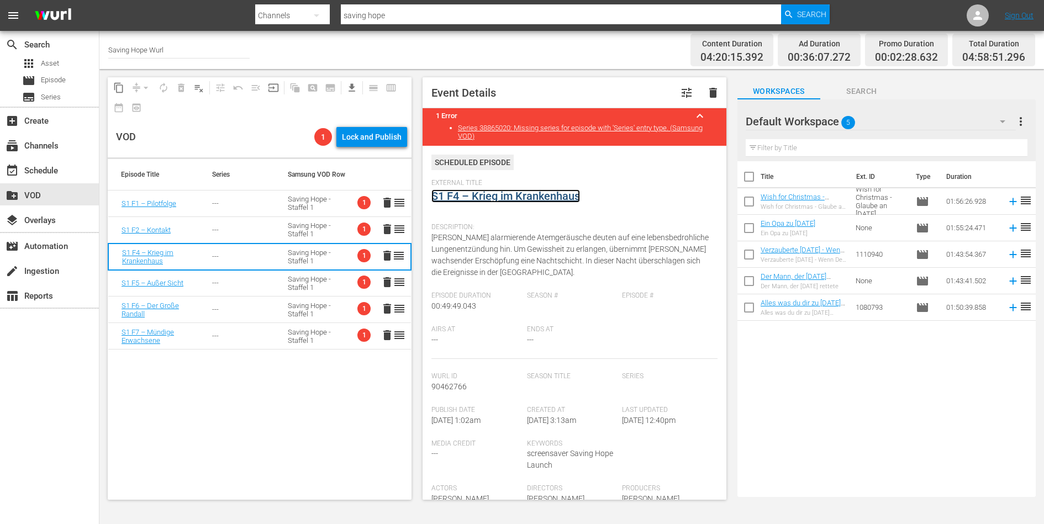
click at [480, 199] on link "S1 F4 – Krieg im Krankenhaus" at bounding box center [505, 195] width 149 height 13
click at [264, 282] on td "---" at bounding box center [237, 283] width 76 height 27
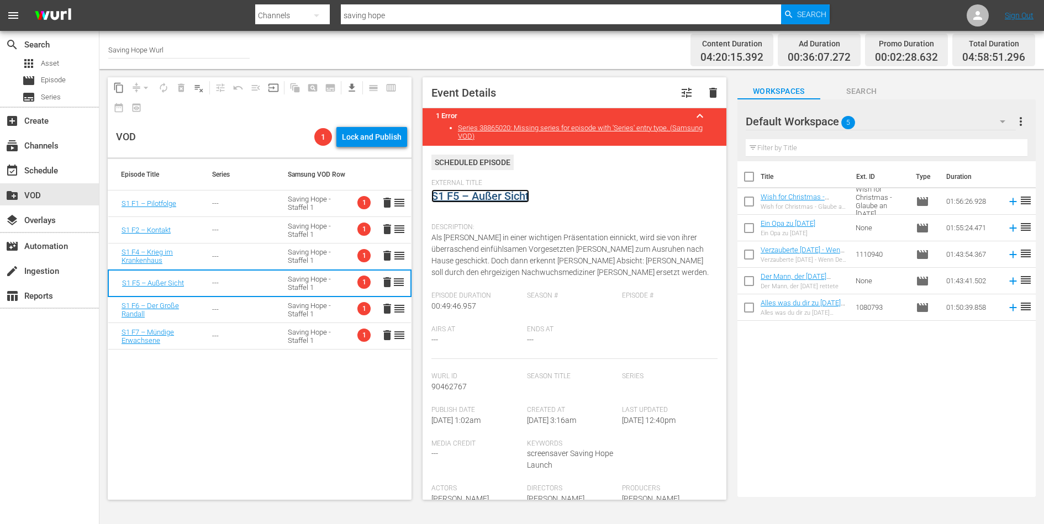
click at [479, 198] on link "S1 F5 – Außer Sicht" at bounding box center [480, 195] width 98 height 13
click at [240, 313] on div "---" at bounding box center [236, 309] width 49 height 8
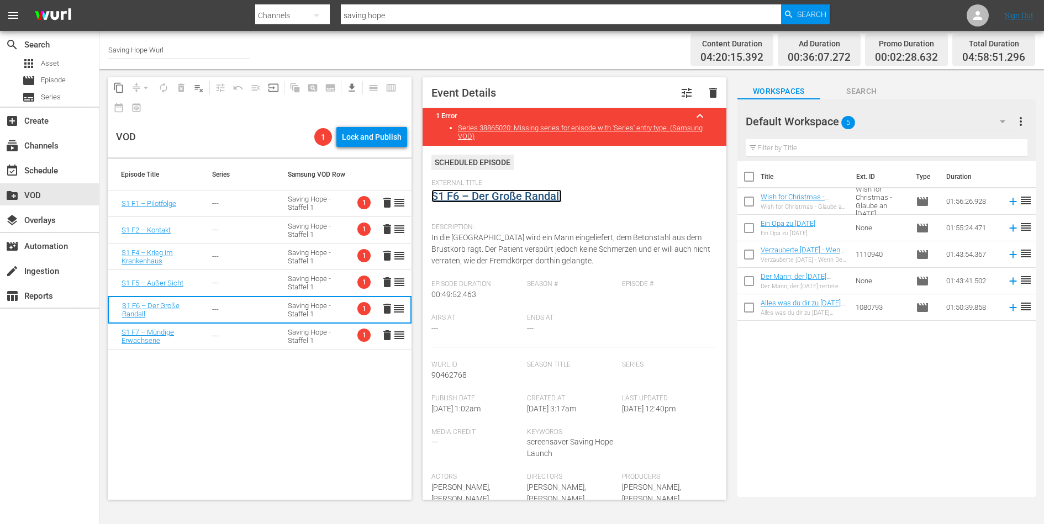
click at [501, 198] on link "S1 F6 – Der Große Randall" at bounding box center [496, 195] width 130 height 13
click at [304, 329] on div "Saving Hope - Staffel 1" at bounding box center [312, 336] width 49 height 17
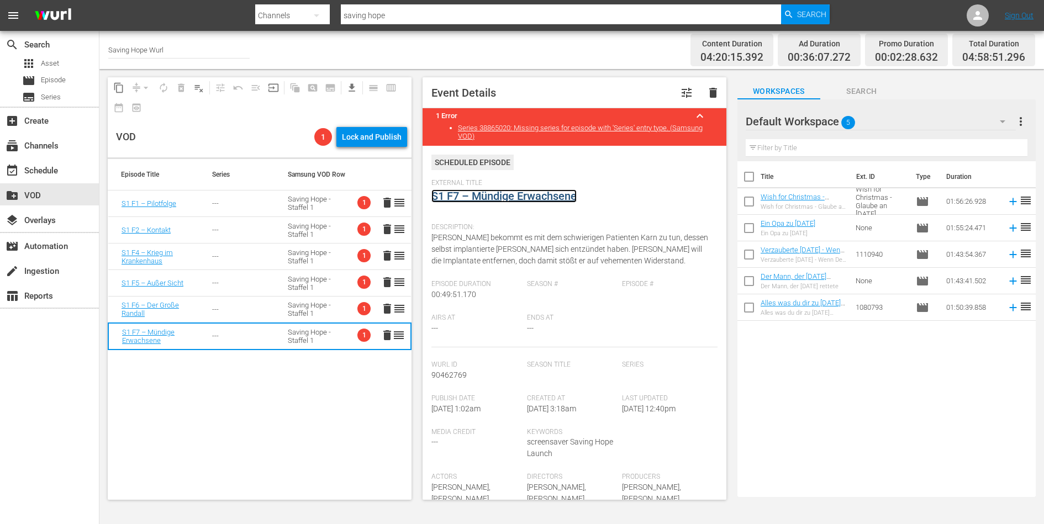
click at [516, 193] on link "S1 F7 – Mündige Erwachsene" at bounding box center [503, 195] width 145 height 13
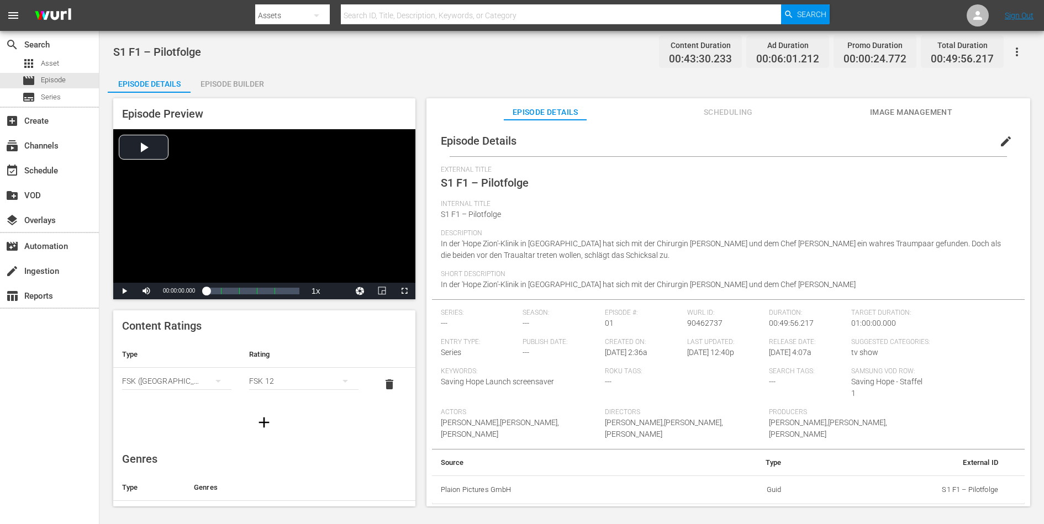
click at [834, 141] on span "edit" at bounding box center [1005, 141] width 13 height 13
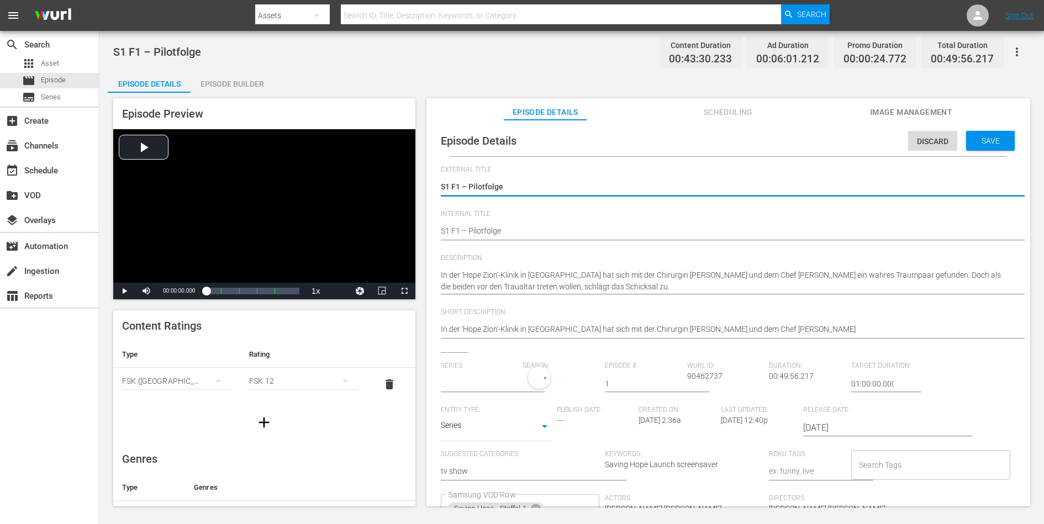
type input "No Series"
click at [483, 388] on input "text" at bounding box center [479, 384] width 77 height 27
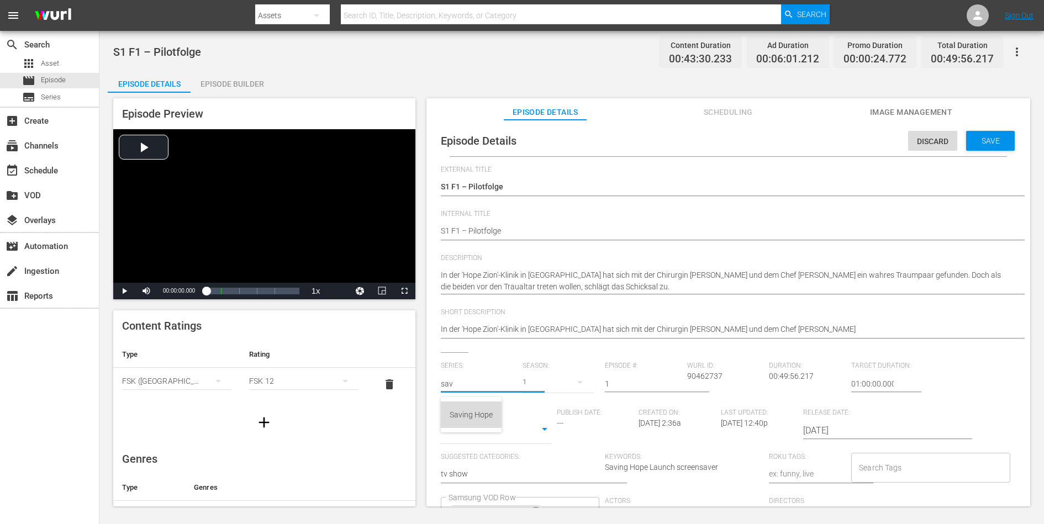
click at [473, 407] on div "Saving Hope" at bounding box center [470, 414] width 43 height 27
type input "Saving Hope"
click at [834, 142] on span "Save" at bounding box center [990, 140] width 36 height 9
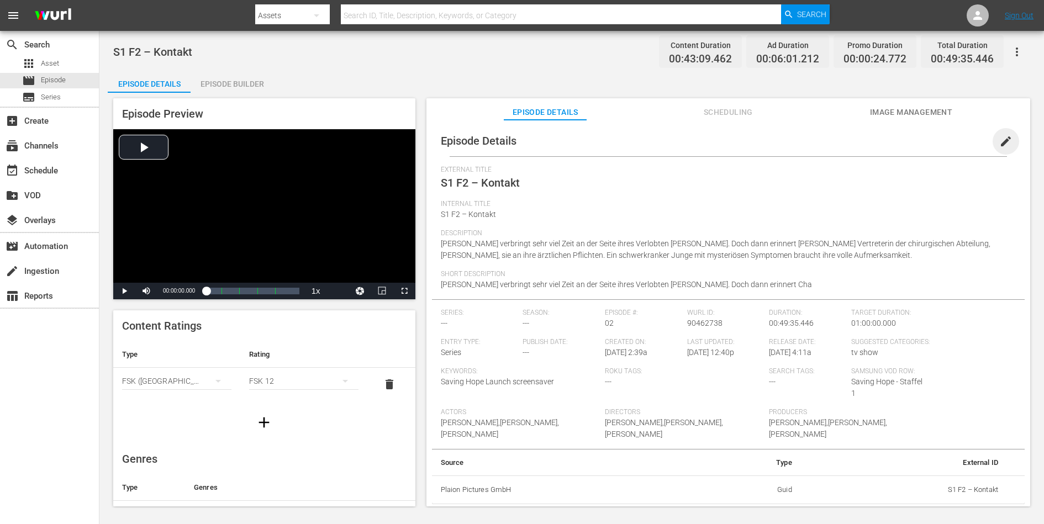
click at [834, 140] on span "edit" at bounding box center [1005, 141] width 13 height 13
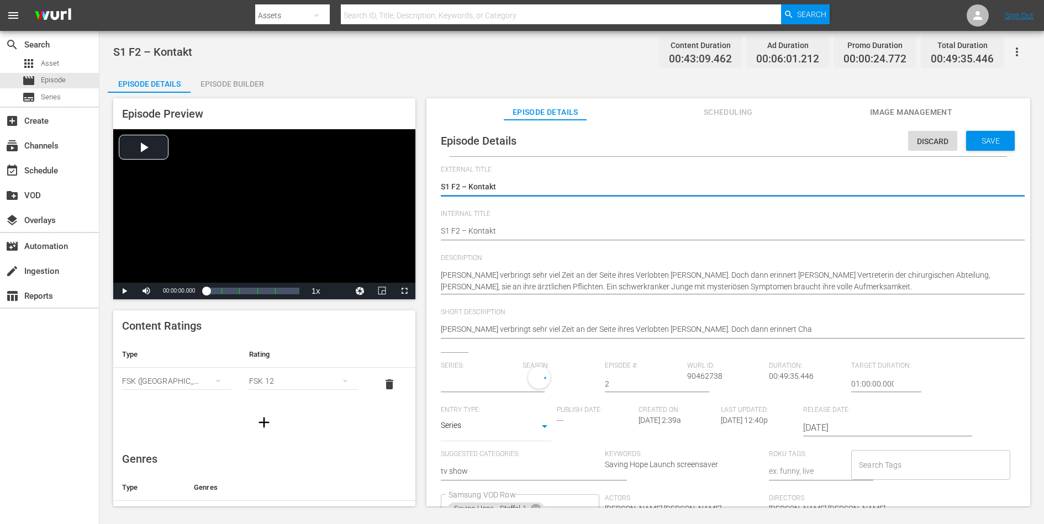
type input "No Series"
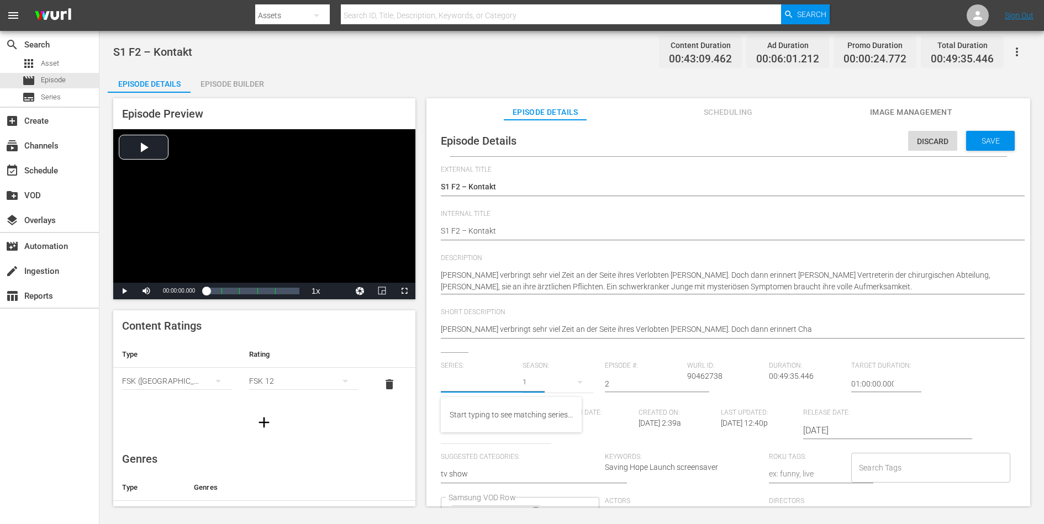
click at [477, 384] on input "text" at bounding box center [479, 384] width 77 height 27
click at [464, 408] on div "Saving Hope" at bounding box center [470, 414] width 43 height 27
type input "Saving Hope"
click at [834, 144] on span "Save" at bounding box center [990, 140] width 36 height 9
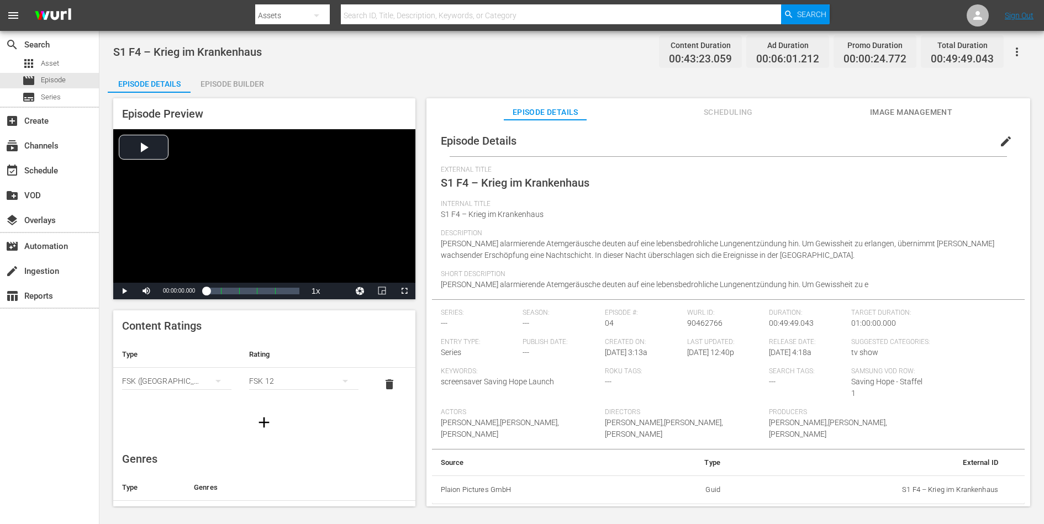
click at [834, 137] on span "edit" at bounding box center [1005, 141] width 13 height 13
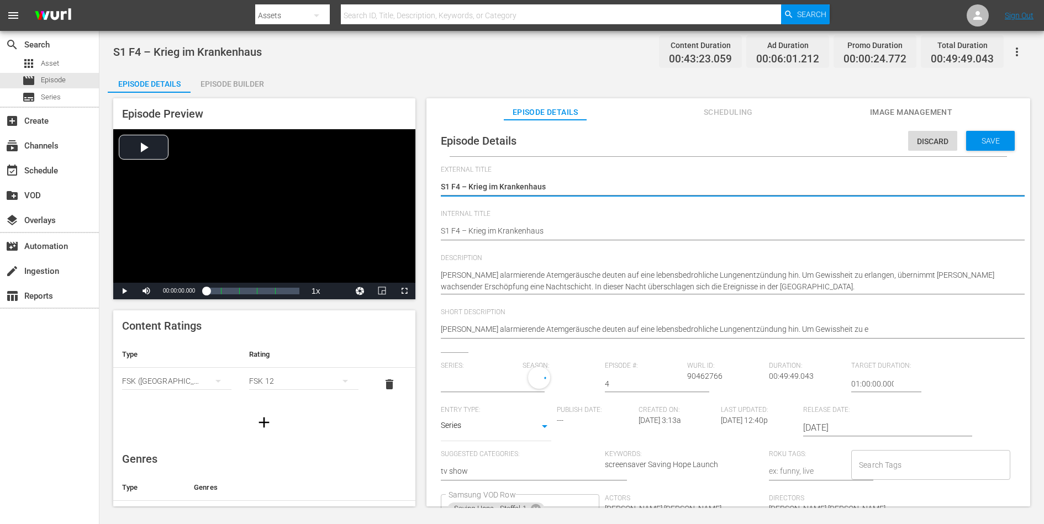
type input "No Series"
click at [480, 385] on input "text" at bounding box center [479, 384] width 77 height 27
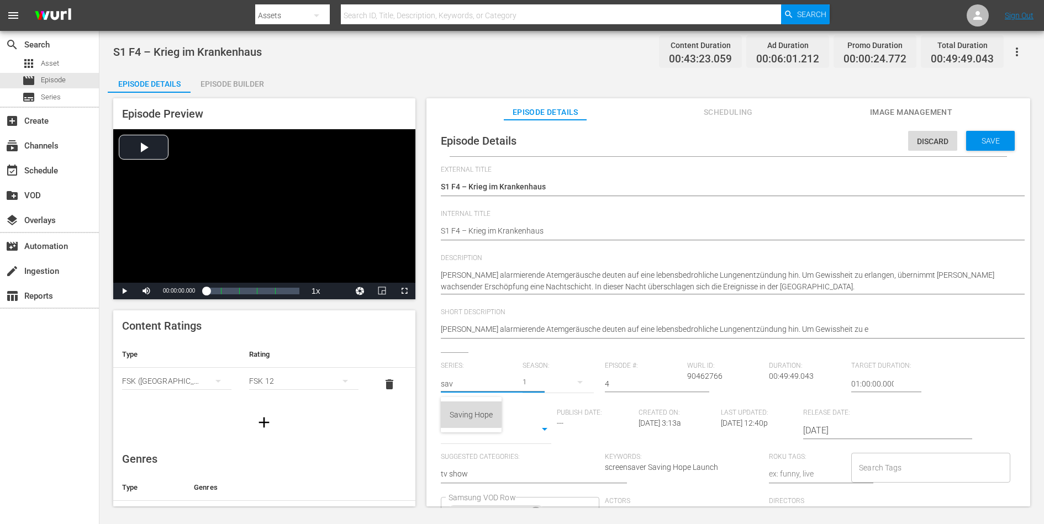
click at [469, 409] on div "Saving Hope" at bounding box center [470, 414] width 43 height 27
type input "Saving Hope"
click at [834, 140] on span "Save" at bounding box center [990, 140] width 36 height 9
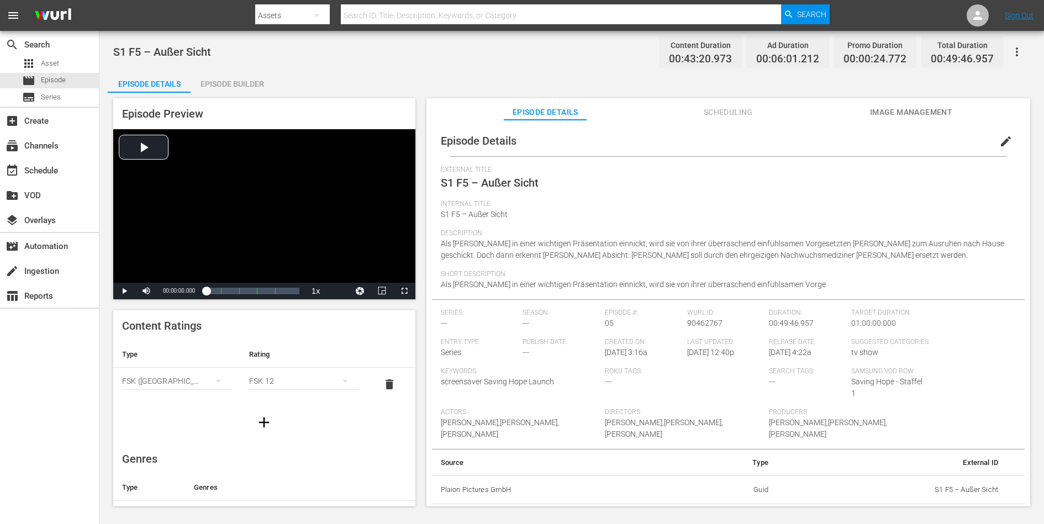
click at [834, 142] on span "edit" at bounding box center [1005, 141] width 13 height 13
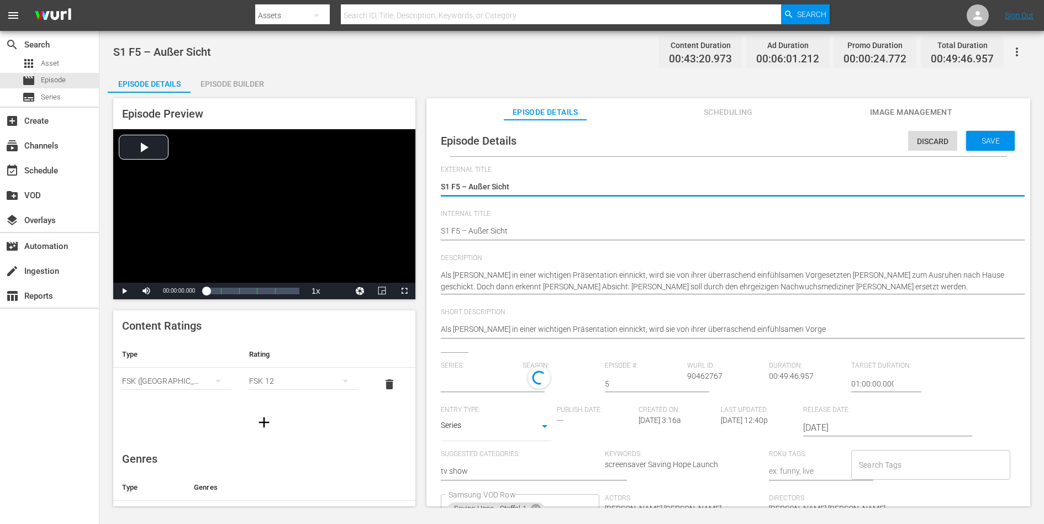
type input "No Series"
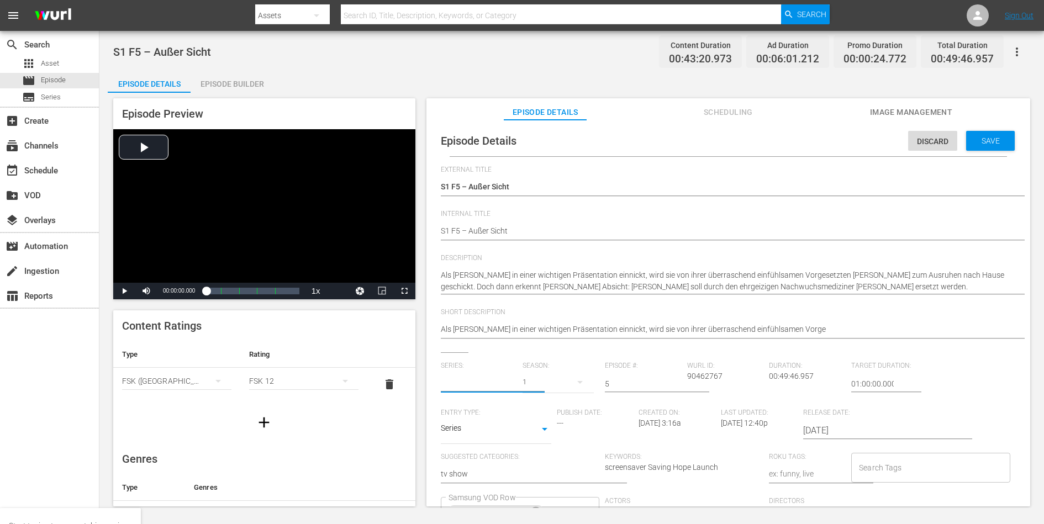
click at [474, 383] on input "text" at bounding box center [479, 384] width 77 height 27
click at [453, 417] on div "Saving Hope" at bounding box center [470, 414] width 43 height 27
type input "Saving Hope"
click at [834, 142] on span "Save" at bounding box center [990, 140] width 36 height 9
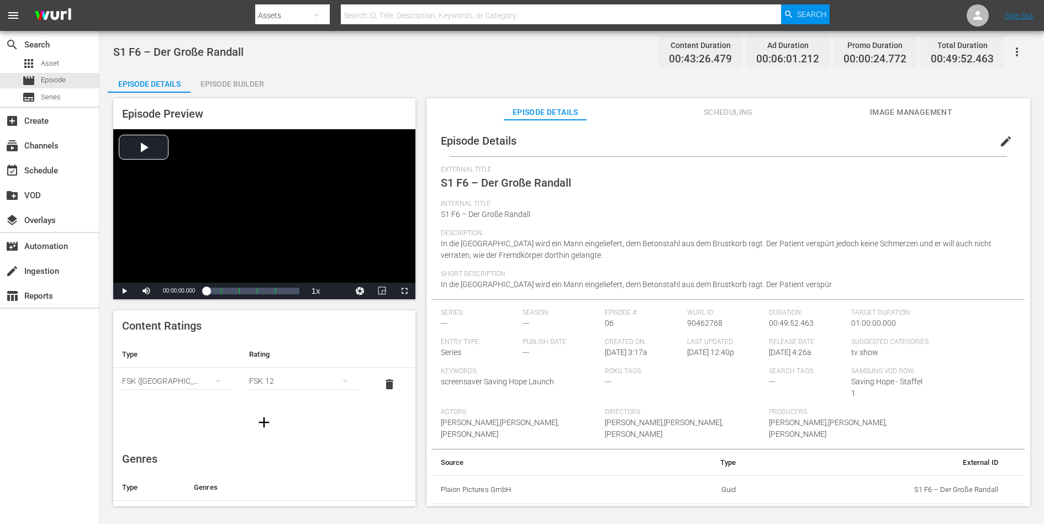
click at [834, 139] on span "edit" at bounding box center [1005, 141] width 13 height 13
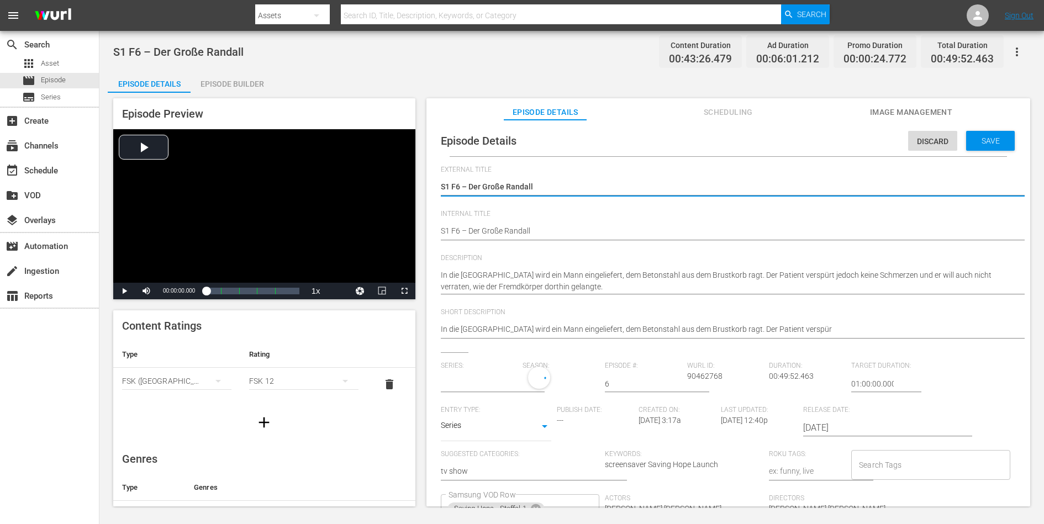
type input "No Series"
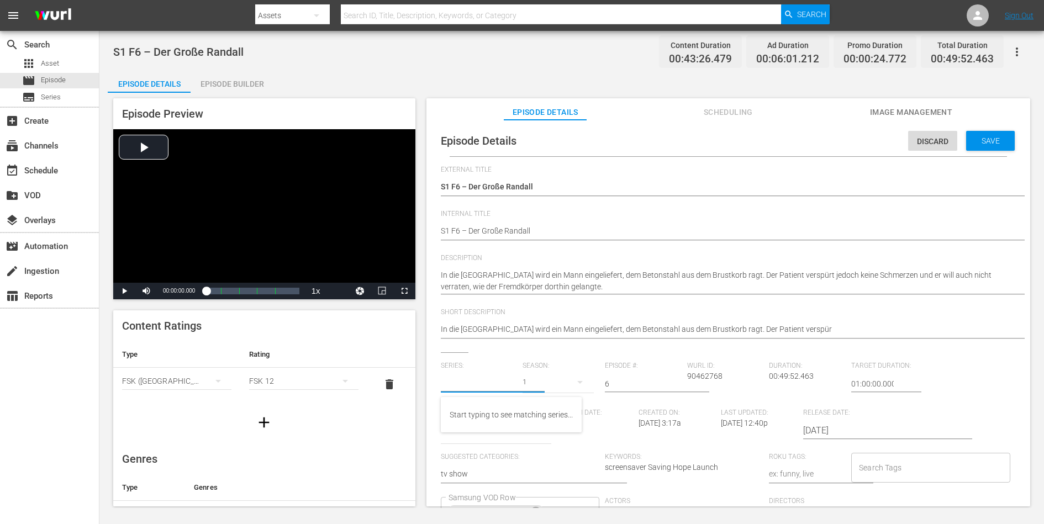
click at [479, 387] on input "text" at bounding box center [479, 384] width 77 height 27
click at [463, 412] on div "Saving Hope" at bounding box center [470, 414] width 43 height 27
type input "Saving Hope"
click at [834, 143] on span "Save" at bounding box center [990, 140] width 36 height 9
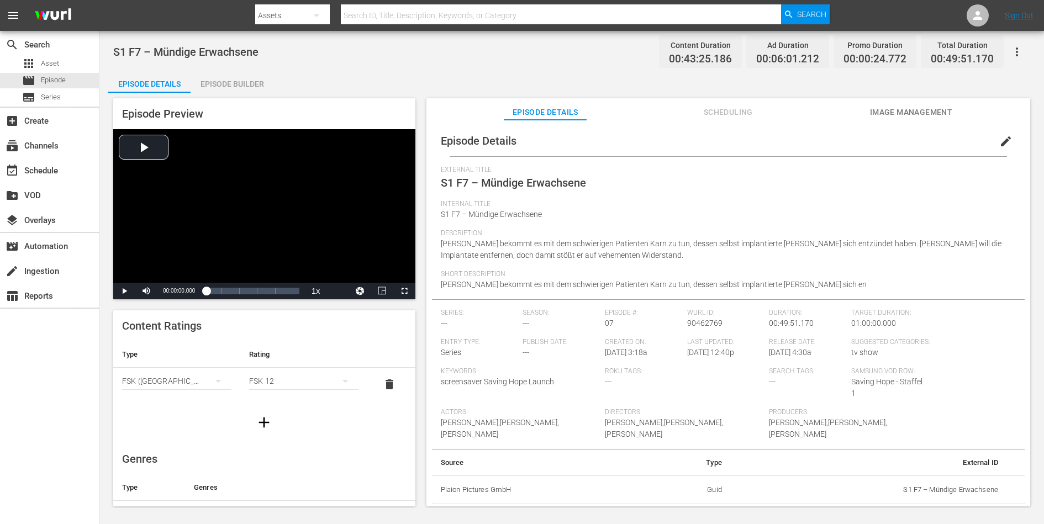
click at [834, 142] on span "edit" at bounding box center [1005, 141] width 13 height 13
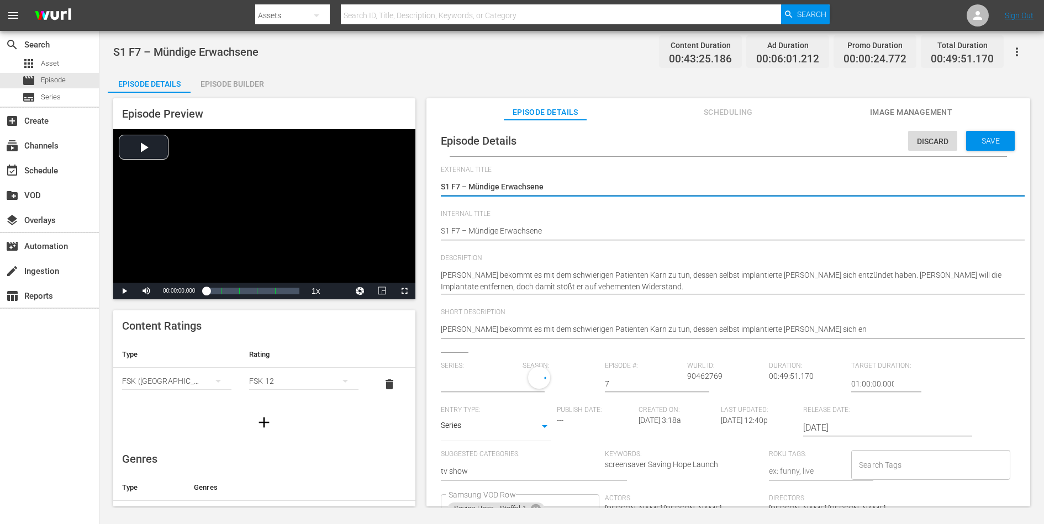
type input "No Series"
click at [477, 386] on input "text" at bounding box center [479, 384] width 77 height 27
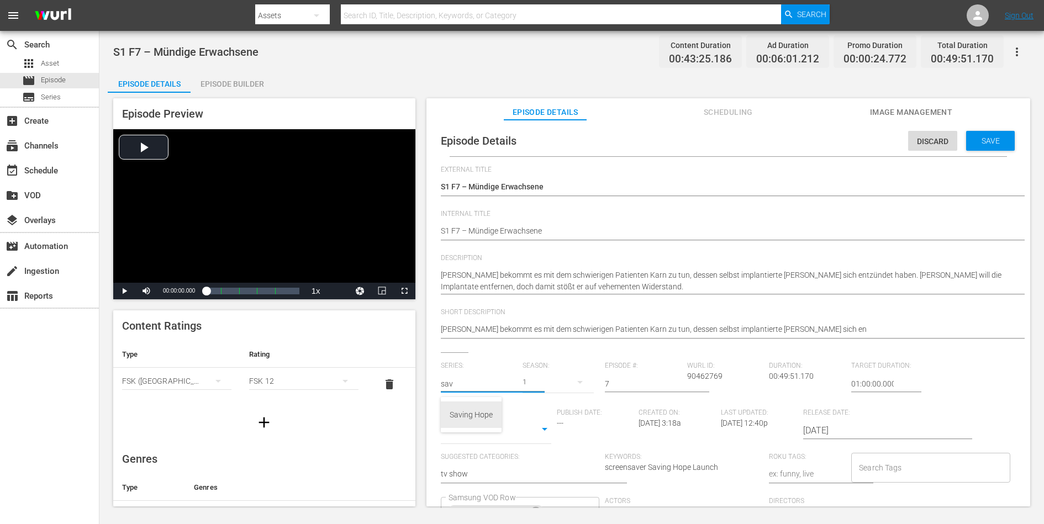
click at [459, 408] on div "Saving Hope" at bounding box center [470, 414] width 43 height 27
type input "Saving Hope"
click at [834, 143] on span "Save" at bounding box center [990, 140] width 36 height 9
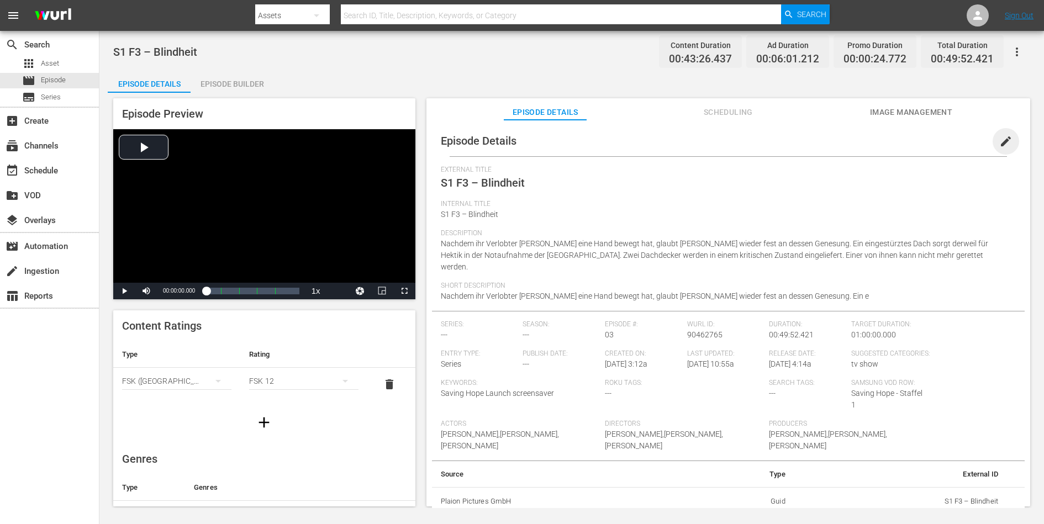
click at [999, 141] on span "edit" at bounding box center [1005, 141] width 13 height 13
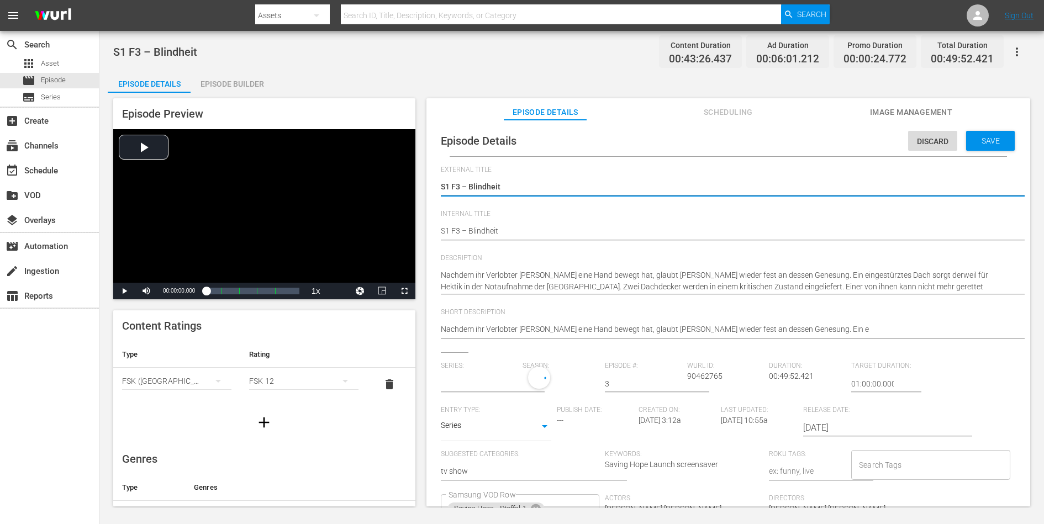
type input "No Series"
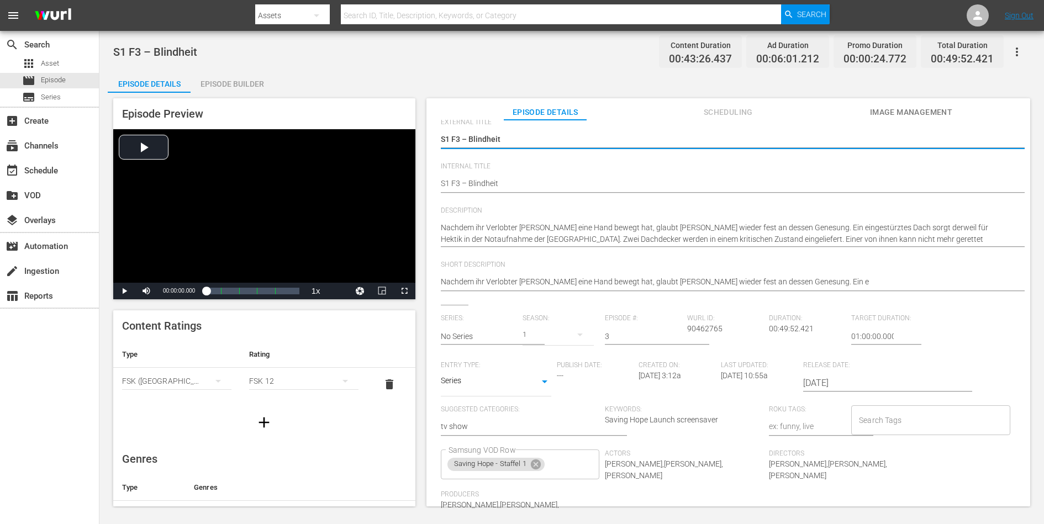
scroll to position [47, 0]
click at [484, 336] on input "text" at bounding box center [479, 337] width 77 height 27
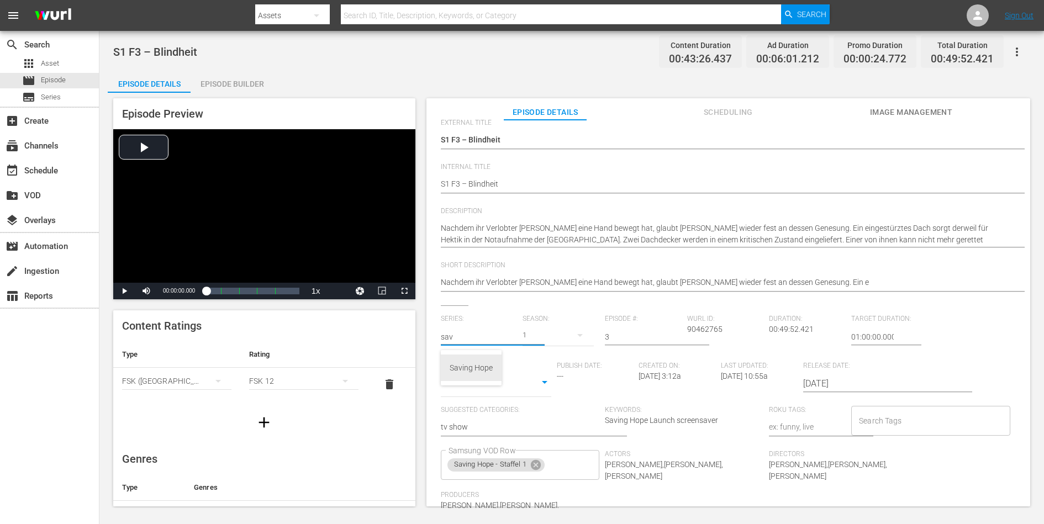
click at [458, 368] on div "Saving Hope" at bounding box center [470, 368] width 43 height 27
type input "Saving Hope"
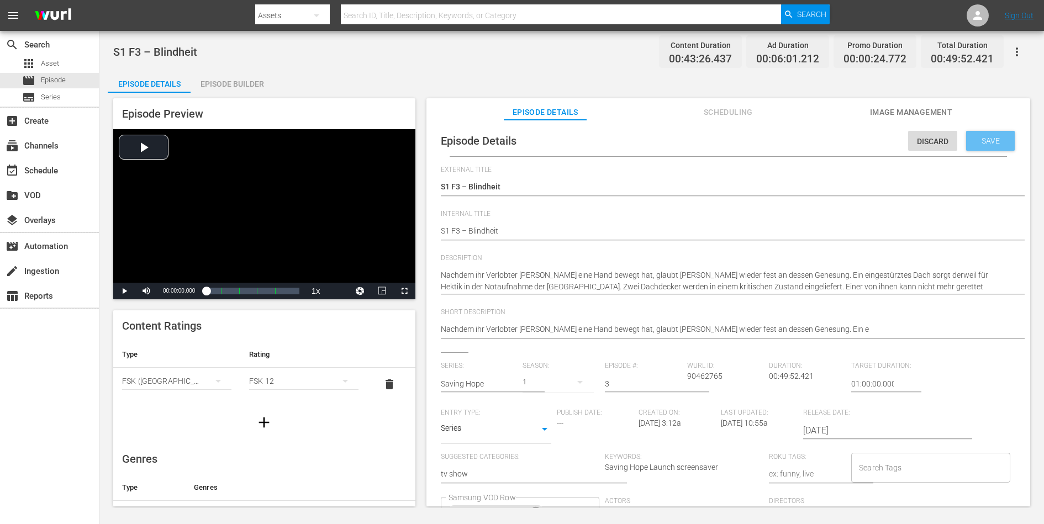
click at [976, 135] on div "Save" at bounding box center [990, 141] width 49 height 20
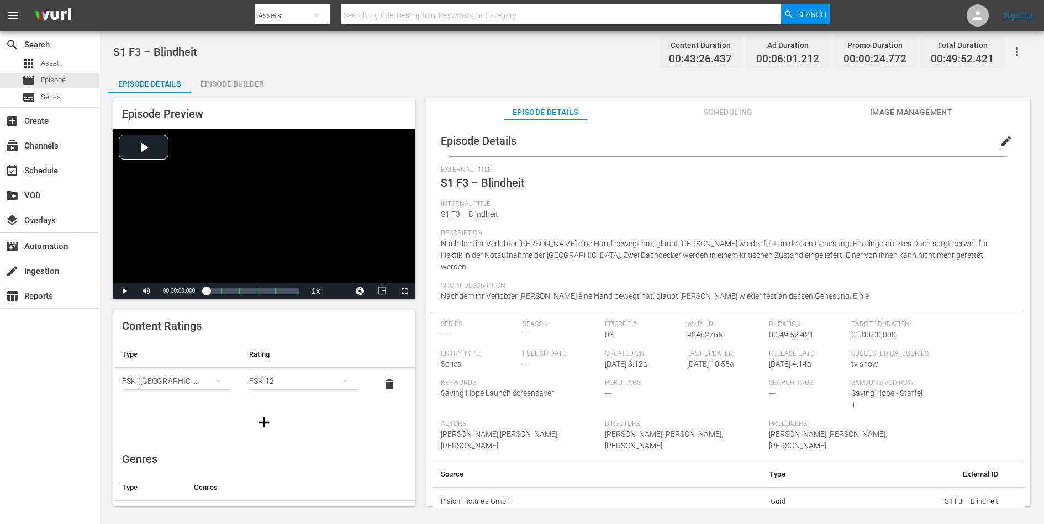
click at [1015, 50] on icon "button" at bounding box center [1016, 51] width 13 height 13
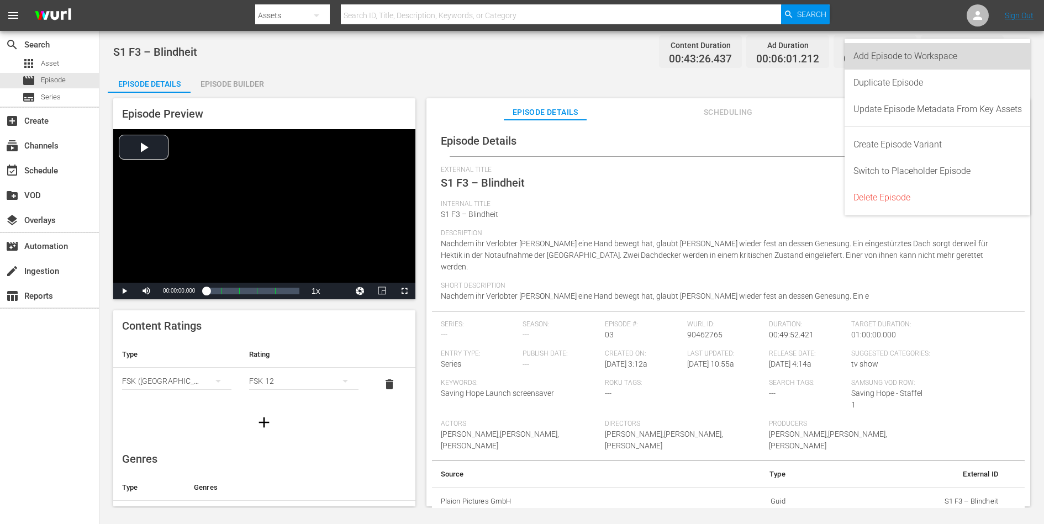
click at [999, 56] on div "Add Episode to Workspace" at bounding box center [937, 56] width 168 height 27
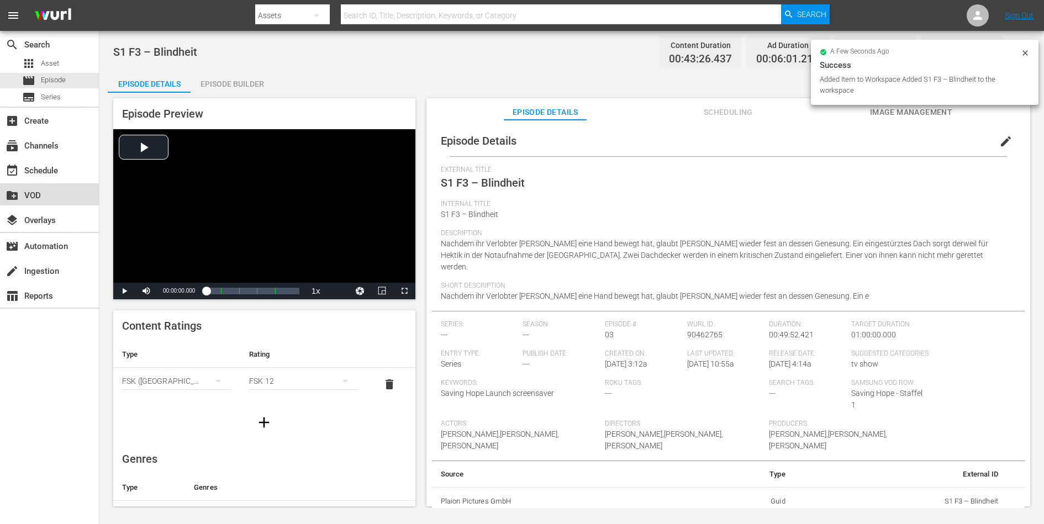
click at [37, 189] on div "create_new_folder VOD" at bounding box center [31, 194] width 62 height 10
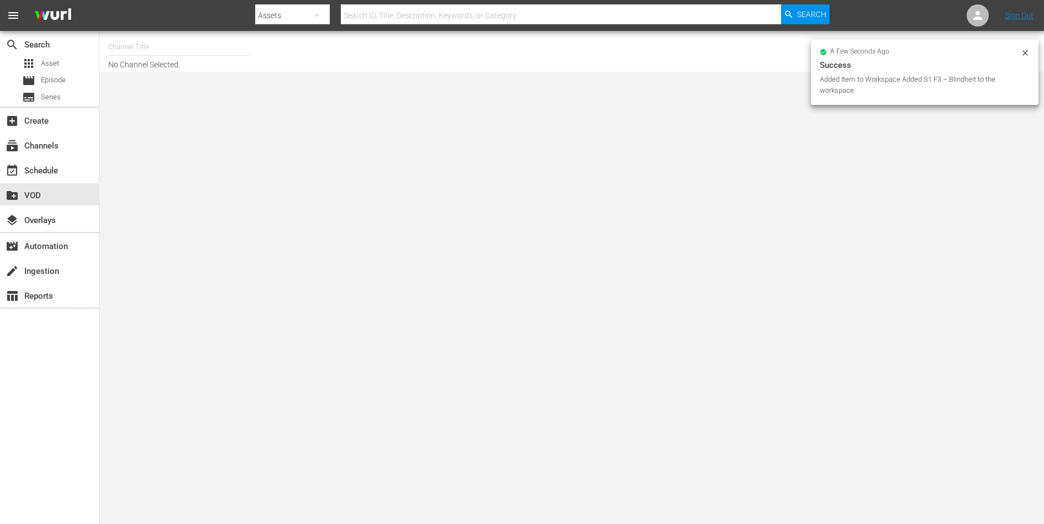
click at [165, 44] on input "text" at bounding box center [178, 47] width 141 height 27
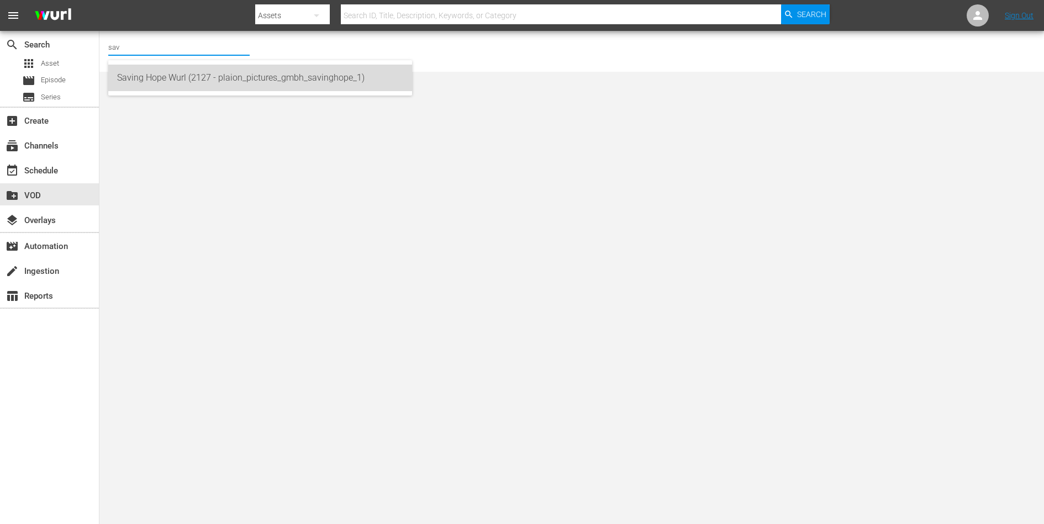
click at [141, 76] on div "Saving Hope Wurl (2127 - plaion_pictures_gmbh_savinghope_1)" at bounding box center [260, 78] width 286 height 27
type input "Saving Hope Wurl (2127 - plaion_pictures_gmbh_savinghope_1)"
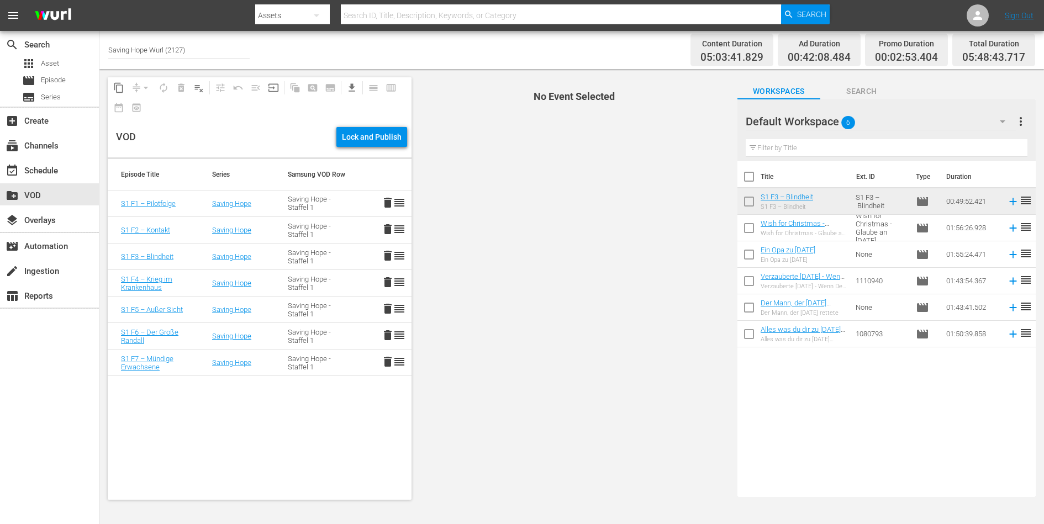
click at [509, 290] on span "No Event Selected" at bounding box center [571, 288] width 315 height 439
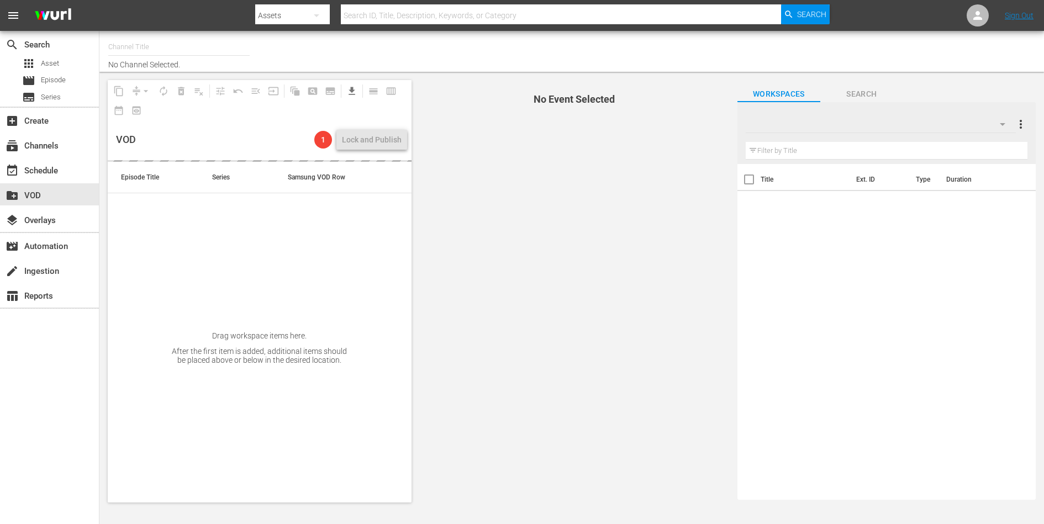
type input "Saving Hope Wurl (2127)"
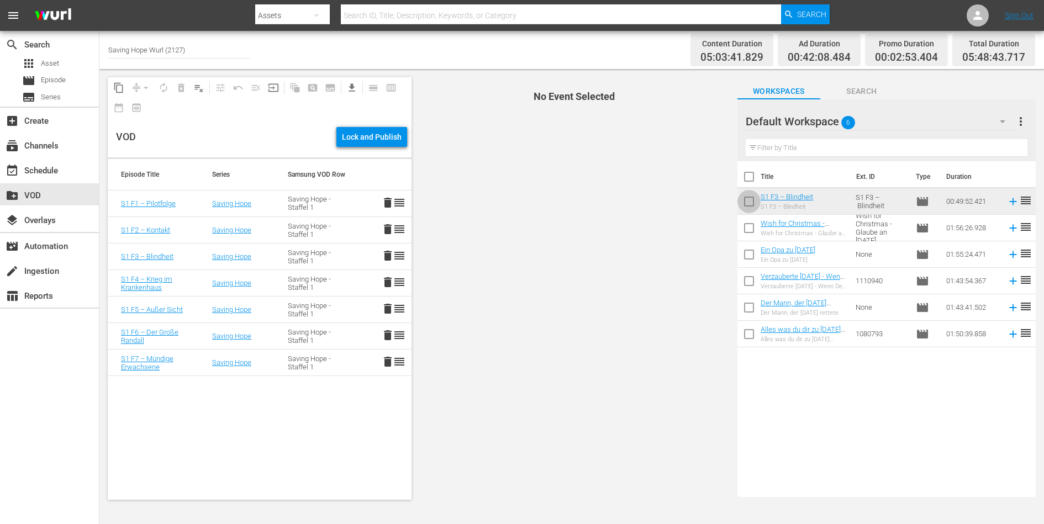
click at [745, 205] on input "checkbox" at bounding box center [748, 203] width 23 height 23
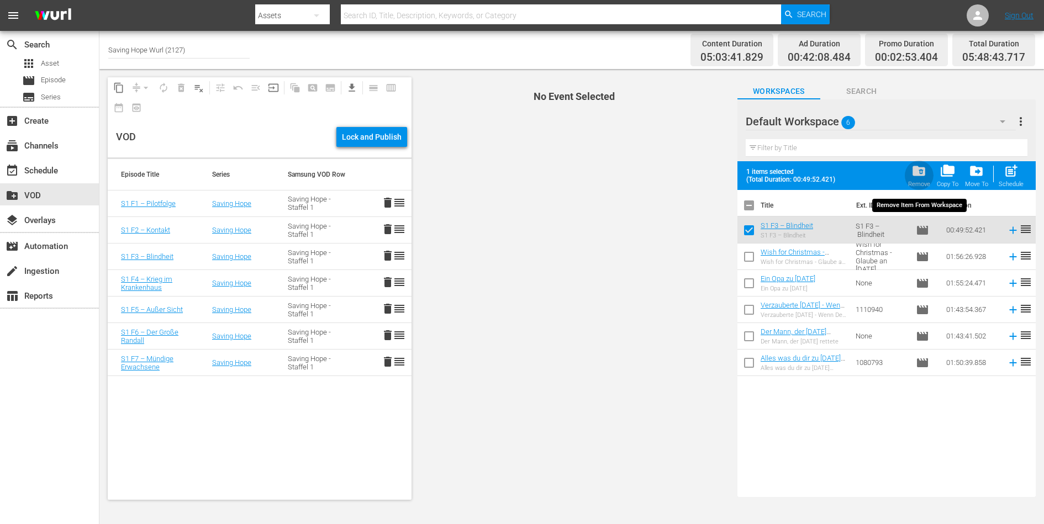
click at [916, 175] on span "folder_delete" at bounding box center [918, 170] width 15 height 15
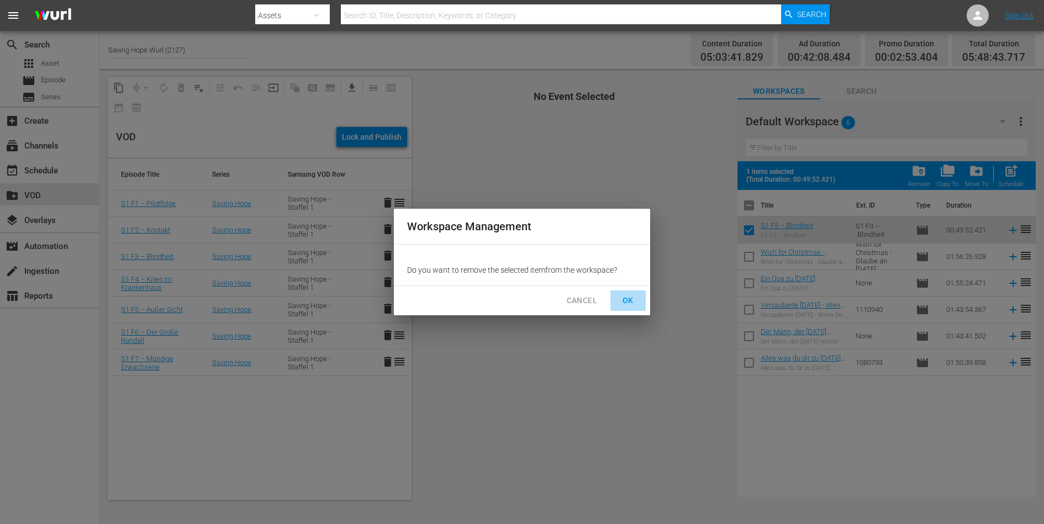
click at [626, 298] on span "OK" at bounding box center [628, 301] width 18 height 14
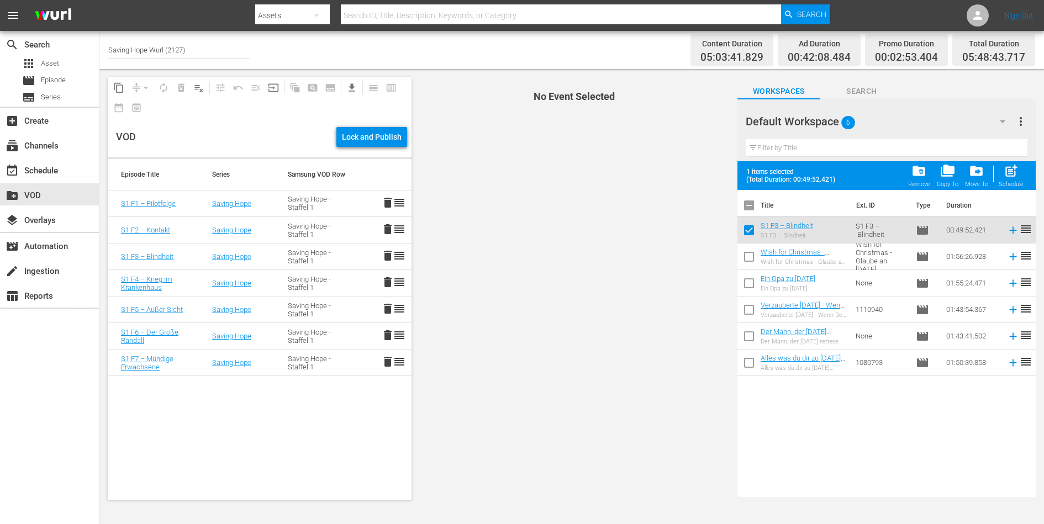
checkbox input "false"
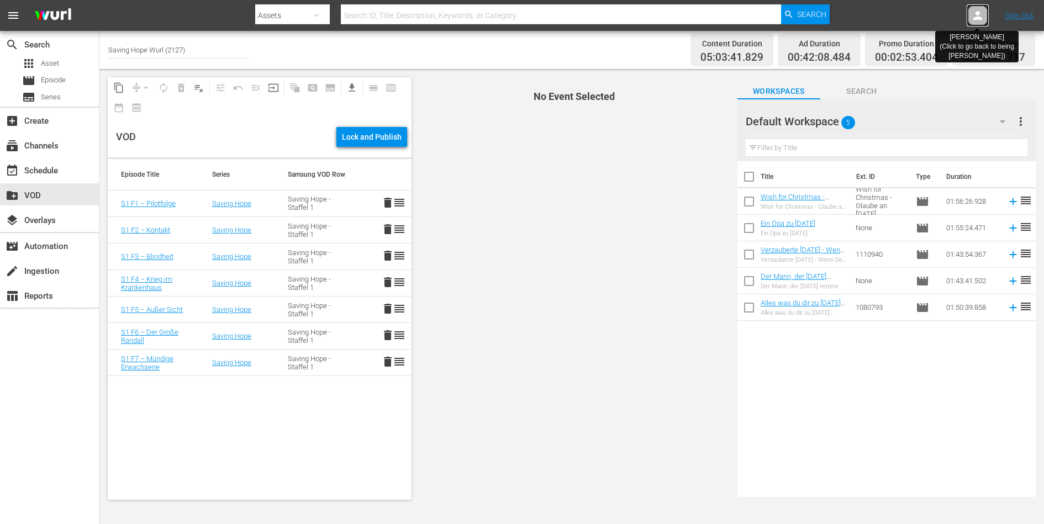
click at [978, 15] on icon at bounding box center [977, 15] width 13 height 13
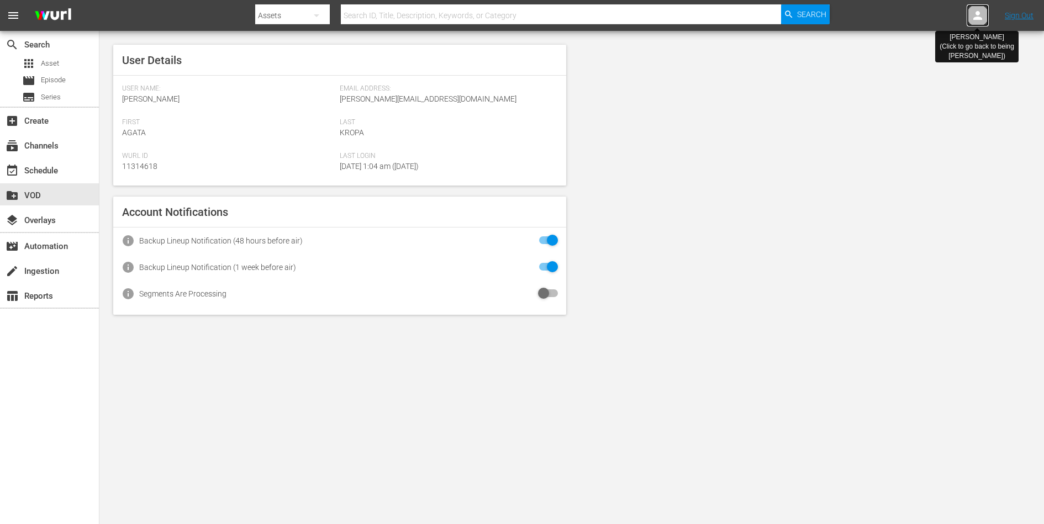
click at [978, 15] on icon at bounding box center [977, 15] width 13 height 13
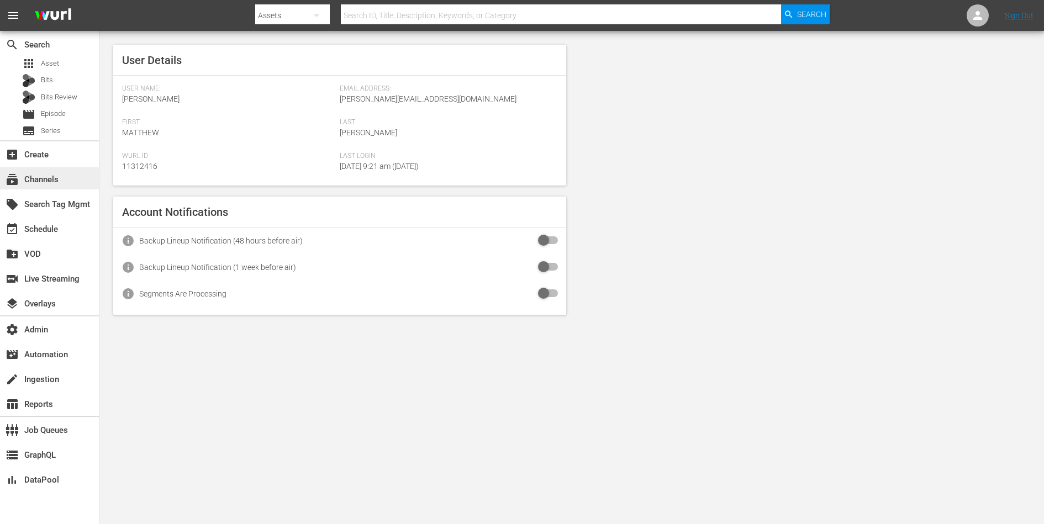
click at [39, 183] on div "subscriptions Channels" at bounding box center [31, 178] width 62 height 10
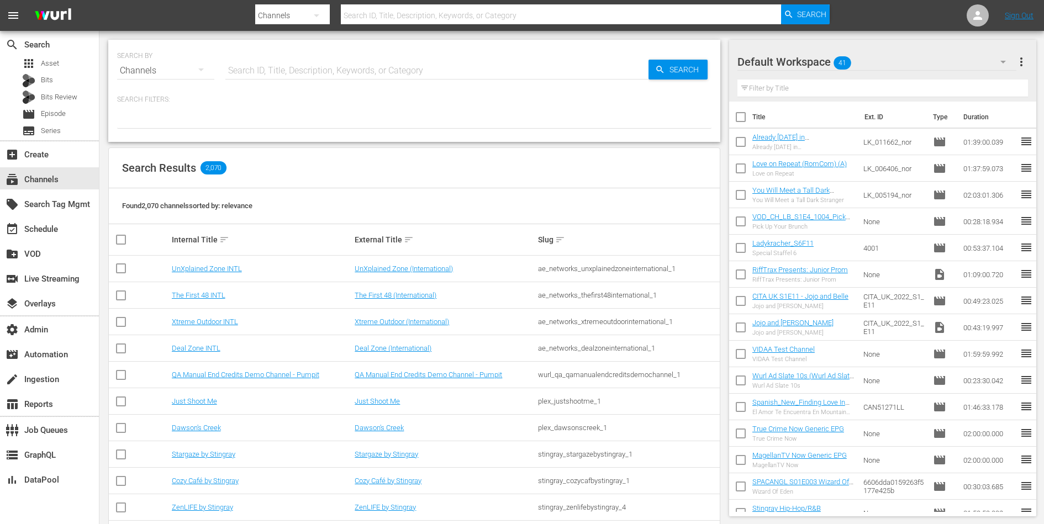
click at [293, 68] on input "text" at bounding box center [436, 70] width 423 height 27
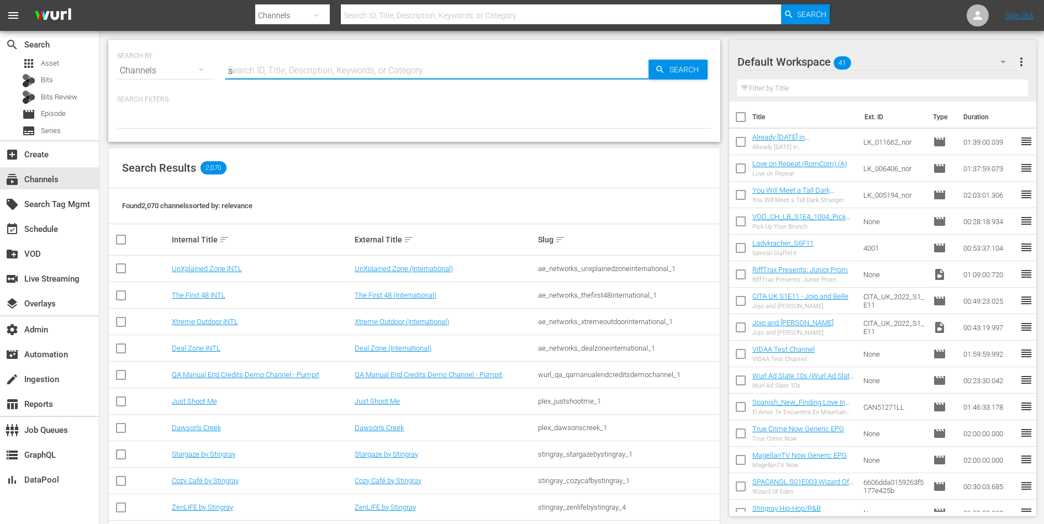
type input "sa"
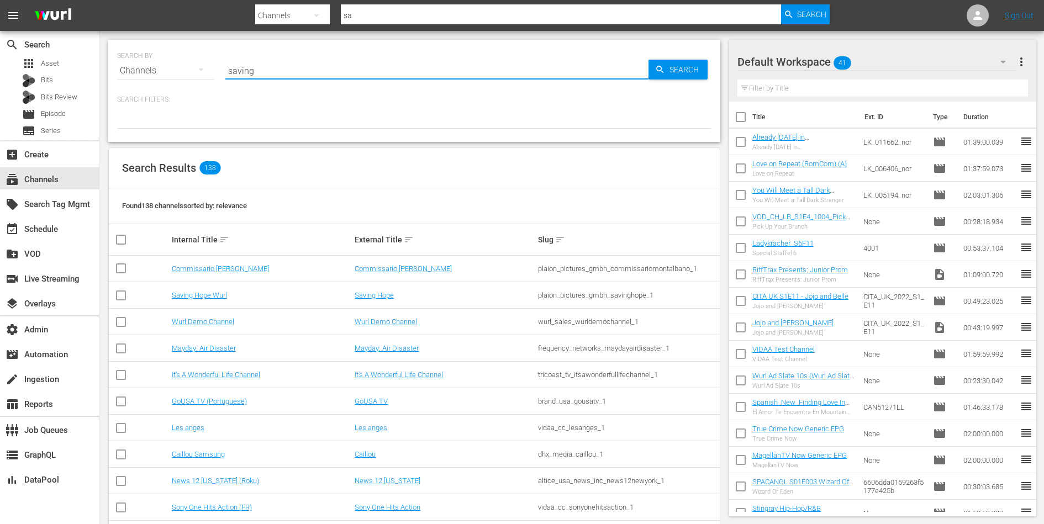
type input "saving"
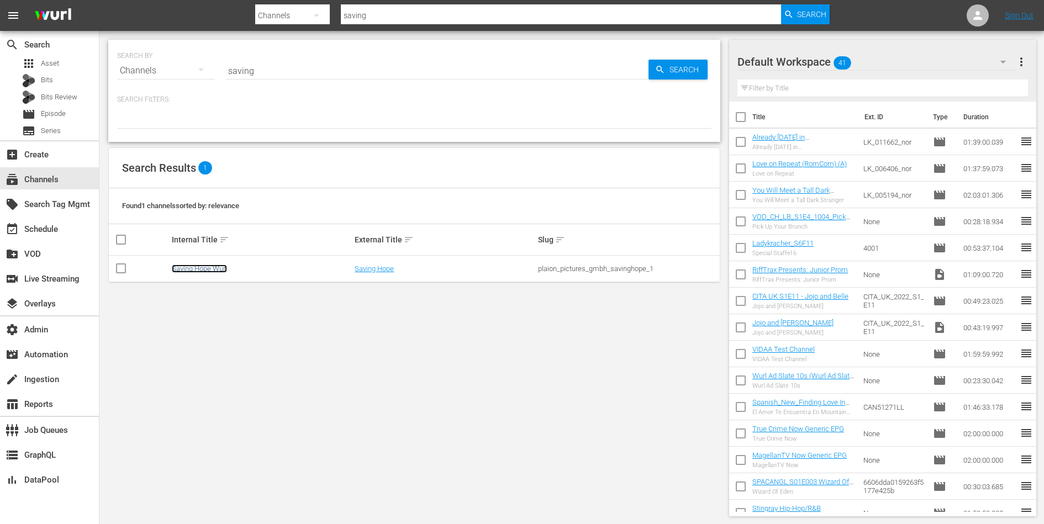
click at [198, 268] on link "Saving Hope Wurl" at bounding box center [199, 268] width 55 height 8
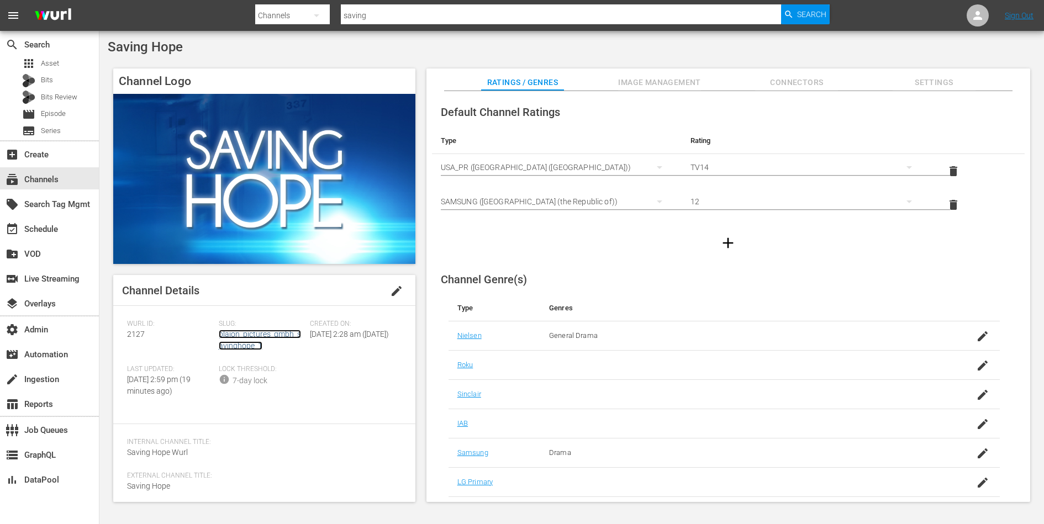
click at [239, 335] on link "plaion_pictures_gmbh_savinghope_1" at bounding box center [260, 340] width 82 height 20
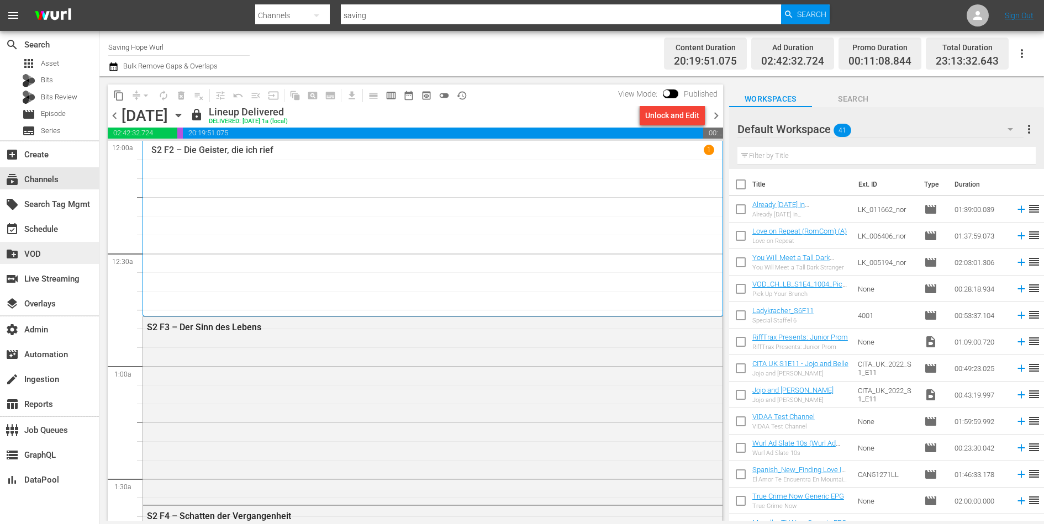
click at [44, 249] on div "create_new_folder VOD" at bounding box center [31, 252] width 62 height 10
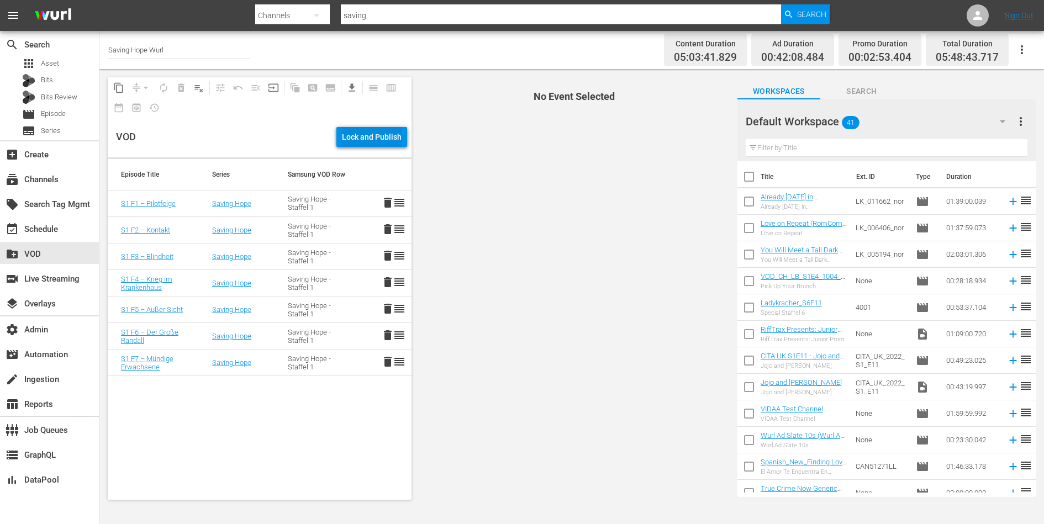
click at [357, 134] on div "Lock and Publish" at bounding box center [372, 137] width 60 height 20
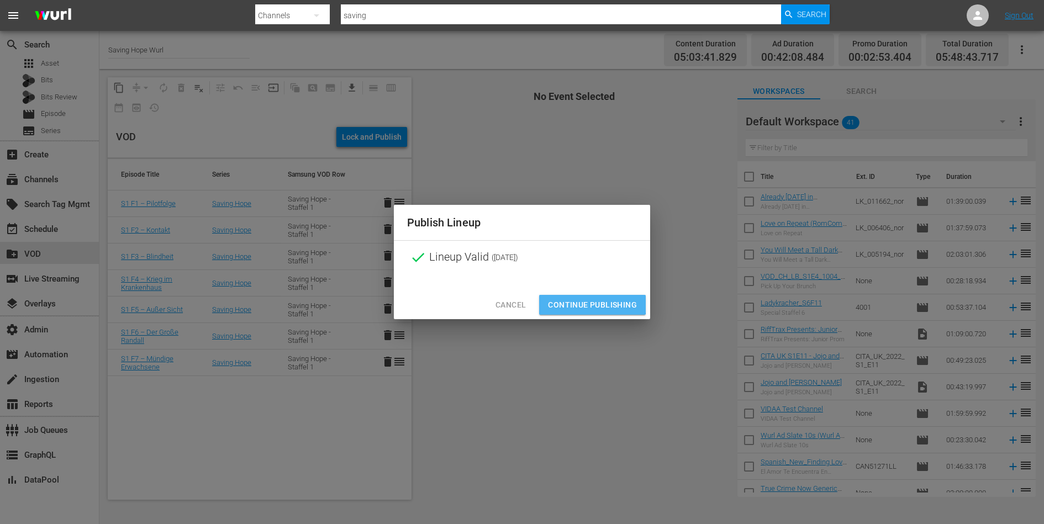
click at [589, 304] on span "Continue Publishing" at bounding box center [592, 305] width 89 height 14
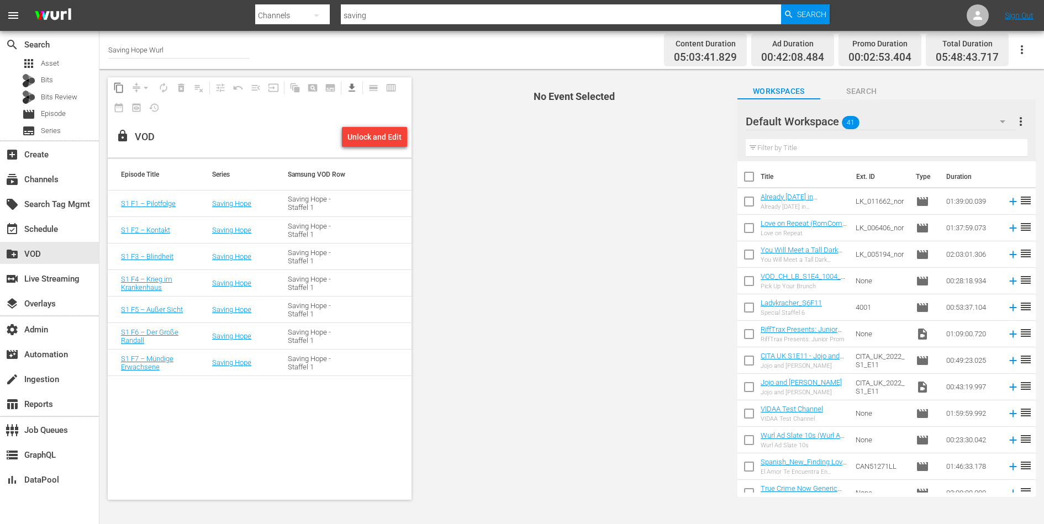
click at [461, 307] on span "No Event Selected" at bounding box center [571, 288] width 315 height 439
click at [162, 202] on link "S1 F1 – Pilotfolge" at bounding box center [148, 203] width 55 height 8
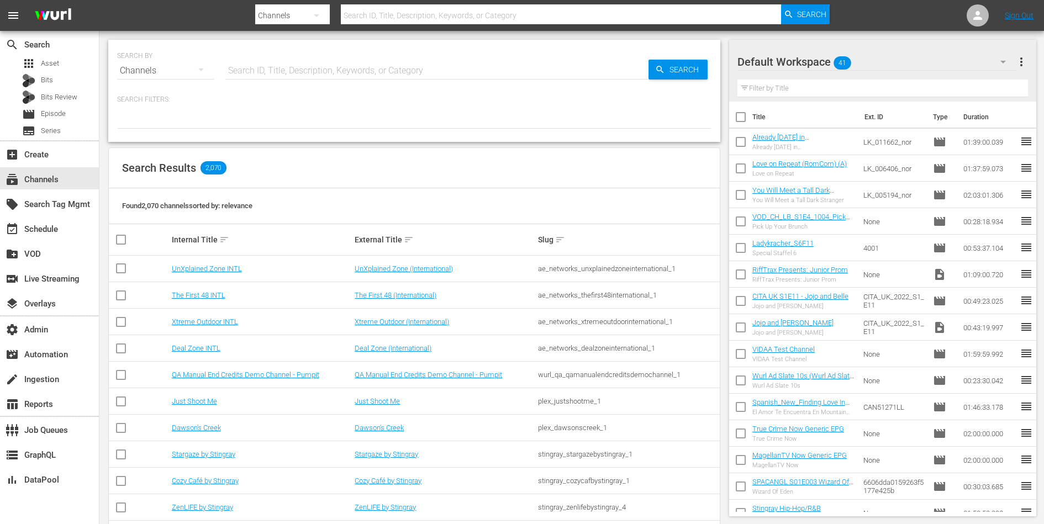
click at [267, 70] on input "text" at bounding box center [436, 70] width 423 height 27
type input "saving h"
type input "saving hope"
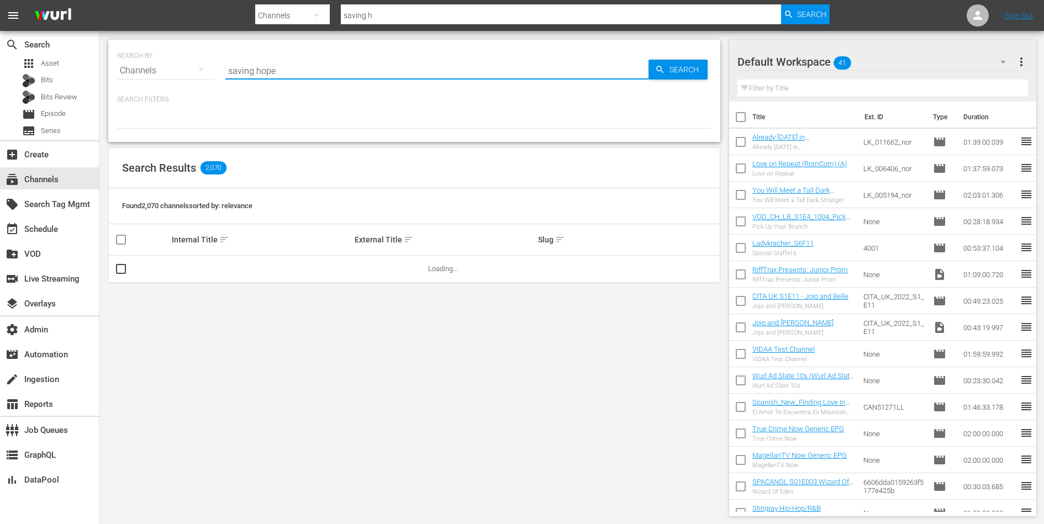
type input "saving hope"
click at [205, 268] on link "Saving Hope Wurl" at bounding box center [199, 268] width 55 height 8
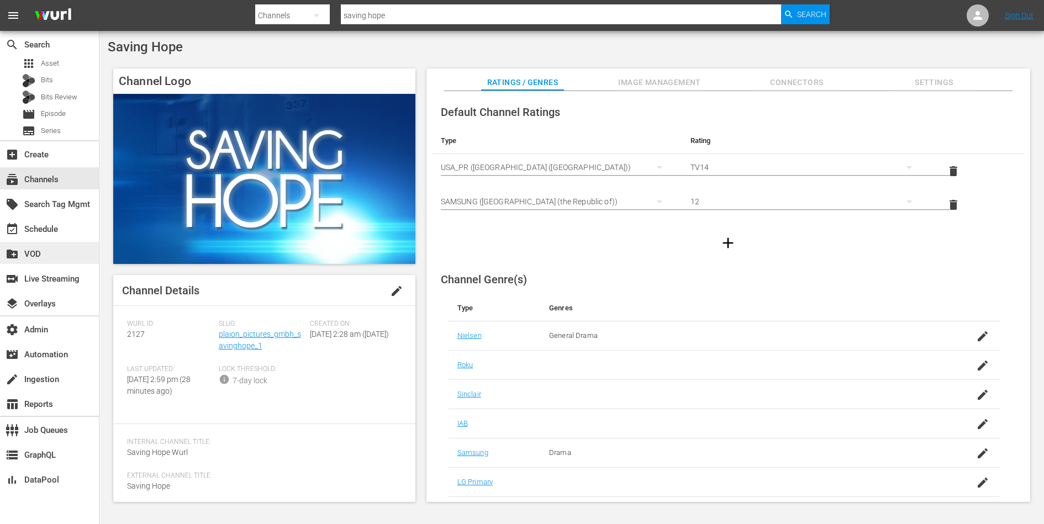
click at [33, 252] on div "create_new_folder VOD" at bounding box center [31, 252] width 62 height 10
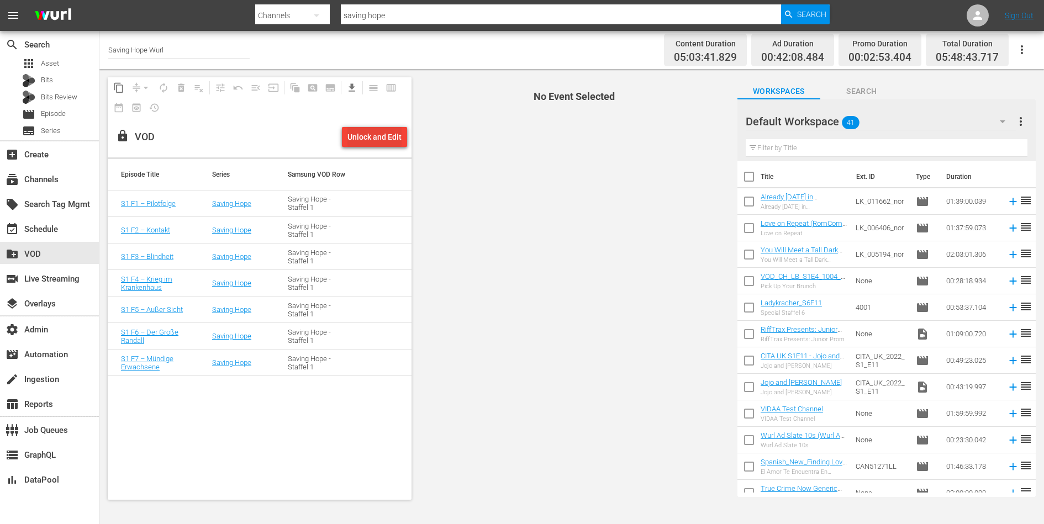
click at [371, 142] on div "Unlock and Edit" at bounding box center [374, 137] width 54 height 20
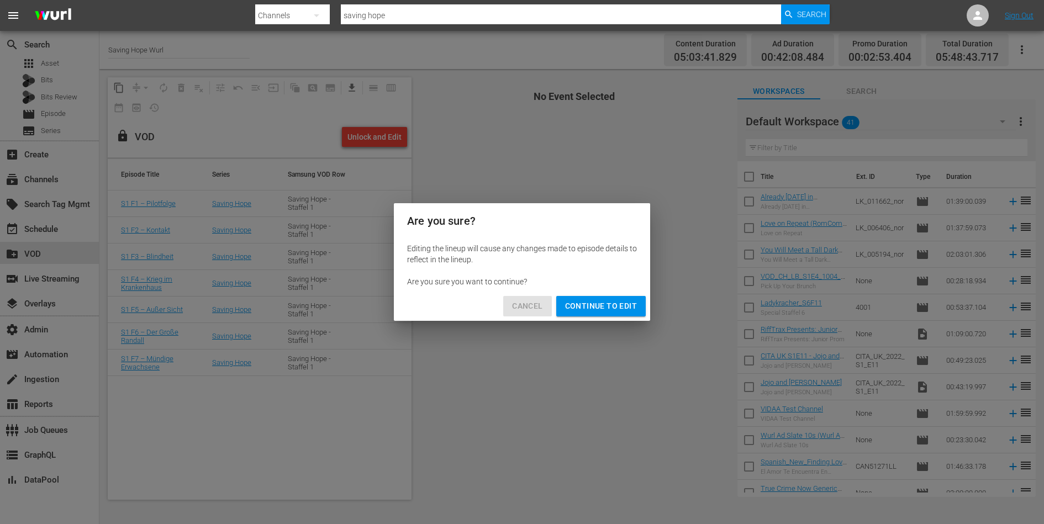
click at [526, 310] on span "Cancel" at bounding box center [527, 306] width 30 height 14
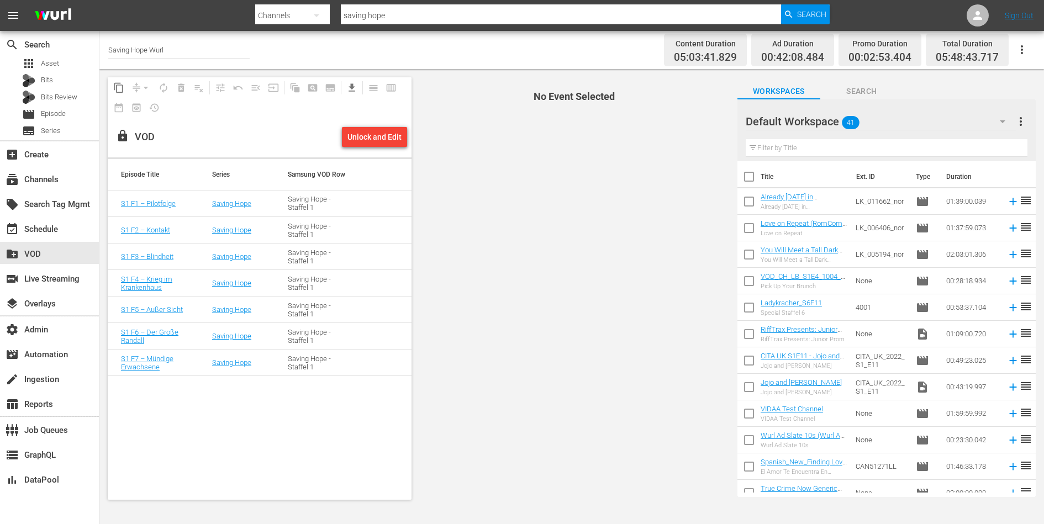
click at [281, 369] on td "Saving Hope - Staffel 1" at bounding box center [312, 363] width 76 height 27
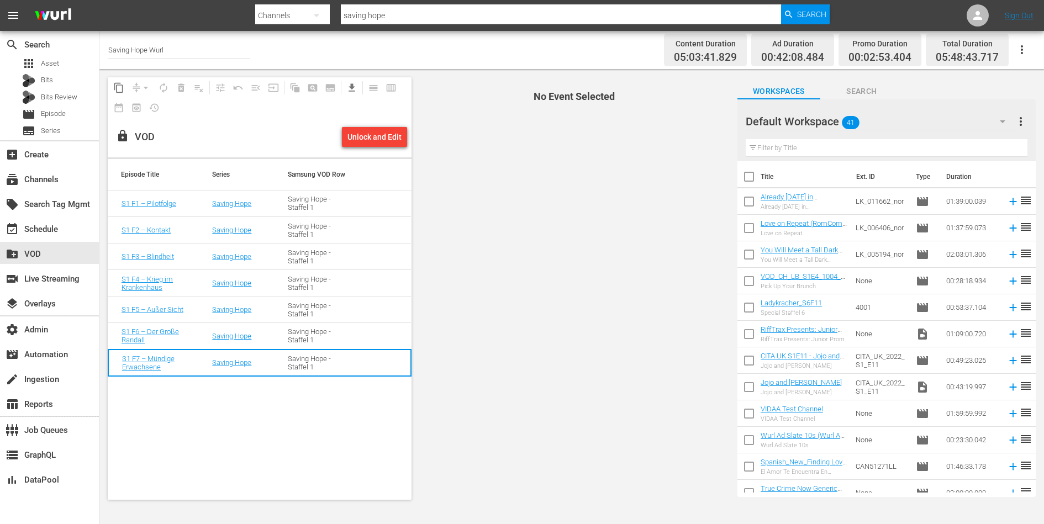
click at [281, 335] on td "Saving Hope - Staffel 1" at bounding box center [312, 336] width 76 height 27
click at [284, 312] on td "Saving Hope - Staffel 1" at bounding box center [312, 310] width 76 height 27
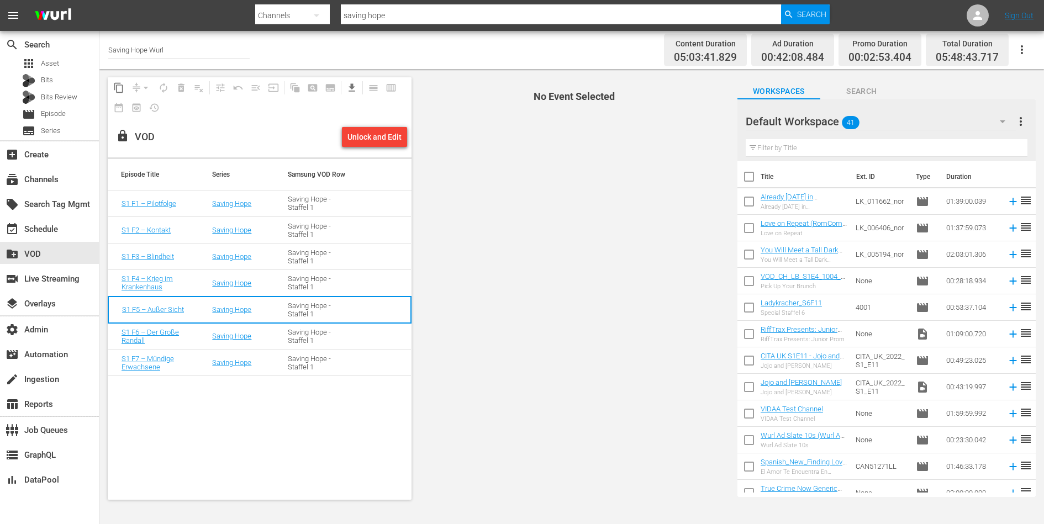
click at [284, 284] on td "Saving Hope - Staffel 1" at bounding box center [312, 283] width 76 height 27
click at [284, 260] on td "Saving Hope - Staffel 1" at bounding box center [312, 257] width 76 height 27
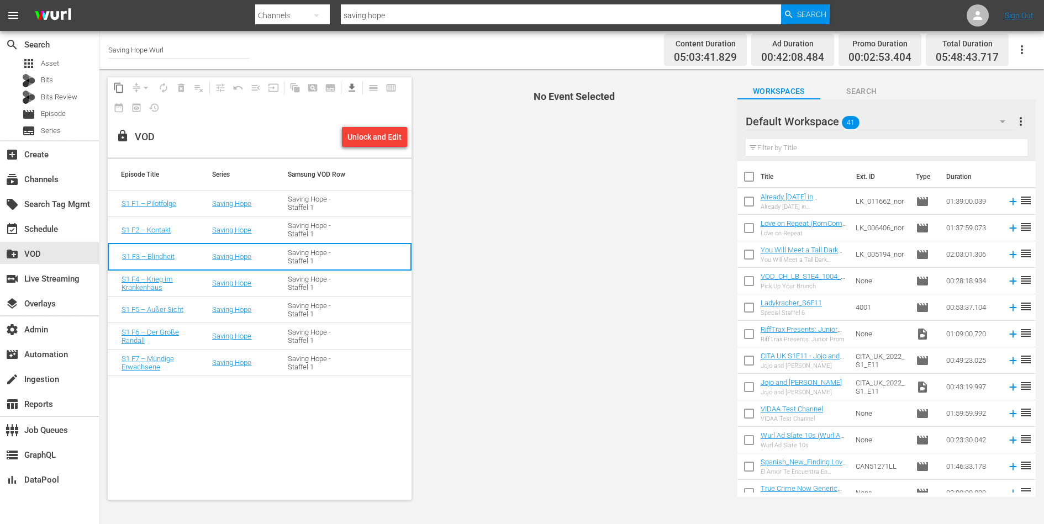
click at [284, 228] on td "Saving Hope - Staffel 1" at bounding box center [312, 230] width 76 height 27
click at [284, 213] on td "Saving Hope - Staffel 1" at bounding box center [312, 204] width 76 height 27
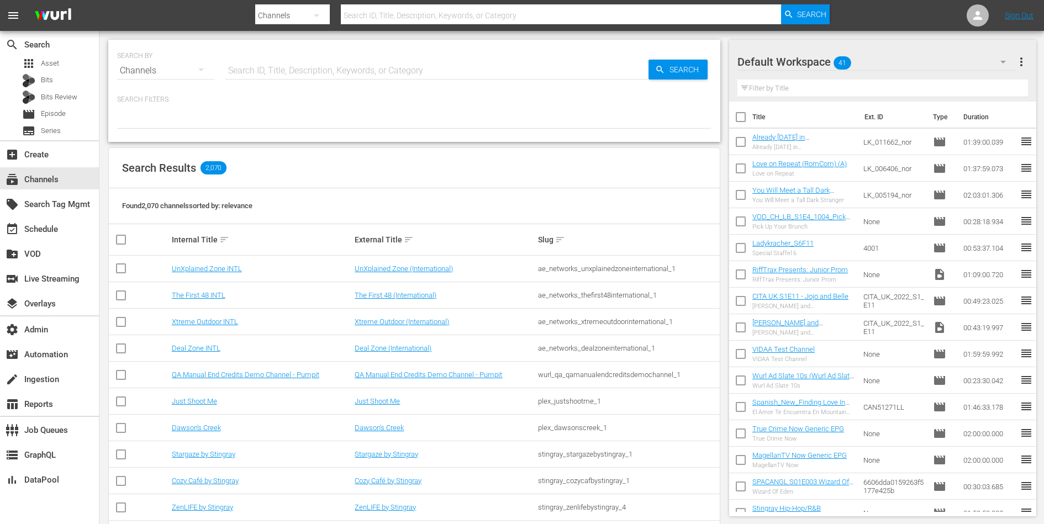
click at [267, 68] on input "text" at bounding box center [436, 70] width 423 height 27
type input "crunchy"
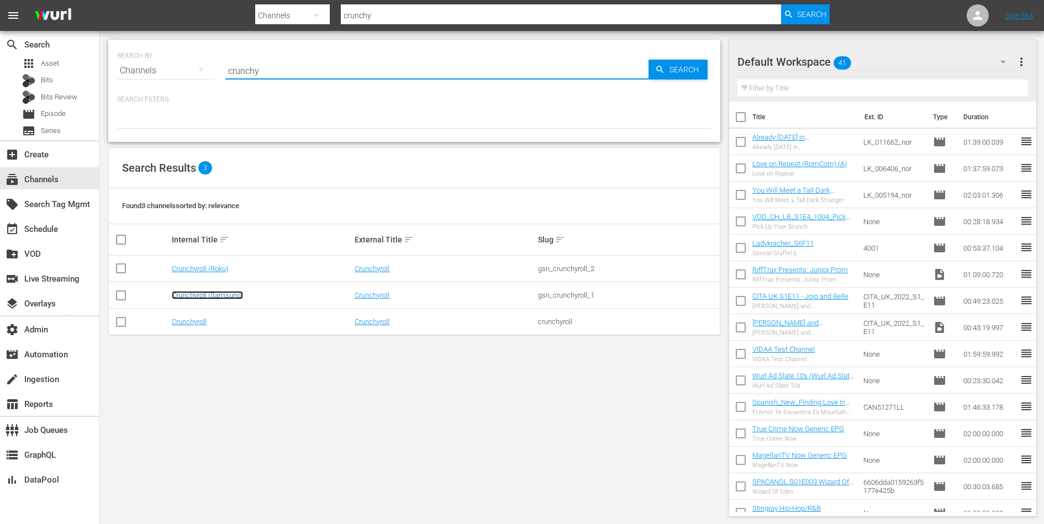
click at [203, 295] on link "Crunchyroll (Samsung)" at bounding box center [207, 295] width 71 height 8
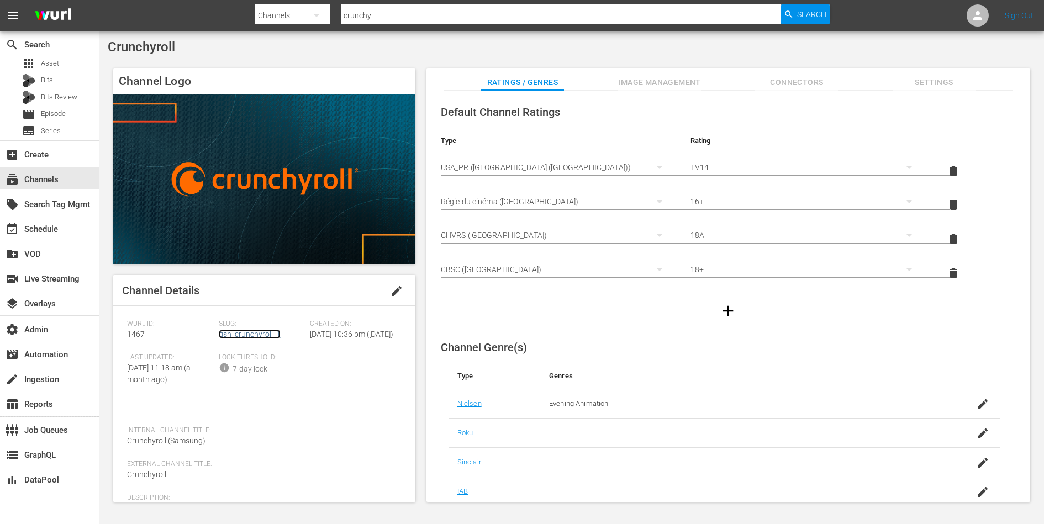
click at [237, 332] on link "gsn_crunchyroll_1" at bounding box center [250, 334] width 62 height 9
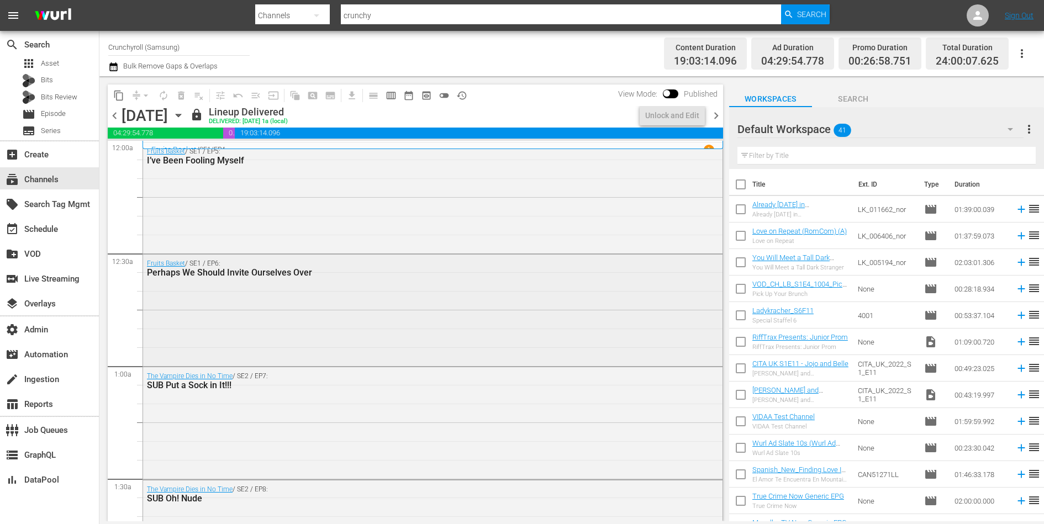
click at [236, 332] on div "Fruits Basket / SE1 / EP6: Perhaps We Should Invite Ourselves Over" at bounding box center [432, 309] width 579 height 109
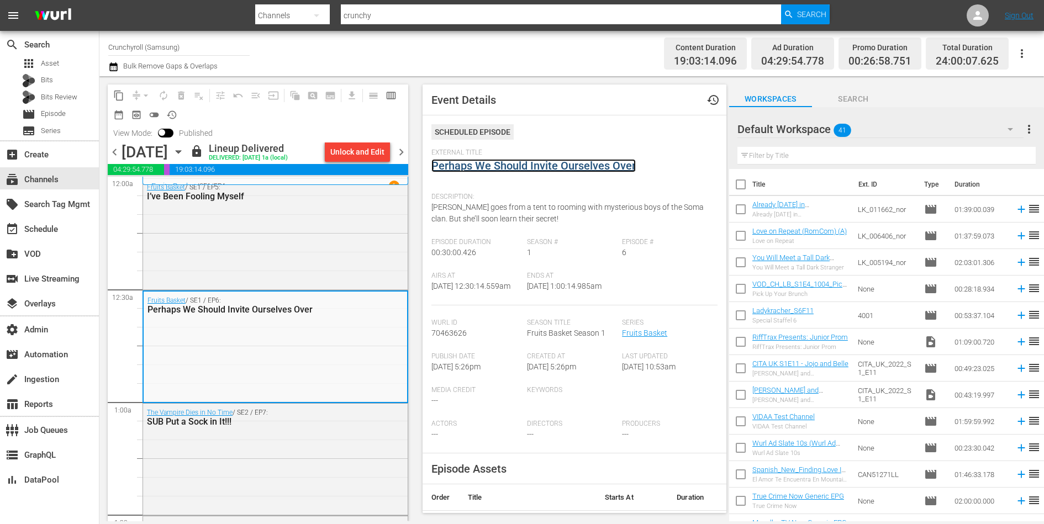
click at [500, 160] on link "Perhaps We Should Invite Ourselves Over" at bounding box center [533, 165] width 204 height 13
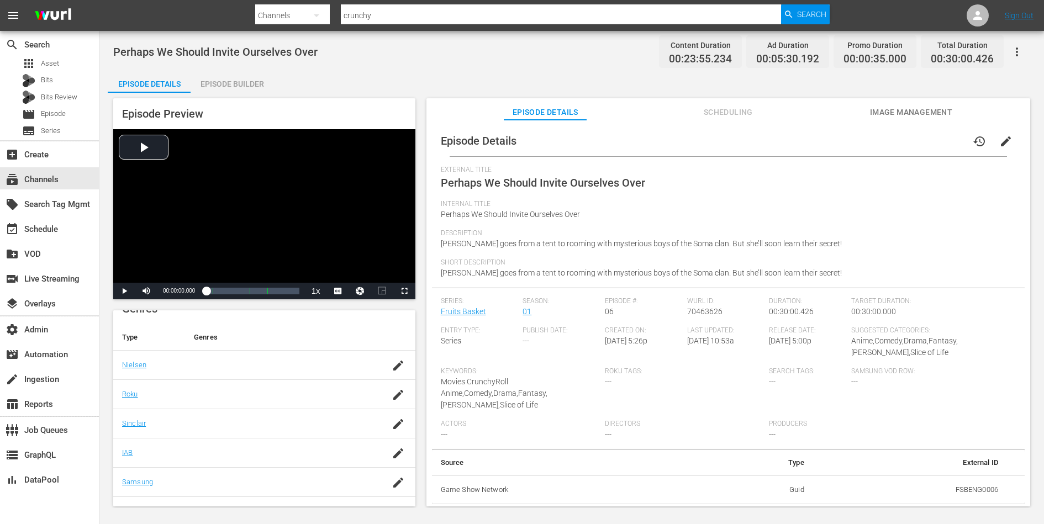
scroll to position [197, 0]
click at [251, 78] on div "Episode Builder" at bounding box center [232, 84] width 83 height 27
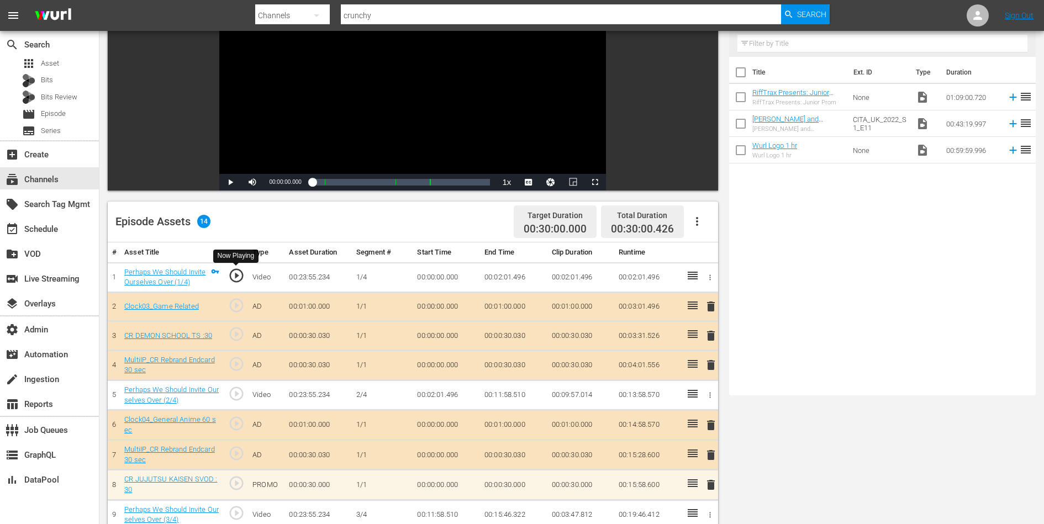
scroll to position [179, 0]
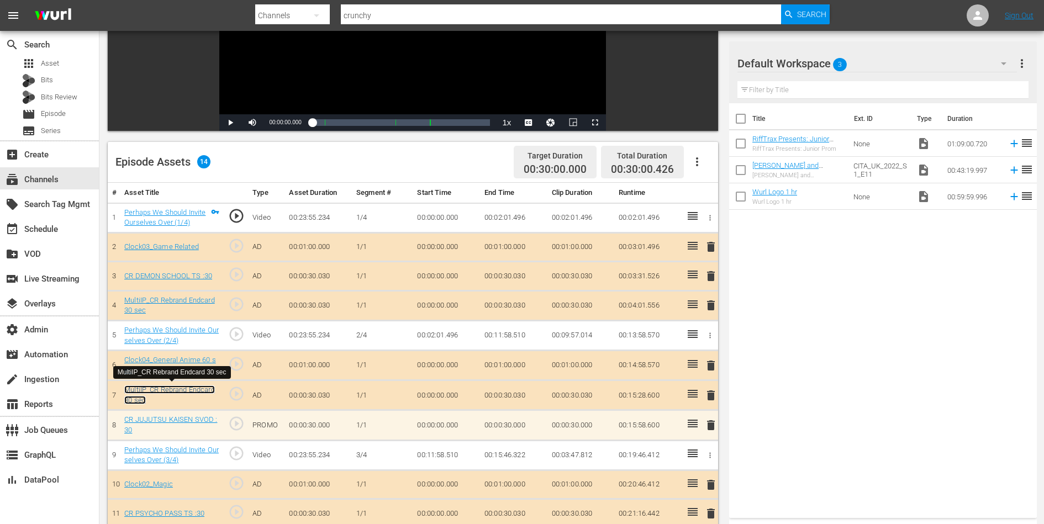
click at [198, 385] on link "MultiIP_CR Rebrand Endcard 30 sec" at bounding box center [169, 394] width 91 height 19
